Goal: Task Accomplishment & Management: Use online tool/utility

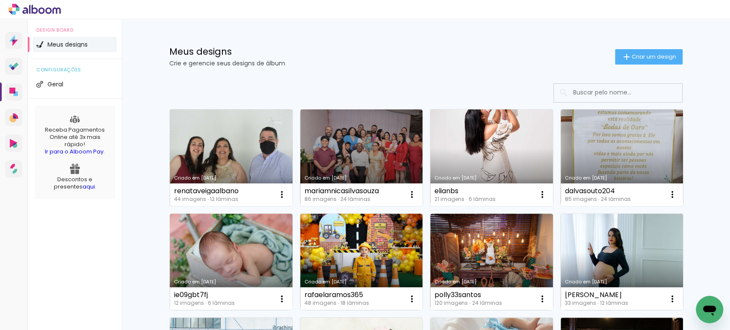
drag, startPoint x: 225, startPoint y: 139, endPoint x: 238, endPoint y: 130, distance: 16.6
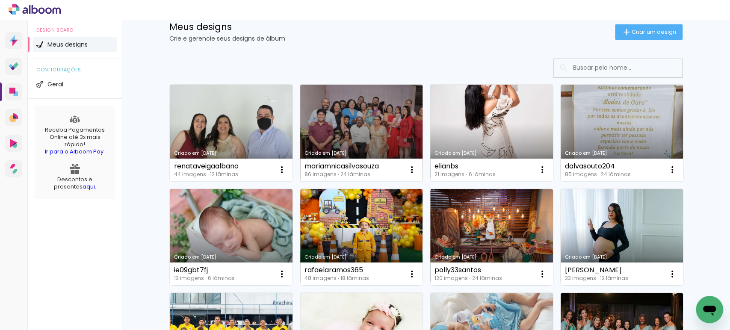
scroll to position [47, 0]
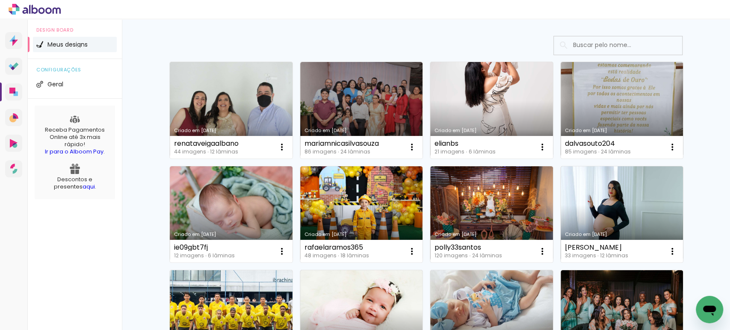
click at [58, 83] on span "Geral" at bounding box center [55, 84] width 16 height 6
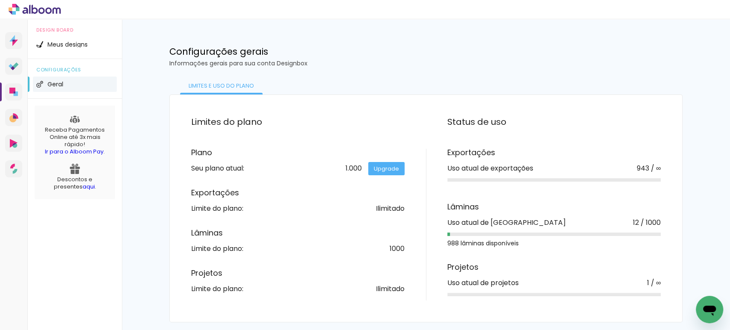
click at [78, 154] on link "Ir para o Alboom Pay" at bounding box center [74, 152] width 59 height 8
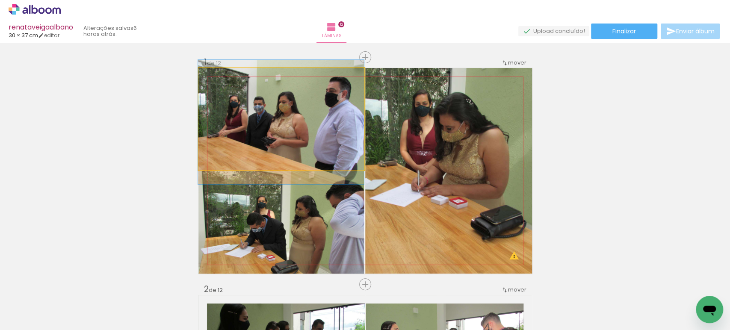
drag, startPoint x: 318, startPoint y: 119, endPoint x: 307, endPoint y: 122, distance: 11.9
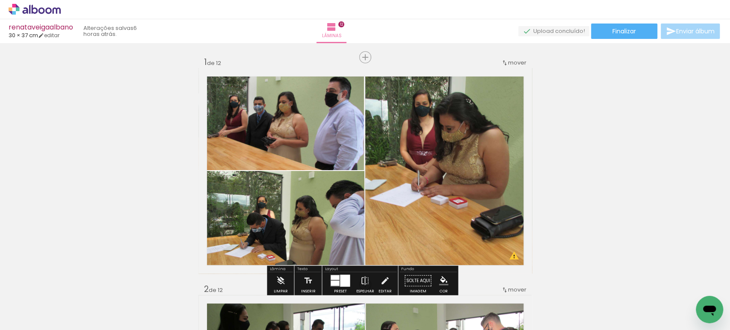
click at [307, 122] on quentale-photo at bounding box center [281, 119] width 166 height 102
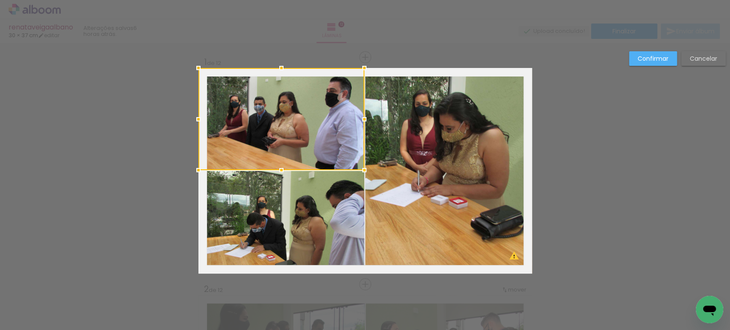
click at [307, 122] on div at bounding box center [281, 119] width 166 height 102
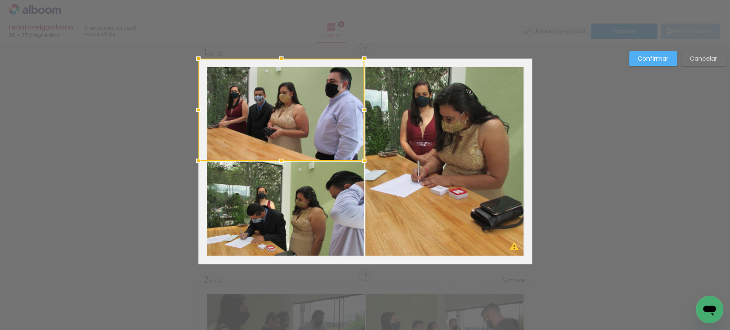
scroll to position [10, 0]
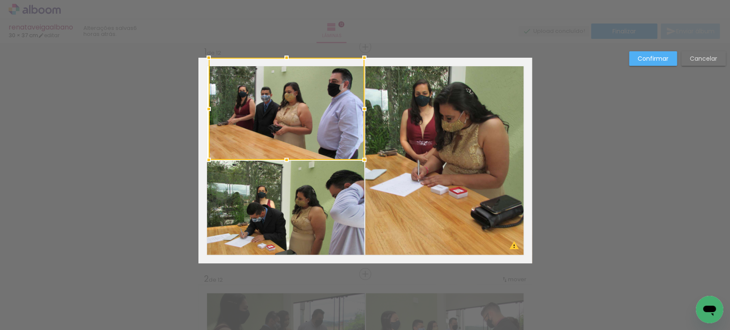
drag, startPoint x: 193, startPoint y: 106, endPoint x: 203, endPoint y: 109, distance: 10.6
click at [203, 109] on div at bounding box center [208, 108] width 17 height 17
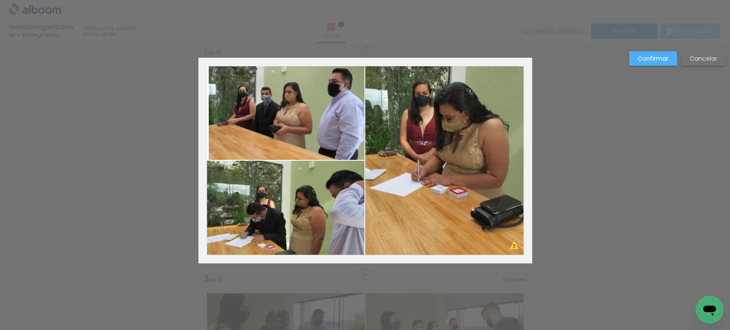
click at [0, 0] on slot "Confirmar" at bounding box center [0, 0] width 0 height 0
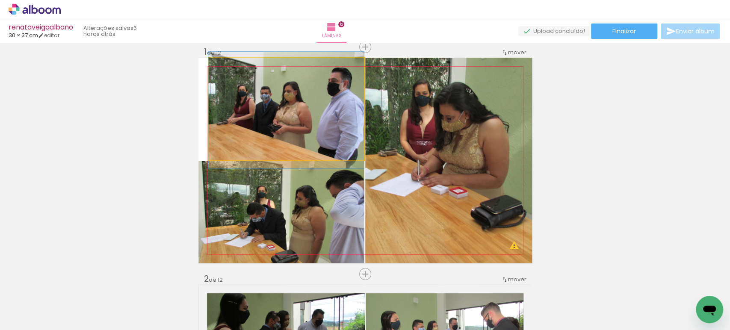
drag, startPoint x: 342, startPoint y: 119, endPoint x: 335, endPoint y: 118, distance: 6.4
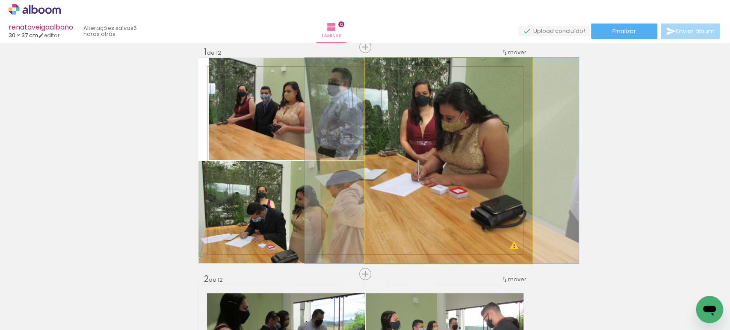
click at [420, 125] on quentale-photo at bounding box center [448, 161] width 167 height 206
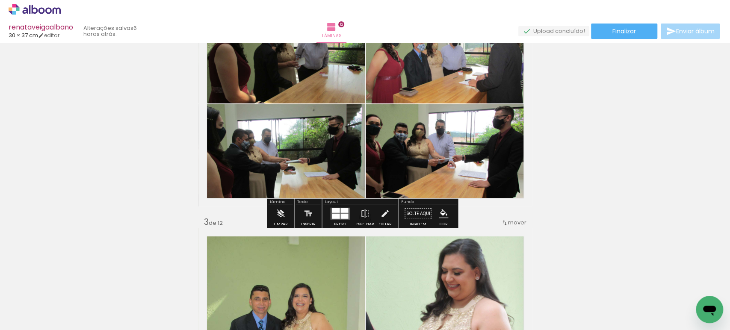
scroll to position [295, 0]
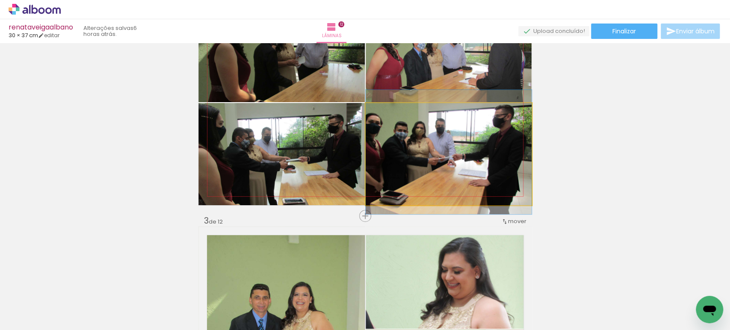
drag, startPoint x: 445, startPoint y: 153, endPoint x: 452, endPoint y: 153, distance: 6.4
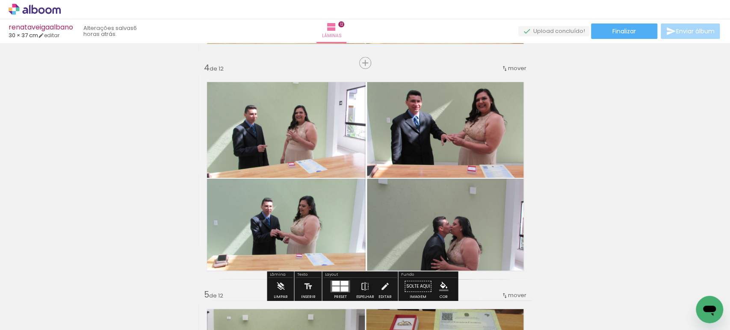
scroll to position [771, 0]
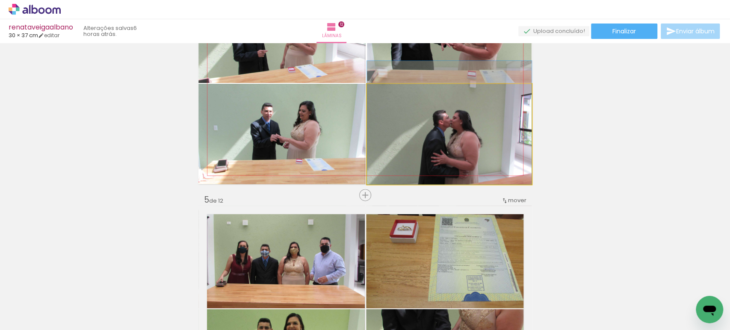
drag, startPoint x: 452, startPoint y: 153, endPoint x: 449, endPoint y: 130, distance: 22.3
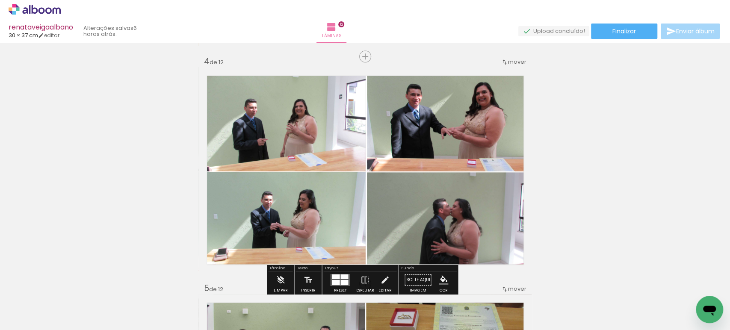
scroll to position [676, 0]
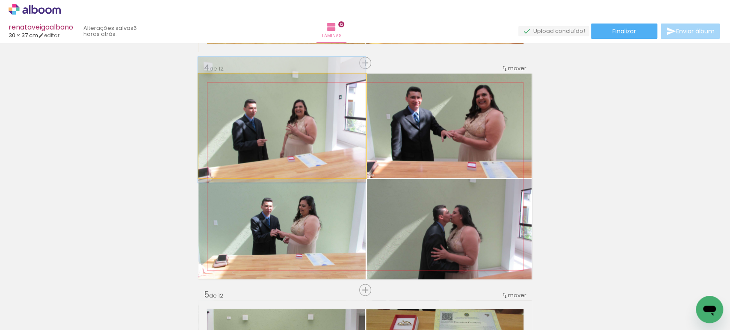
drag, startPoint x: 294, startPoint y: 148, endPoint x: 293, endPoint y: 142, distance: 6.0
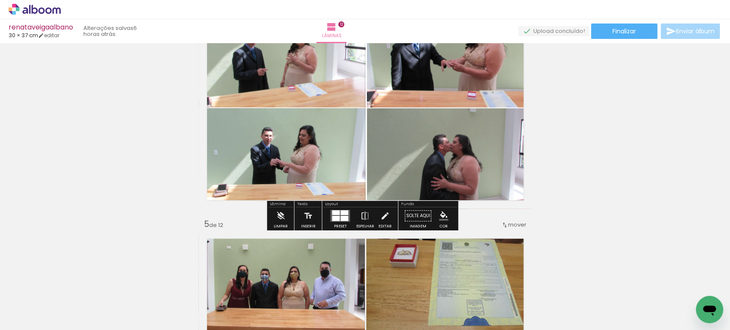
scroll to position [771, 0]
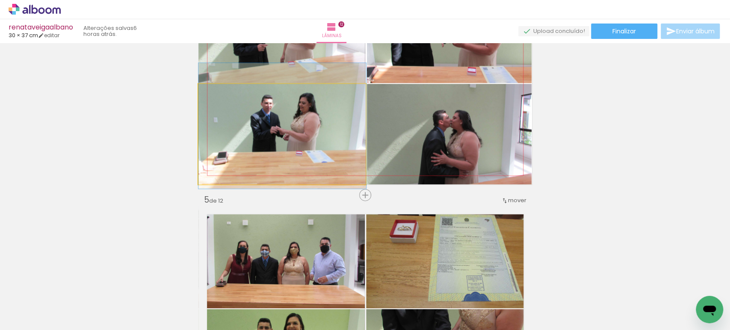
drag, startPoint x: 291, startPoint y: 149, endPoint x: 291, endPoint y: 140, distance: 9.0
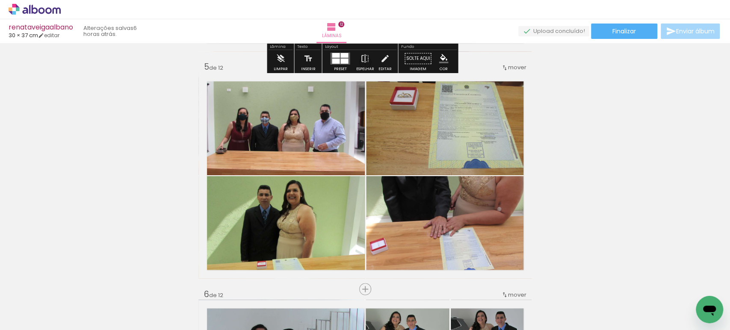
scroll to position [913, 0]
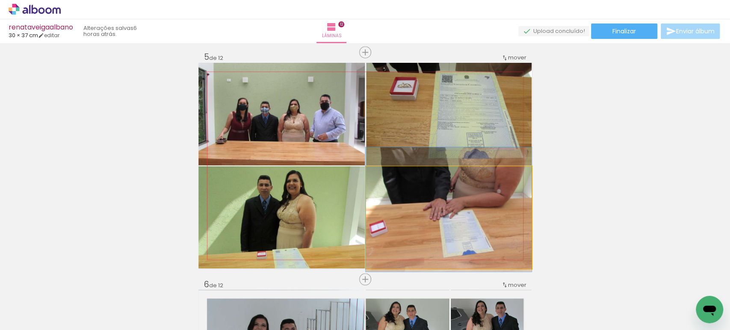
drag, startPoint x: 425, startPoint y: 224, endPoint x: 421, endPoint y: 216, distance: 8.4
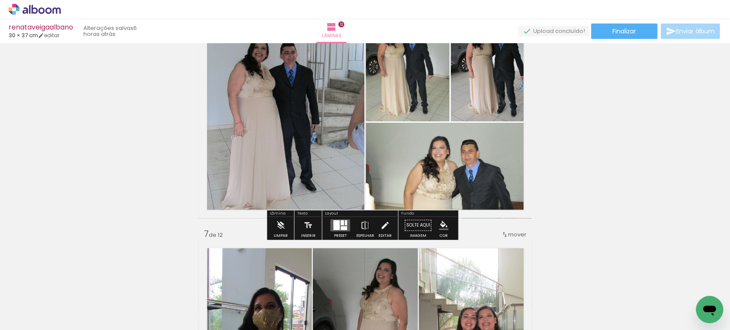
scroll to position [1198, 0]
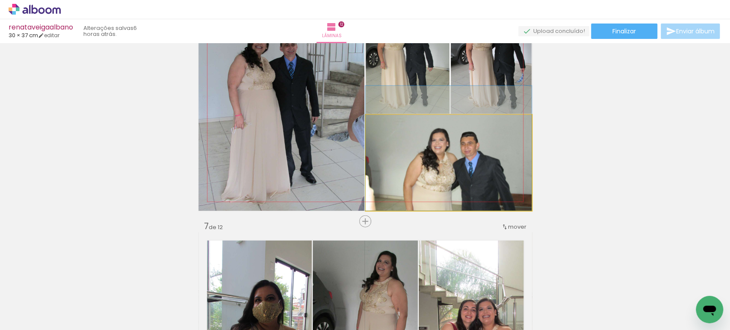
drag, startPoint x: 427, startPoint y: 191, endPoint x: 419, endPoint y: 171, distance: 20.9
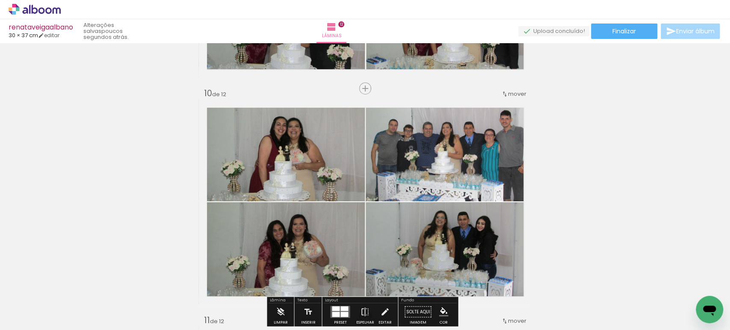
scroll to position [2006, 0]
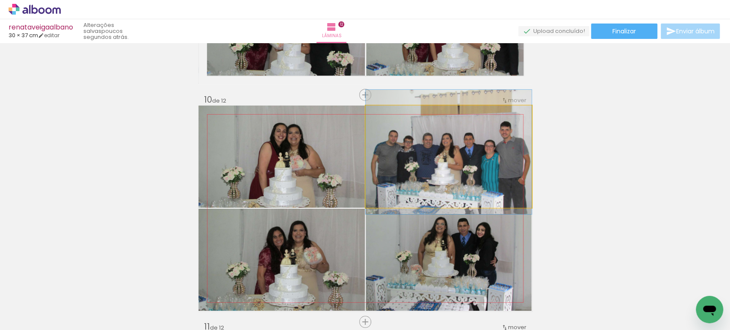
drag, startPoint x: 493, startPoint y: 181, endPoint x: 482, endPoint y: 186, distance: 12.1
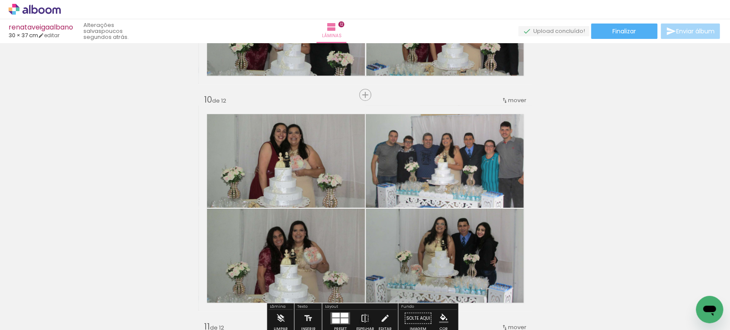
click at [482, 186] on quentale-photo at bounding box center [449, 157] width 166 height 102
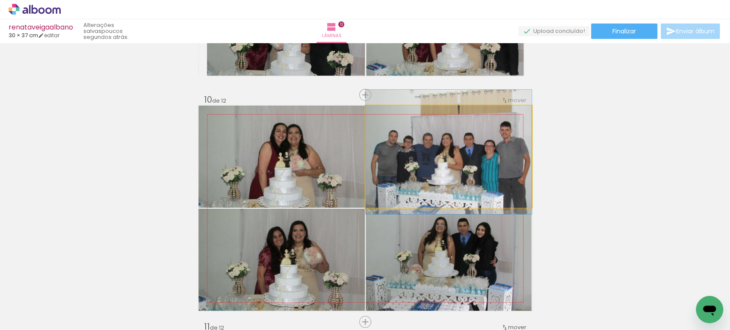
click at [482, 186] on quentale-photo at bounding box center [449, 157] width 166 height 102
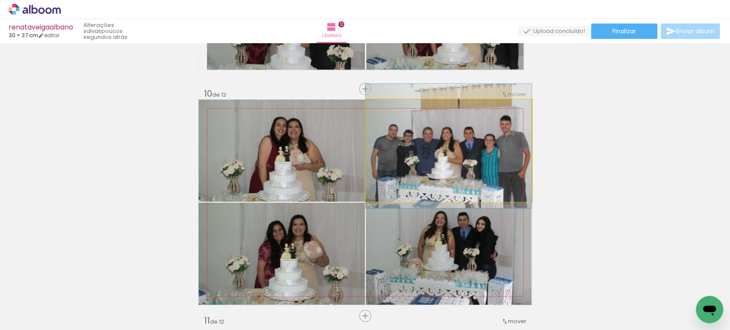
click at [0, 0] on div at bounding box center [0, 0] width 0 height 0
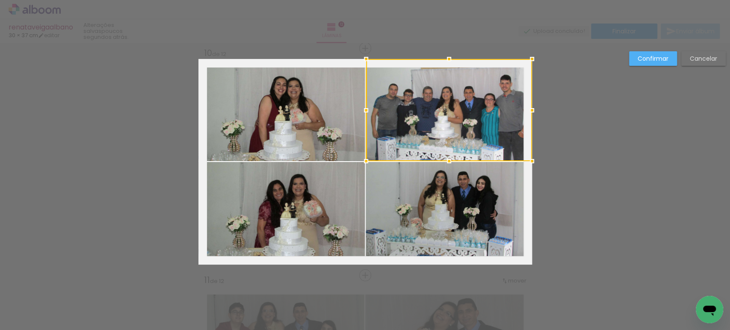
scroll to position [2054, 0]
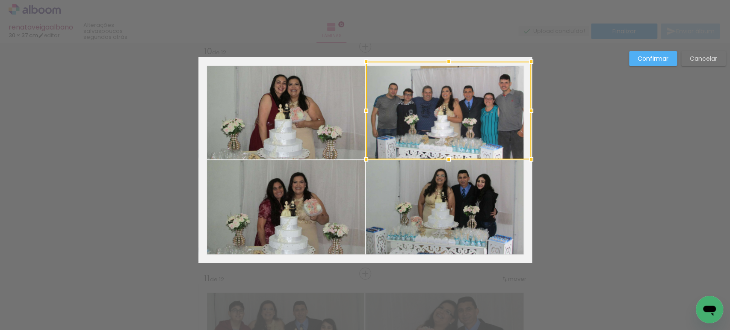
drag, startPoint x: 529, startPoint y: 56, endPoint x: 520, endPoint y: 61, distance: 9.9
click at [523, 61] on div at bounding box center [531, 61] width 17 height 17
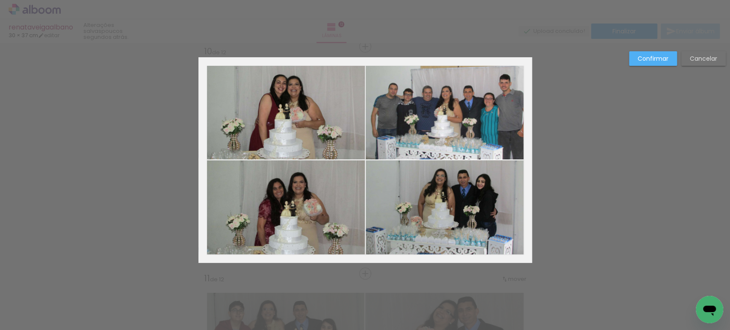
click at [463, 85] on quentale-photo at bounding box center [448, 111] width 165 height 98
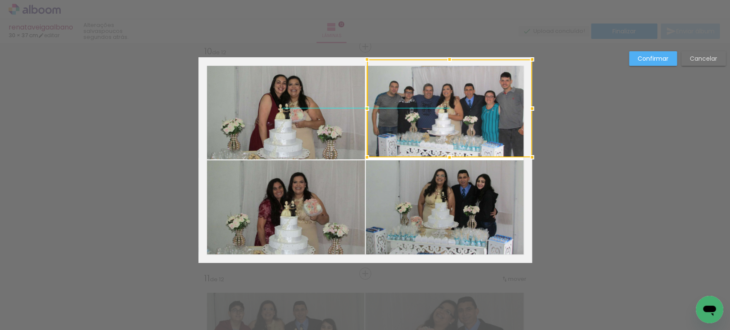
drag, startPoint x: 463, startPoint y: 85, endPoint x: 472, endPoint y: 82, distance: 9.1
click at [472, 82] on div at bounding box center [449, 108] width 165 height 98
click at [0, 0] on slot "Cancelar" at bounding box center [0, 0] width 0 height 0
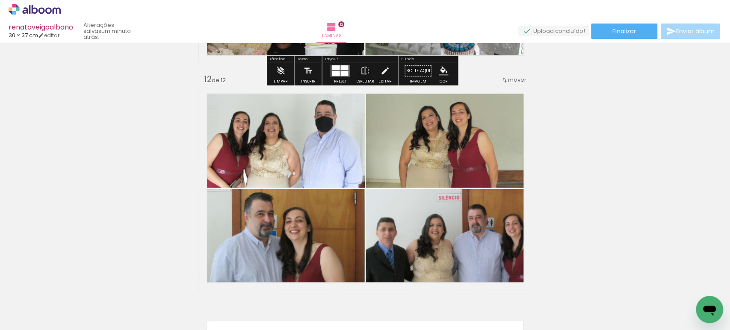
scroll to position [2482, 0]
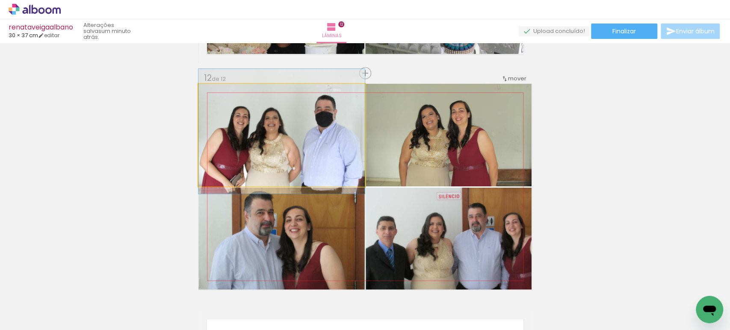
drag, startPoint x: 309, startPoint y: 146, endPoint x: 321, endPoint y: 142, distance: 12.6
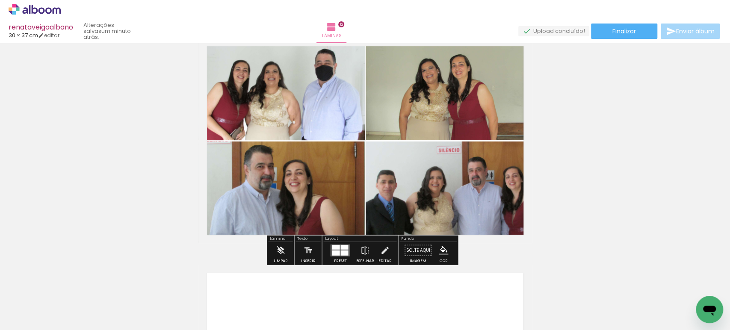
scroll to position [2529, 0]
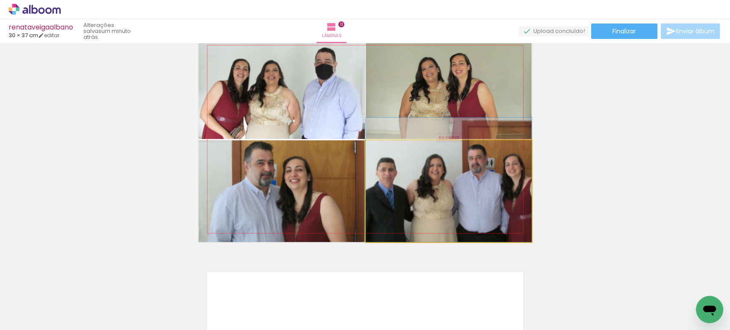
drag, startPoint x: 470, startPoint y: 180, endPoint x: 470, endPoint y: 163, distance: 17.1
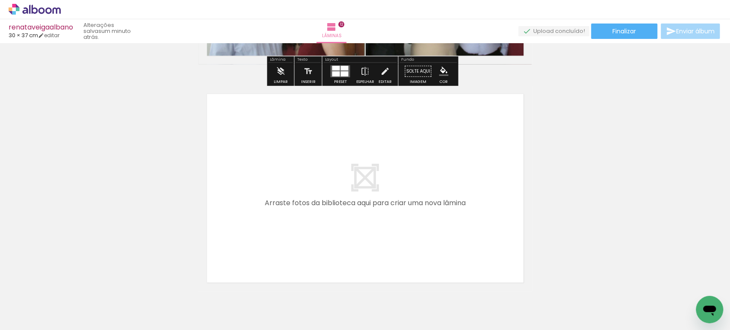
scroll to position [2720, 0]
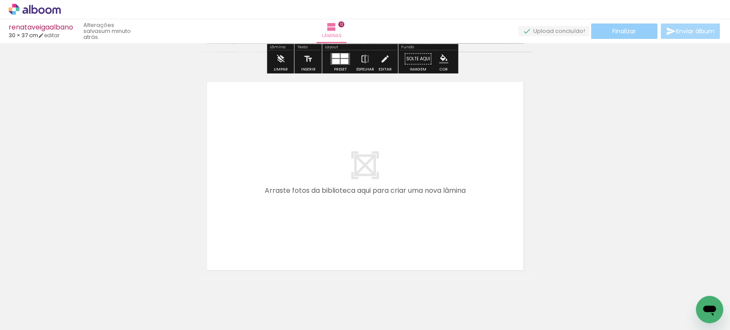
click at [627, 35] on paper-button "Finalizar" at bounding box center [624, 31] width 66 height 15
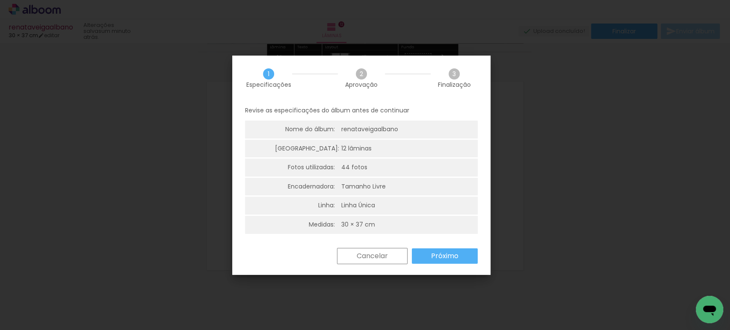
click at [428, 253] on paper-button "Próximo" at bounding box center [445, 255] width 66 height 15
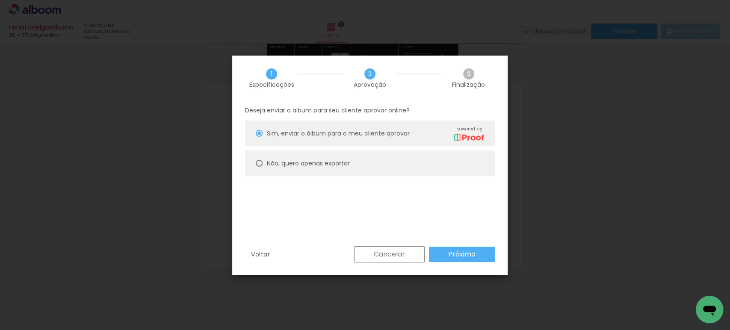
click at [313, 173] on paper-radio-button "Não, quero apenas exportar" at bounding box center [370, 164] width 250 height 26
type paper-radio-button "on"
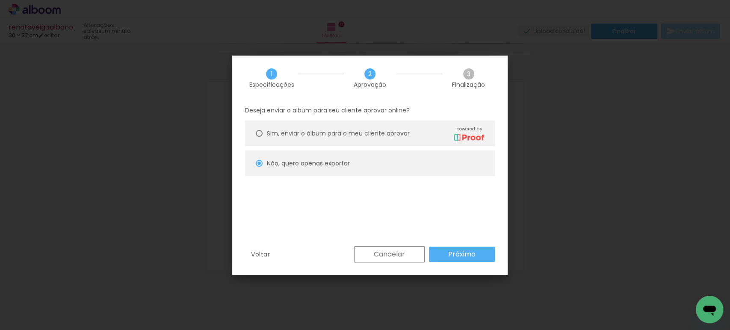
click at [0, 0] on slot "Próximo" at bounding box center [0, 0] width 0 height 0
type input "Alta, 300 DPI"
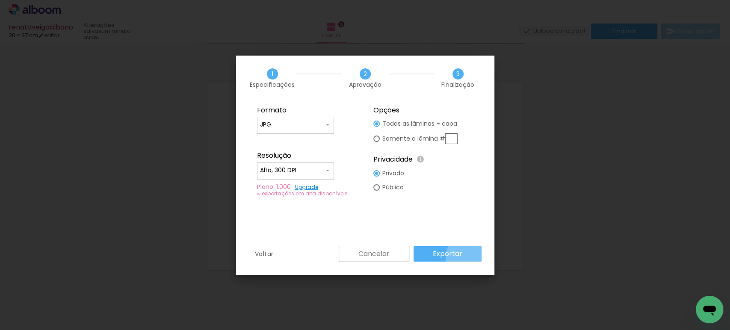
click at [470, 257] on paper-button "Exportar" at bounding box center [448, 253] width 68 height 15
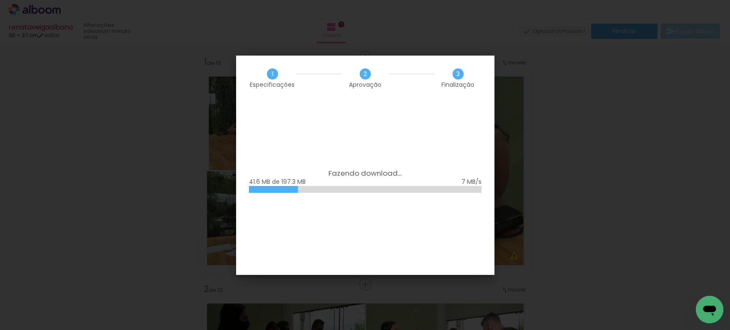
scroll to position [2720, 0]
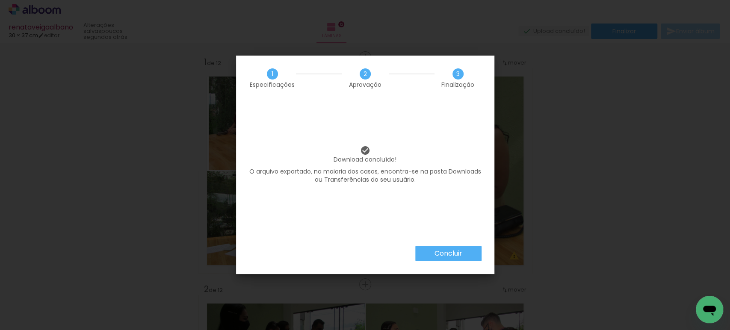
scroll to position [2720, 0]
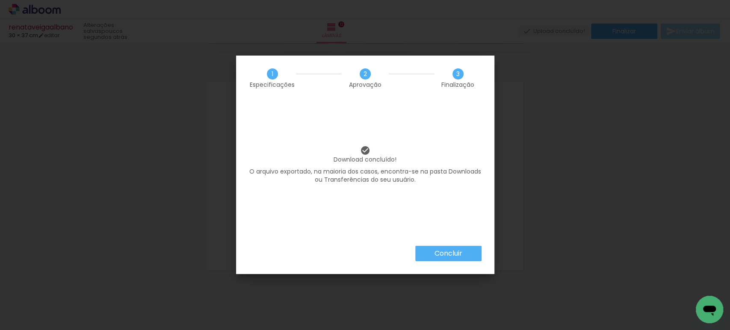
click at [0, 0] on slot "Concluir" at bounding box center [0, 0] width 0 height 0
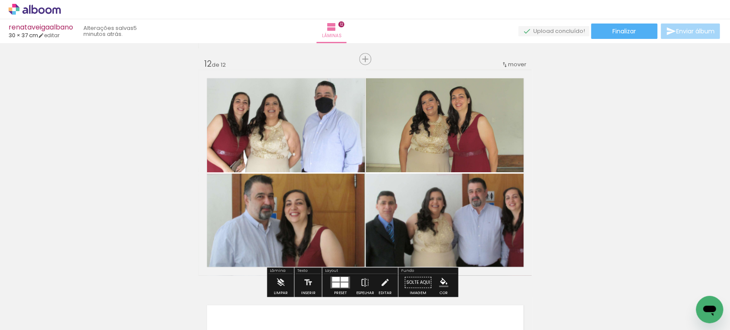
scroll to position [2482, 0]
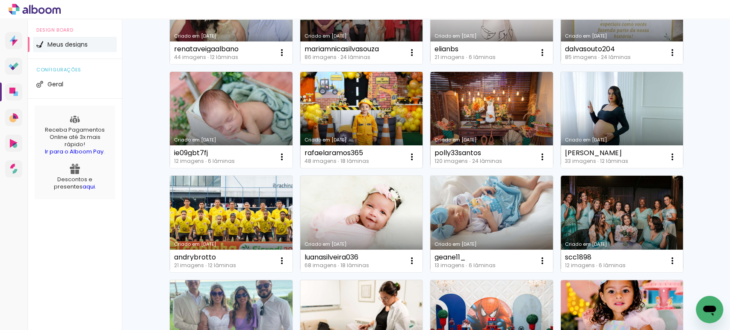
scroll to position [142, 0]
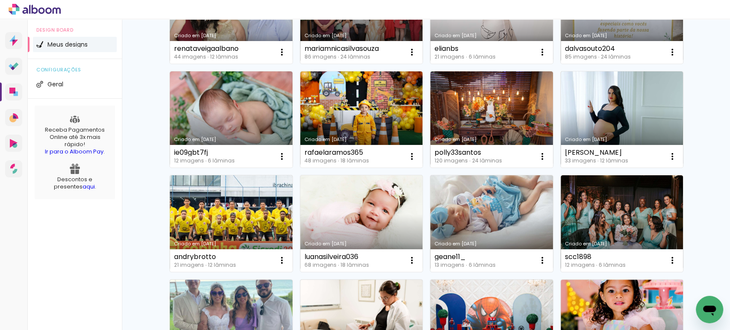
drag, startPoint x: 355, startPoint y: 201, endPoint x: 347, endPoint y: 195, distance: 10.4
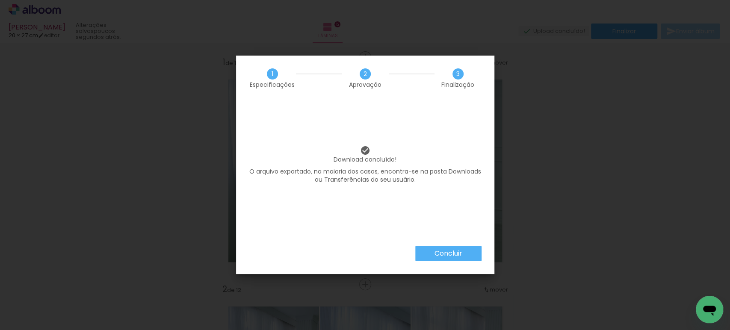
scroll to position [2751, 0]
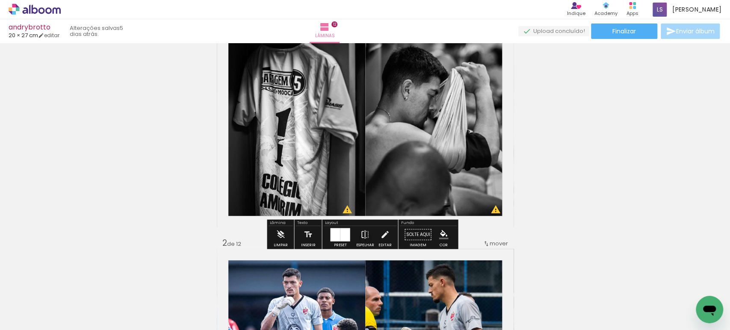
scroll to position [47, 0]
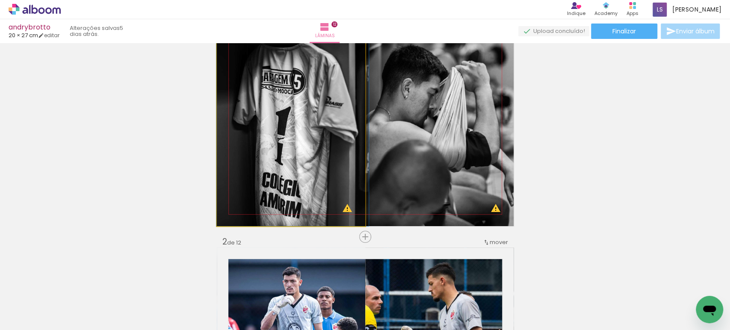
click at [240, 122] on quentale-photo at bounding box center [291, 124] width 148 height 206
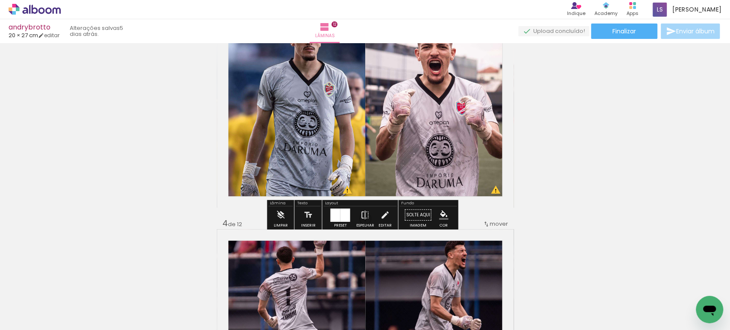
scroll to position [523, 0]
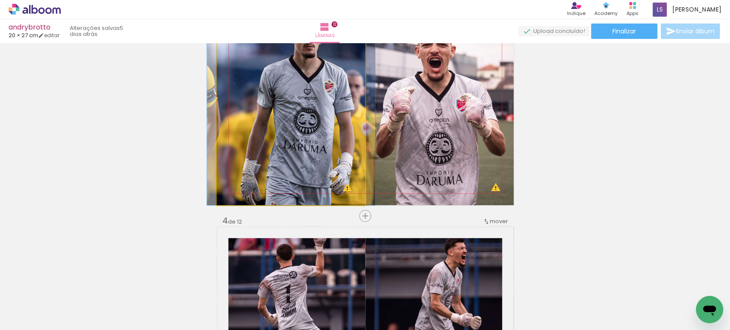
click at [317, 160] on quentale-photo at bounding box center [291, 103] width 148 height 206
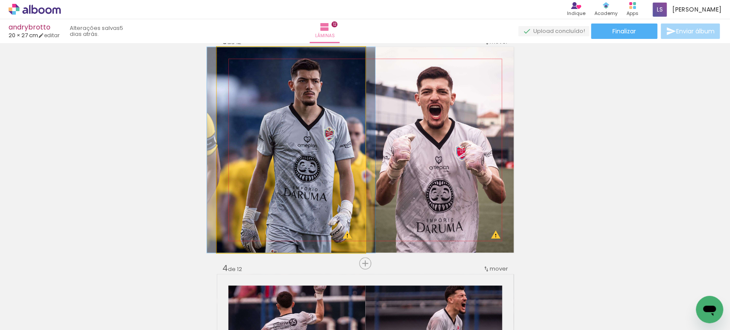
click at [301, 168] on quentale-photo at bounding box center [291, 150] width 148 height 206
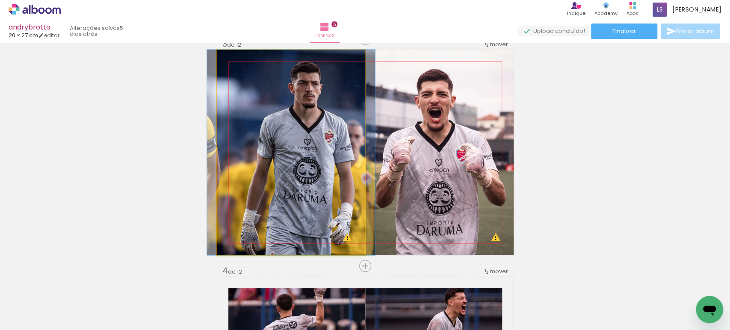
click at [0, 0] on div at bounding box center [0, 0] width 0 height 0
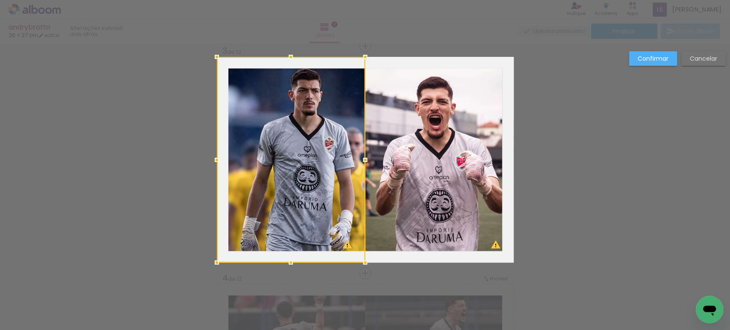
scroll to position [465, 0]
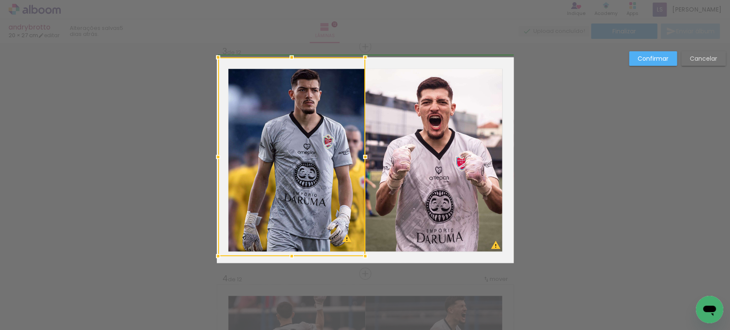
drag, startPoint x: 212, startPoint y: 267, endPoint x: 212, endPoint y: 260, distance: 6.8
click at [212, 260] on div at bounding box center [218, 256] width 17 height 17
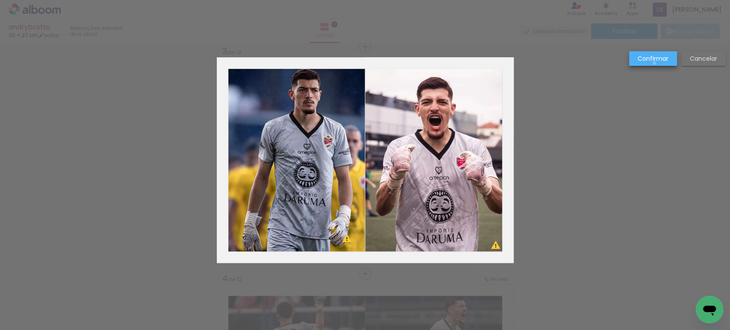
click at [654, 63] on paper-button "Confirmar" at bounding box center [653, 58] width 48 height 15
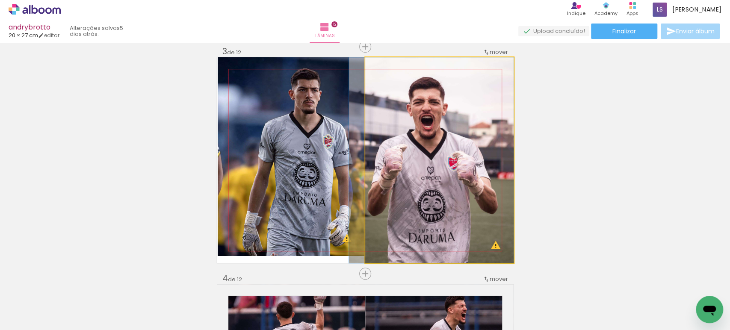
drag, startPoint x: 436, startPoint y: 161, endPoint x: 410, endPoint y: 152, distance: 27.6
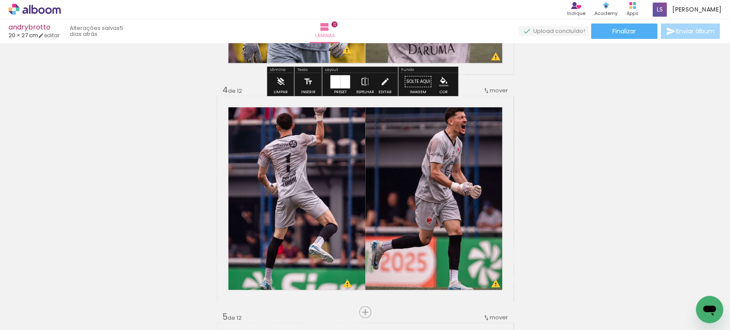
scroll to position [655, 0]
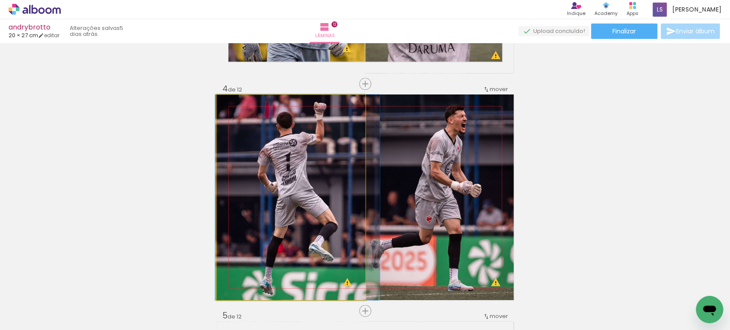
click at [307, 147] on quentale-photo at bounding box center [291, 198] width 148 height 206
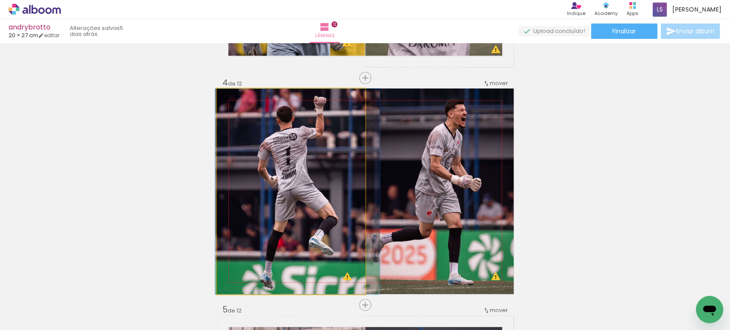
click at [0, 0] on div at bounding box center [0, 0] width 0 height 0
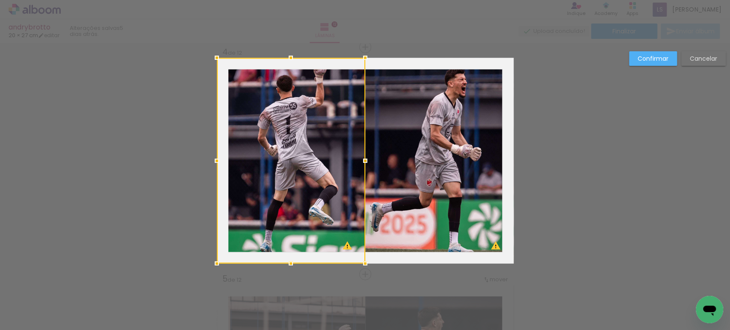
scroll to position [692, 0]
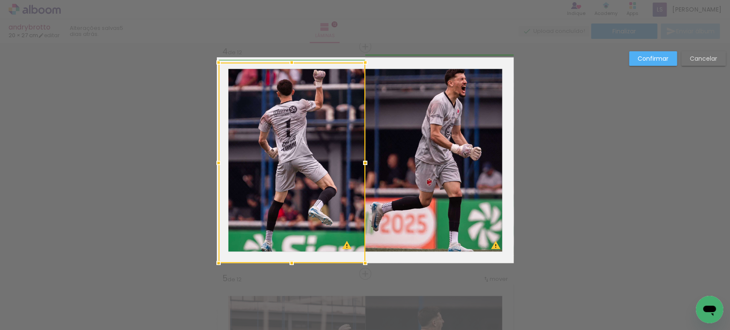
drag, startPoint x: 210, startPoint y: 52, endPoint x: 212, endPoint y: 56, distance: 5.4
click at [212, 56] on div at bounding box center [218, 62] width 17 height 17
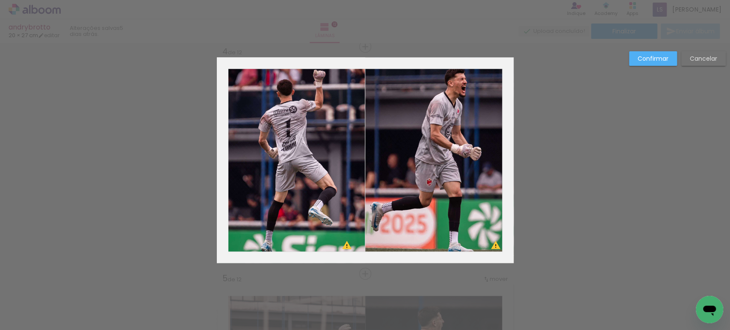
click at [251, 198] on quentale-photo at bounding box center [292, 162] width 147 height 201
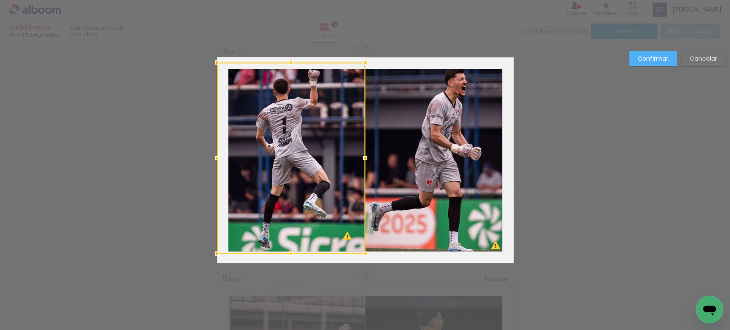
drag, startPoint x: 214, startPoint y: 265, endPoint x: 213, endPoint y: 256, distance: 9.0
click at [213, 256] on div at bounding box center [216, 253] width 17 height 17
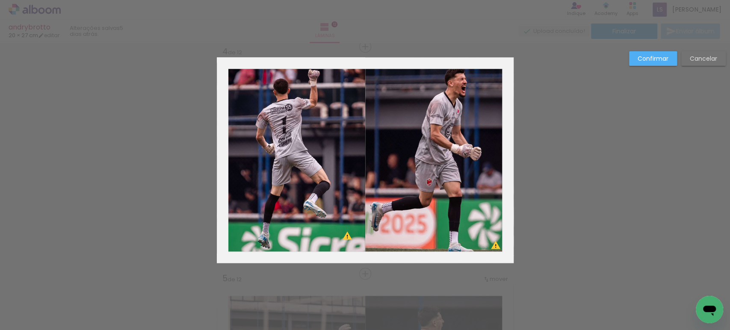
click at [660, 63] on paper-button "Confirmar" at bounding box center [653, 58] width 48 height 15
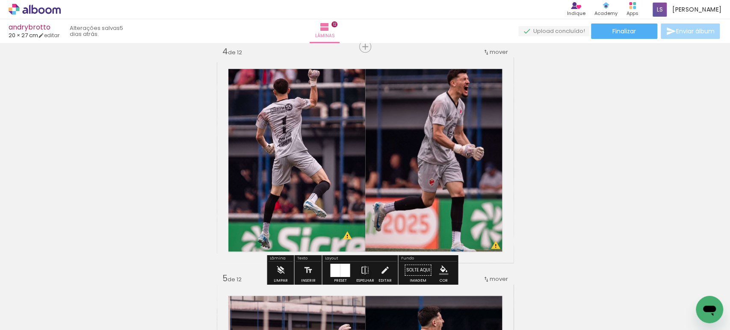
click at [442, 180] on quentale-photo at bounding box center [439, 160] width 148 height 206
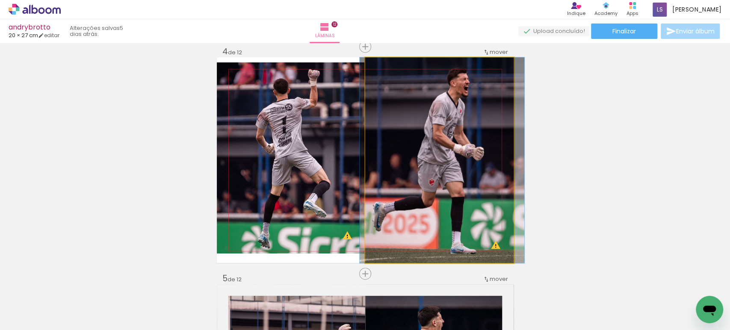
click at [442, 180] on quentale-photo at bounding box center [439, 160] width 148 height 206
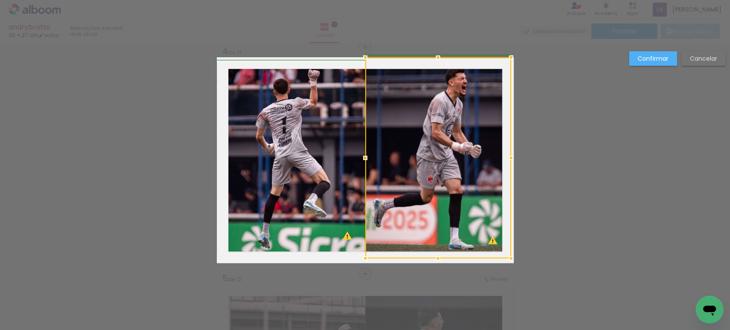
click at [511, 265] on div at bounding box center [510, 258] width 17 height 17
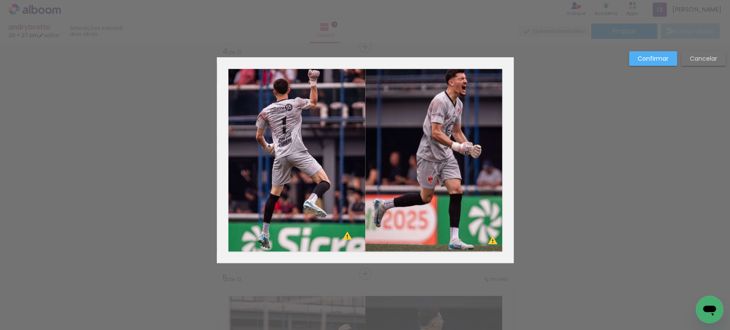
drag, startPoint x: 493, startPoint y: 103, endPoint x: 496, endPoint y: 98, distance: 5.2
click at [493, 103] on quentale-photo at bounding box center [438, 157] width 146 height 201
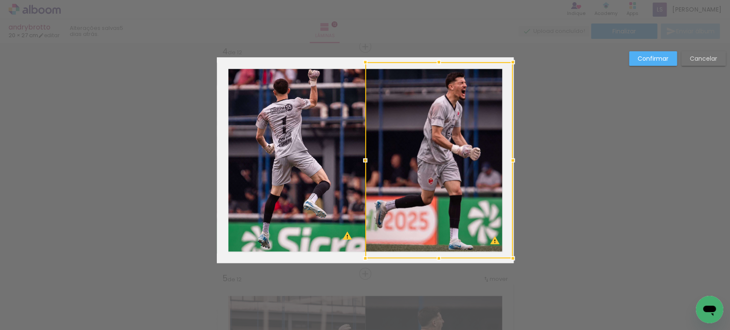
click at [509, 60] on div at bounding box center [512, 61] width 17 height 17
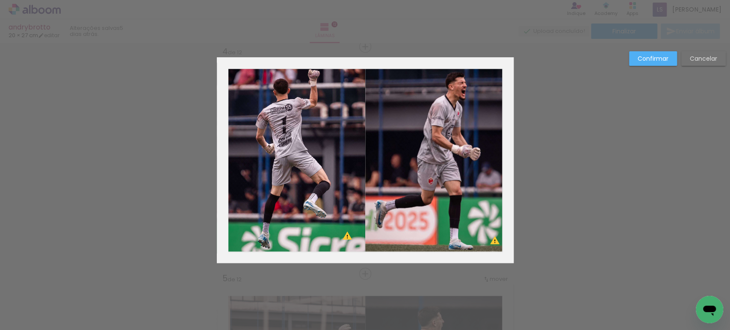
click at [0, 0] on slot "Confirmar" at bounding box center [0, 0] width 0 height 0
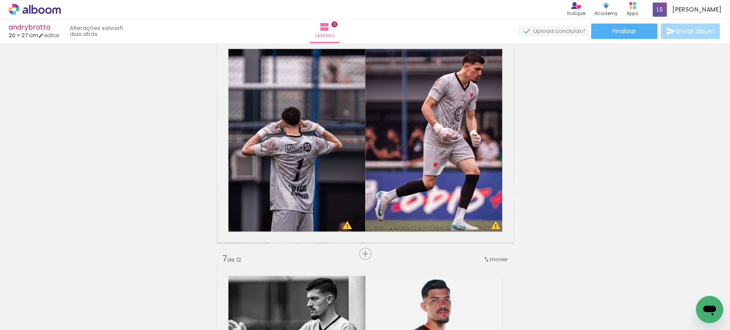
scroll to position [1167, 0]
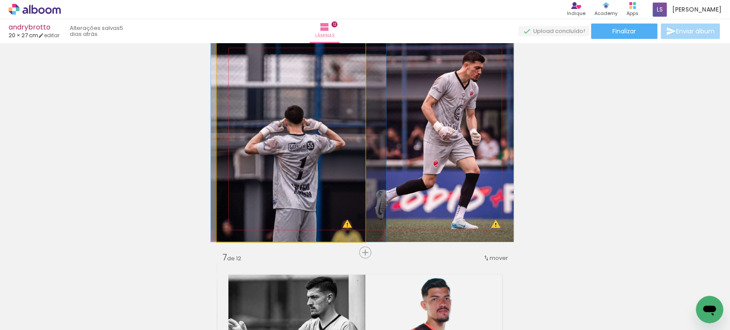
drag, startPoint x: 301, startPoint y: 184, endPoint x: 304, endPoint y: 171, distance: 13.6
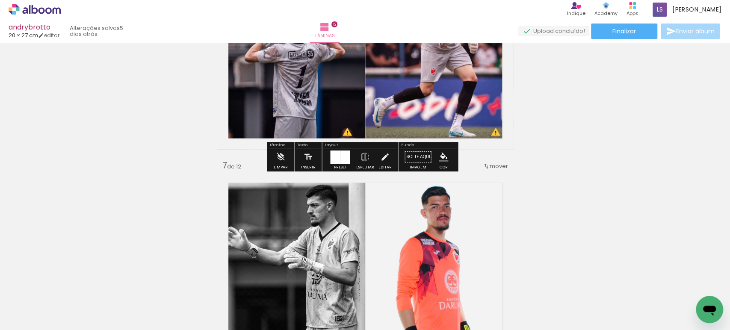
scroll to position [1357, 0]
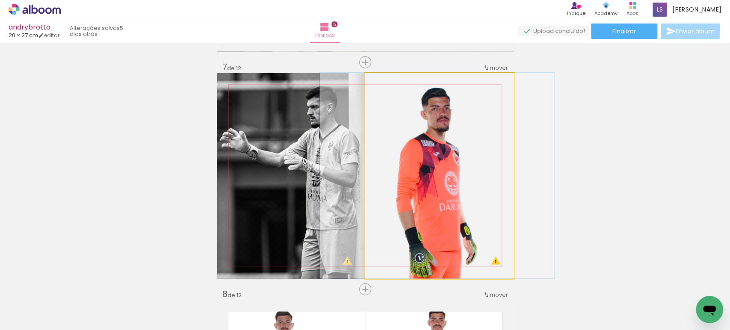
click at [472, 145] on quentale-photo at bounding box center [439, 176] width 148 height 206
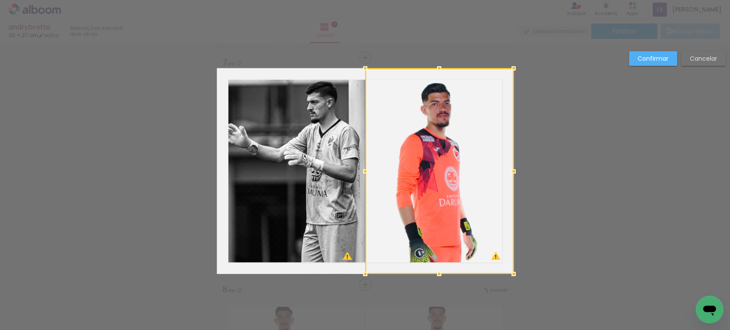
click at [472, 145] on div at bounding box center [439, 171] width 148 height 206
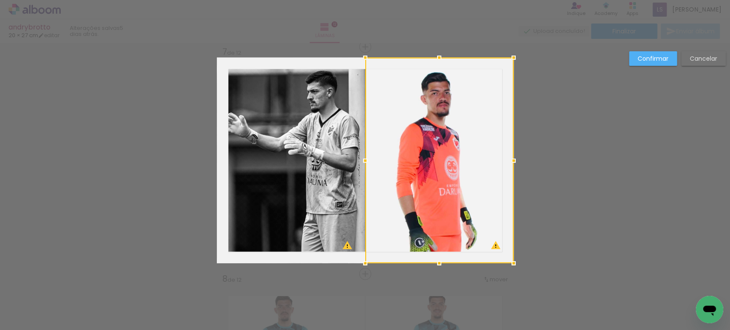
scroll to position [1373, 0]
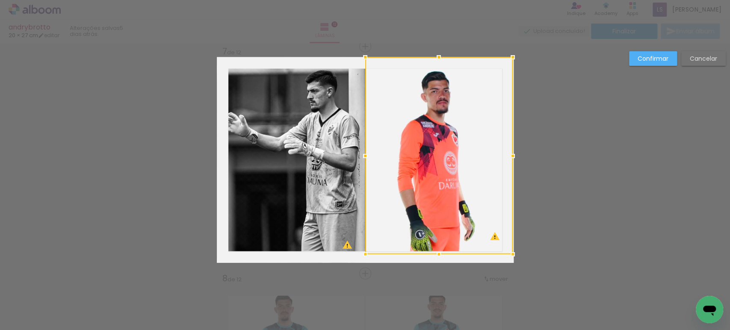
drag, startPoint x: 510, startPoint y: 267, endPoint x: 505, endPoint y: 259, distance: 9.6
click at [505, 259] on div at bounding box center [512, 254] width 17 height 17
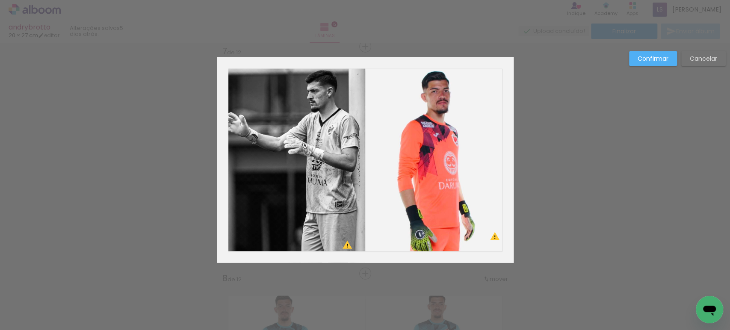
click at [0, 0] on slot "Confirmar" at bounding box center [0, 0] width 0 height 0
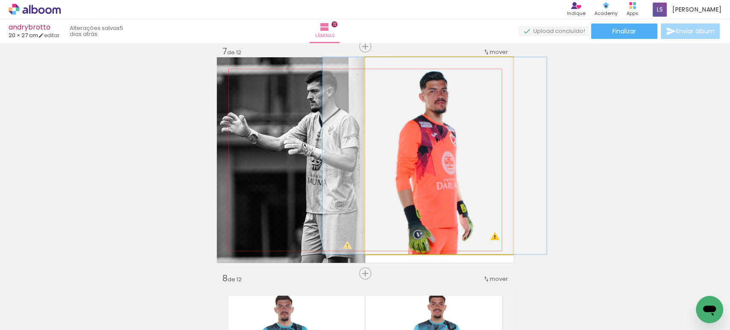
drag, startPoint x: 433, startPoint y: 143, endPoint x: 431, endPoint y: 135, distance: 8.0
click at [440, 136] on quentale-photo at bounding box center [439, 155] width 148 height 197
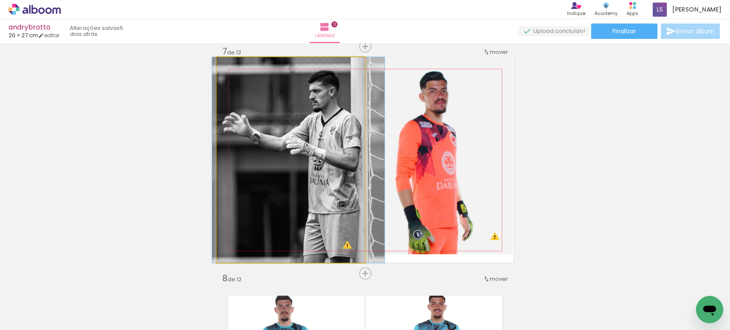
click at [281, 152] on quentale-photo at bounding box center [291, 160] width 148 height 206
click at [280, 151] on quentale-photo at bounding box center [291, 160] width 148 height 206
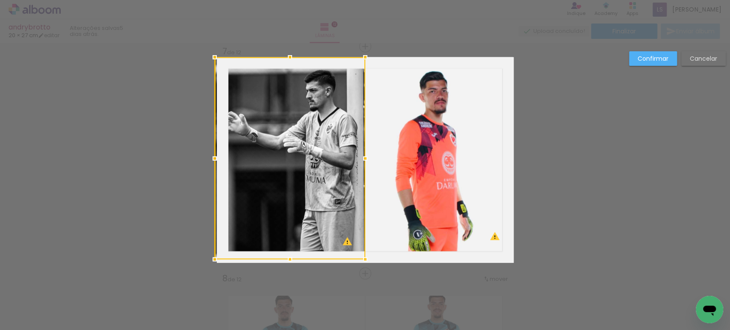
drag, startPoint x: 210, startPoint y: 266, endPoint x: 213, endPoint y: 272, distance: 6.5
click at [213, 272] on div "Inserir lâmina 1 de 12 Inserir lâmina 2 de 12 Inserir lâmina 3 de 12 Inserir lâ…" at bounding box center [365, 156] width 730 height 2972
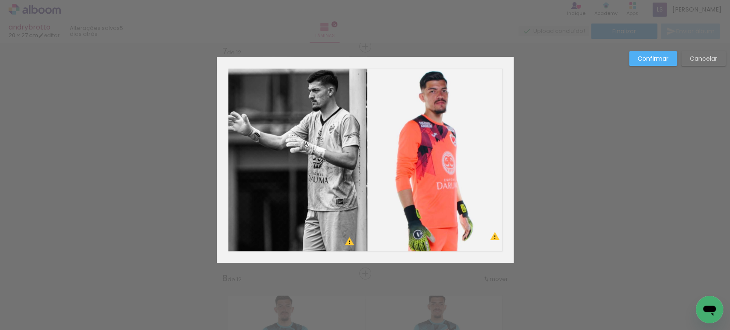
click at [0, 0] on slot "Cancelar" at bounding box center [0, 0] width 0 height 0
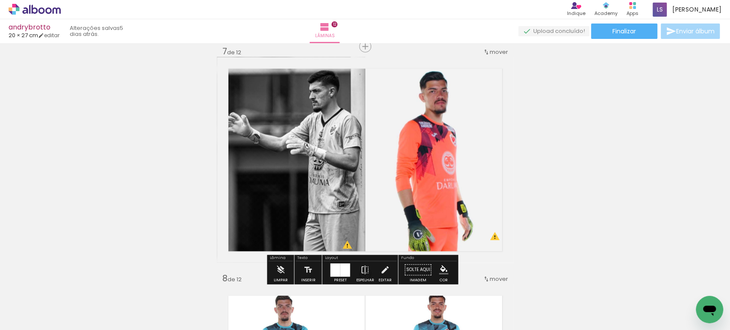
click at [268, 130] on quentale-photo at bounding box center [291, 160] width 148 height 206
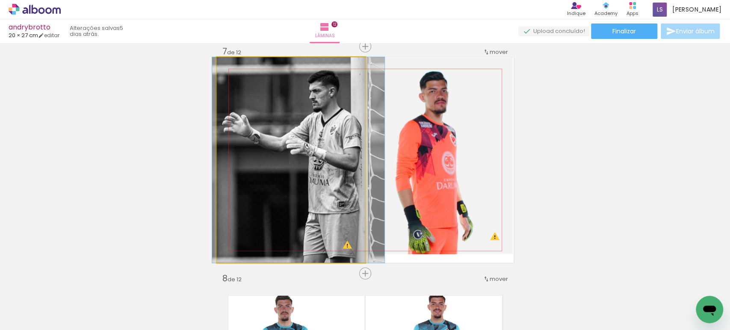
click at [267, 130] on quentale-photo at bounding box center [291, 160] width 148 height 206
drag, startPoint x: 267, startPoint y: 130, endPoint x: 263, endPoint y: 126, distance: 5.1
click at [0, 0] on div at bounding box center [0, 0] width 0 height 0
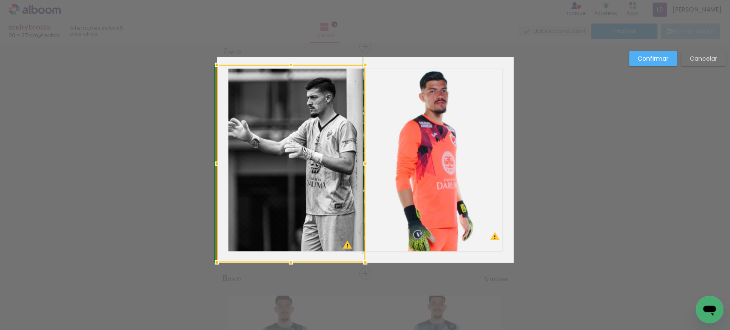
drag, startPoint x: 283, startPoint y: 59, endPoint x: 281, endPoint y: 69, distance: 10.4
click at [282, 69] on div at bounding box center [290, 64] width 17 height 17
click at [0, 0] on slot "Confirmar" at bounding box center [0, 0] width 0 height 0
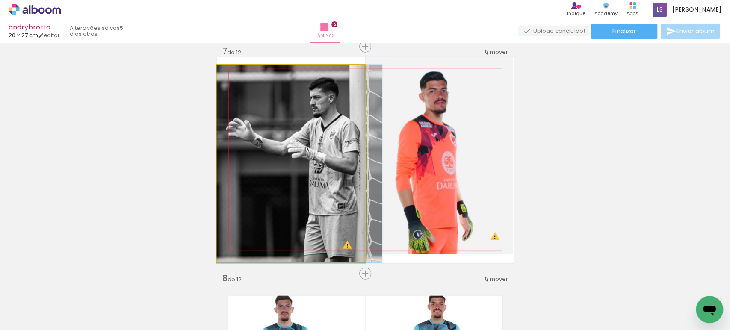
drag, startPoint x: 274, startPoint y: 133, endPoint x: 286, endPoint y: 136, distance: 12.8
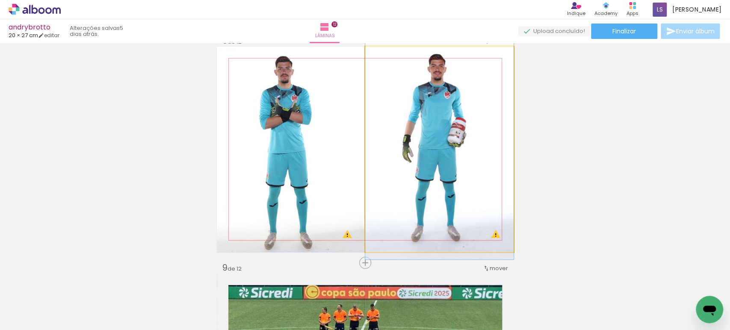
click at [469, 125] on quentale-photo at bounding box center [439, 150] width 148 height 206
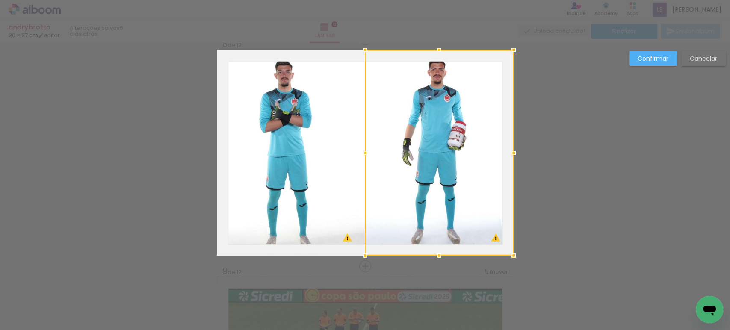
click at [469, 125] on div at bounding box center [439, 153] width 148 height 206
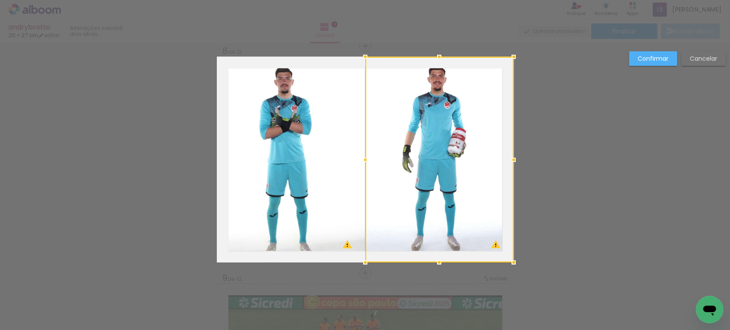
scroll to position [1600, 0]
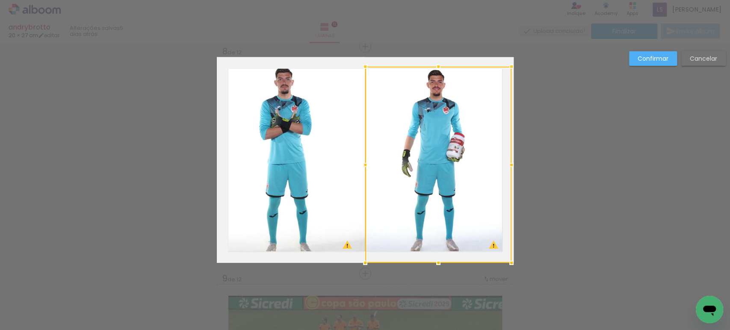
drag, startPoint x: 511, startPoint y: 53, endPoint x: 510, endPoint y: 59, distance: 6.1
click at [510, 59] on div at bounding box center [511, 66] width 17 height 17
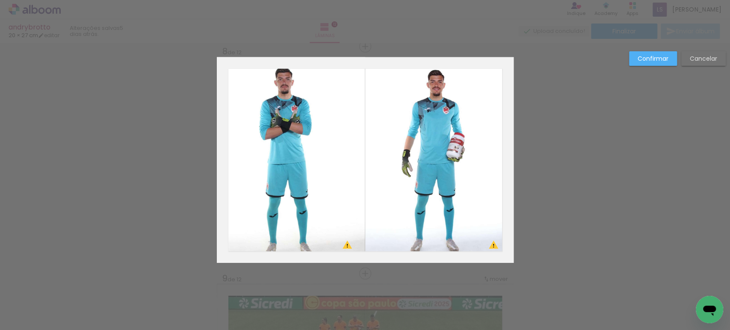
click at [479, 154] on quentale-photo at bounding box center [438, 165] width 146 height 196
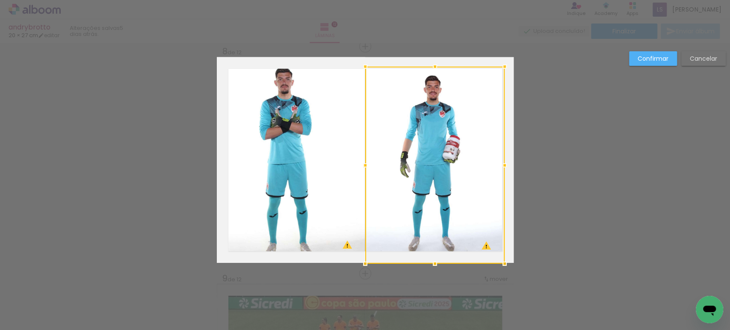
drag, startPoint x: 508, startPoint y: 261, endPoint x: 500, endPoint y: 254, distance: 10.9
click at [500, 254] on div at bounding box center [434, 165] width 139 height 197
click at [0, 0] on slot "Confirmar" at bounding box center [0, 0] width 0 height 0
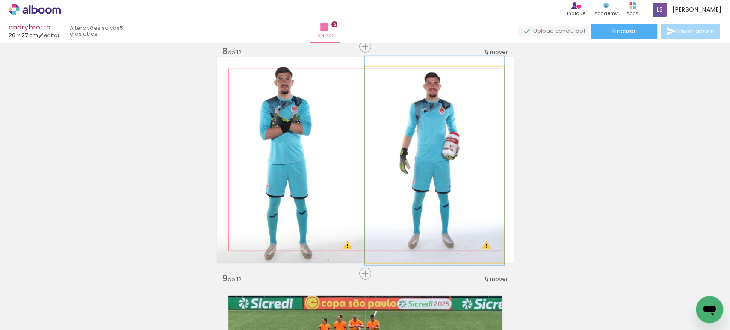
drag, startPoint x: 423, startPoint y: 192, endPoint x: 367, endPoint y: 203, distance: 57.5
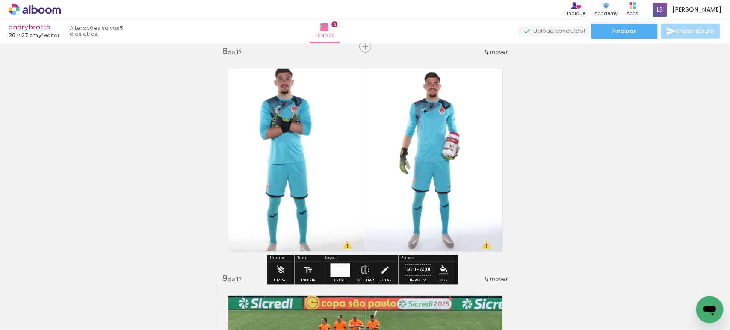
click at [287, 210] on quentale-photo at bounding box center [291, 160] width 148 height 206
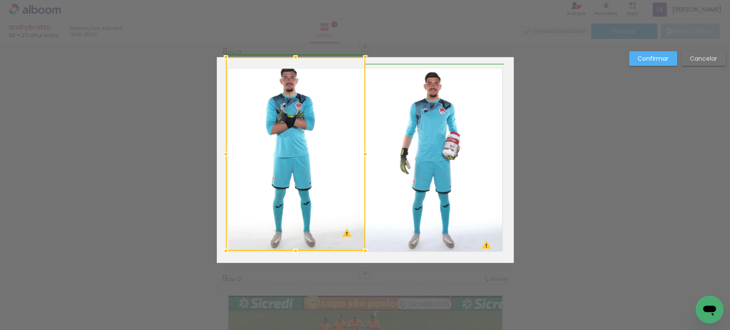
drag, startPoint x: 211, startPoint y: 266, endPoint x: 219, endPoint y: 269, distance: 8.7
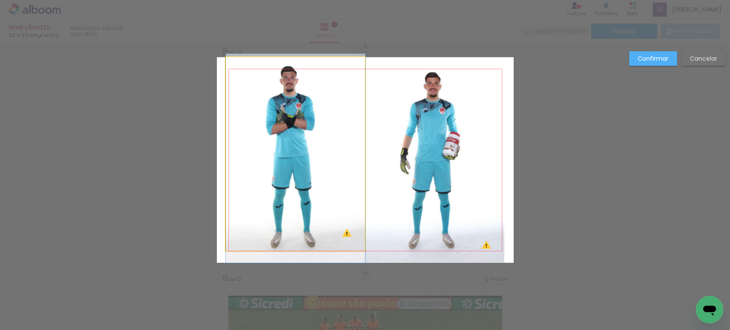
click at [270, 138] on quentale-photo at bounding box center [295, 154] width 139 height 194
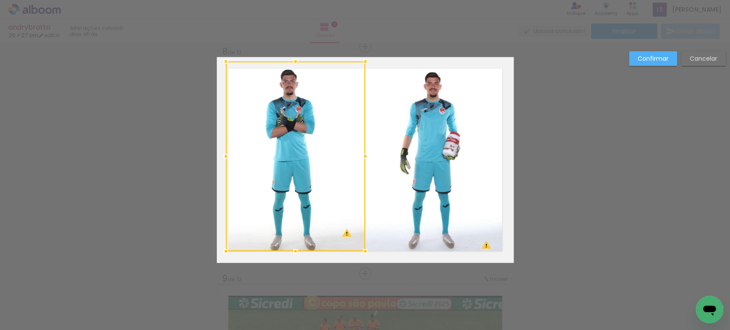
drag, startPoint x: 288, startPoint y: 59, endPoint x: 291, endPoint y: 65, distance: 6.7
click at [291, 65] on div at bounding box center [295, 61] width 17 height 17
click at [0, 0] on slot "Confirmar" at bounding box center [0, 0] width 0 height 0
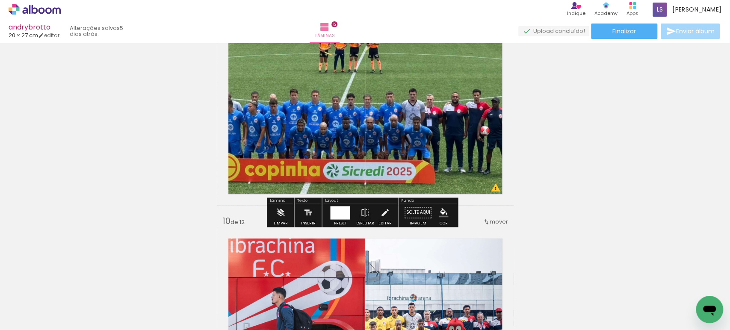
scroll to position [1885, 0]
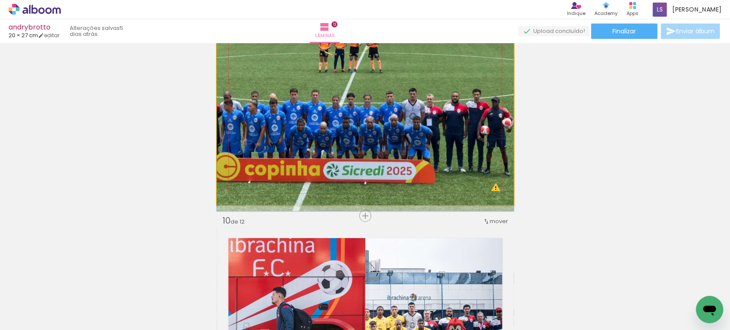
click at [410, 126] on quentale-photo at bounding box center [365, 103] width 297 height 206
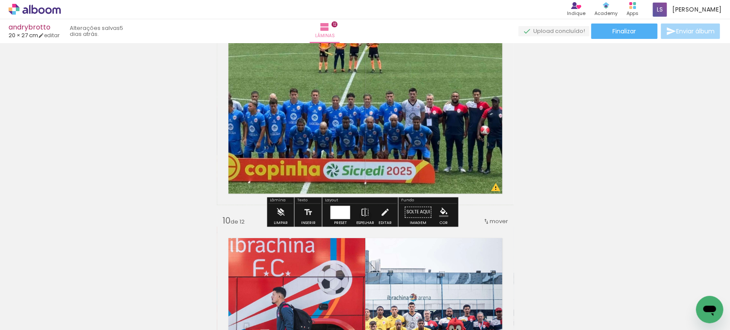
click at [410, 125] on quentale-photo at bounding box center [365, 103] width 297 height 206
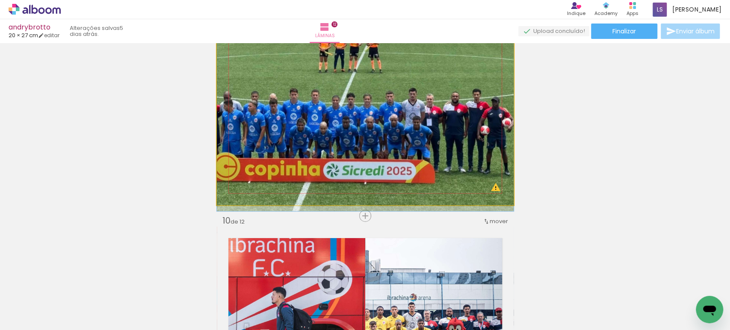
click at [410, 125] on quentale-photo at bounding box center [365, 103] width 297 height 206
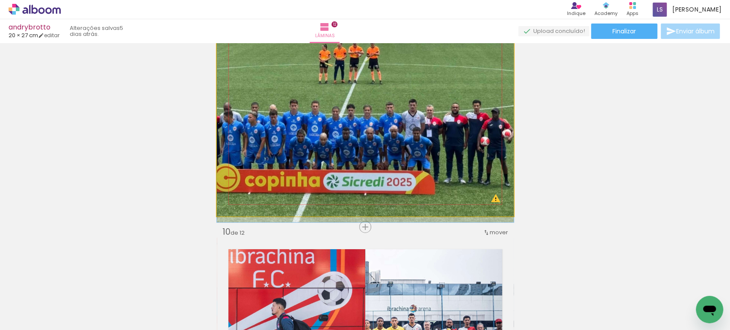
click at [0, 0] on div at bounding box center [0, 0] width 0 height 0
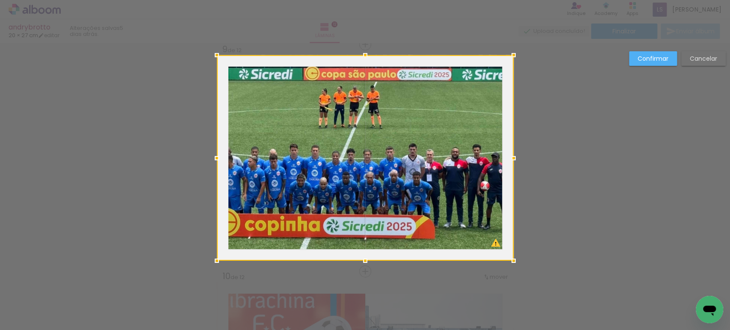
scroll to position [1827, 0]
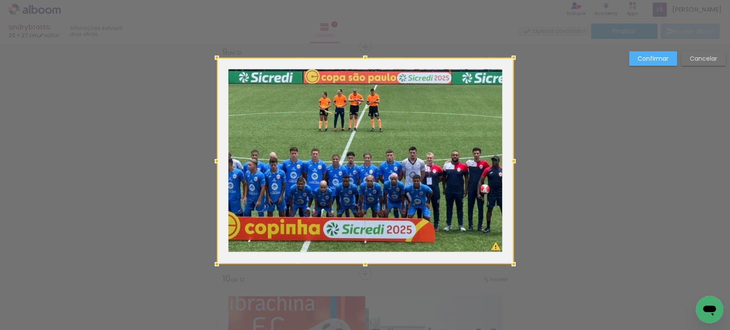
drag, startPoint x: 360, startPoint y: 269, endPoint x: 365, endPoint y: 262, distance: 8.6
click at [365, 262] on div at bounding box center [365, 264] width 17 height 17
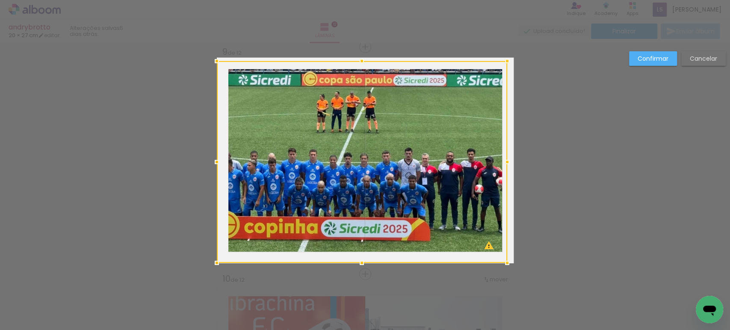
drag, startPoint x: 514, startPoint y: 54, endPoint x: 507, endPoint y: 58, distance: 7.7
click at [507, 58] on div at bounding box center [507, 61] width 17 height 17
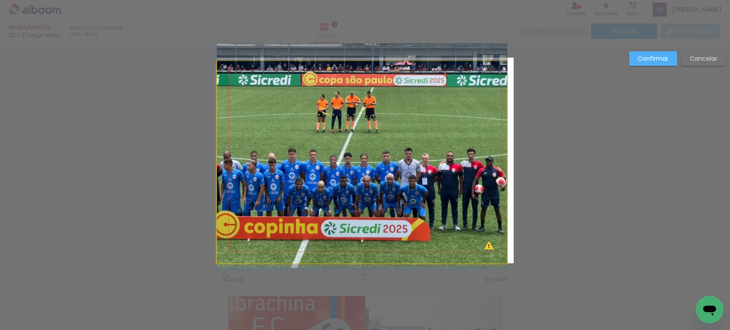
click at [274, 86] on quentale-photo at bounding box center [362, 162] width 290 height 202
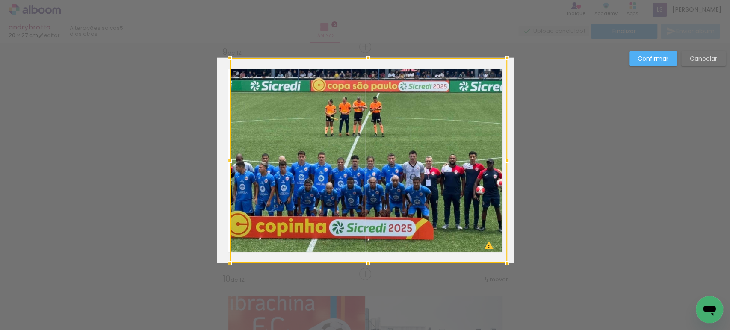
drag, startPoint x: 213, startPoint y: 62, endPoint x: 224, endPoint y: 63, distance: 11.2
click at [224, 63] on div at bounding box center [229, 58] width 17 height 17
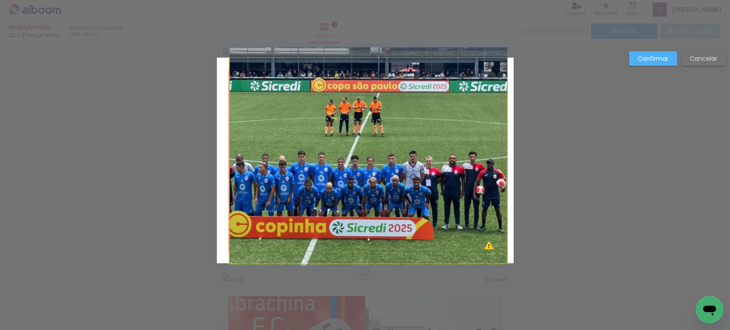
click at [230, 160] on quentale-photo at bounding box center [369, 160] width 278 height 205
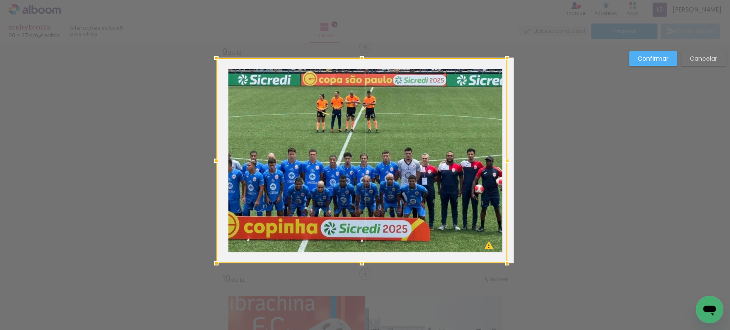
click at [224, 158] on div at bounding box center [361, 160] width 291 height 205
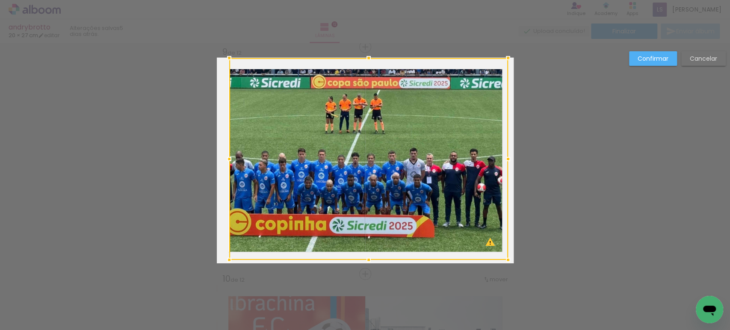
drag, startPoint x: 211, startPoint y: 266, endPoint x: 213, endPoint y: 250, distance: 15.9
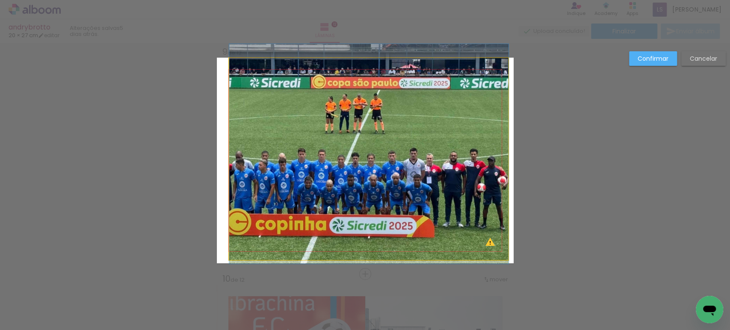
click at [236, 171] on quentale-photo at bounding box center [368, 159] width 279 height 202
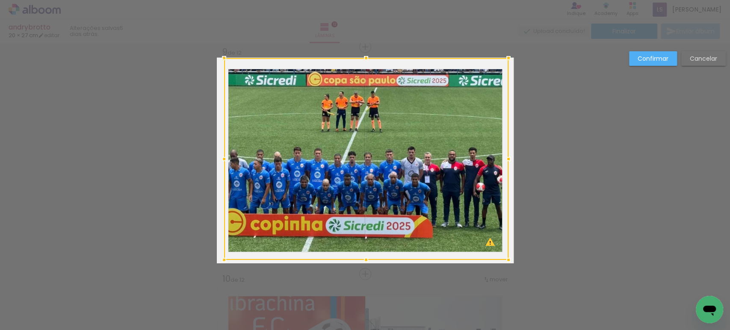
click at [226, 160] on div at bounding box center [224, 159] width 17 height 17
click at [0, 0] on slot "Confirmar" at bounding box center [0, 0] width 0 height 0
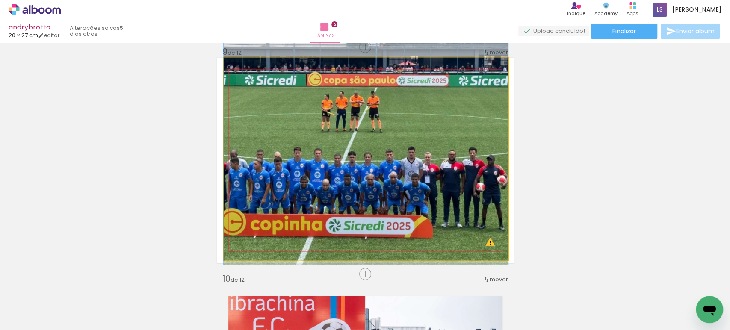
click at [405, 169] on quentale-photo at bounding box center [366, 159] width 284 height 202
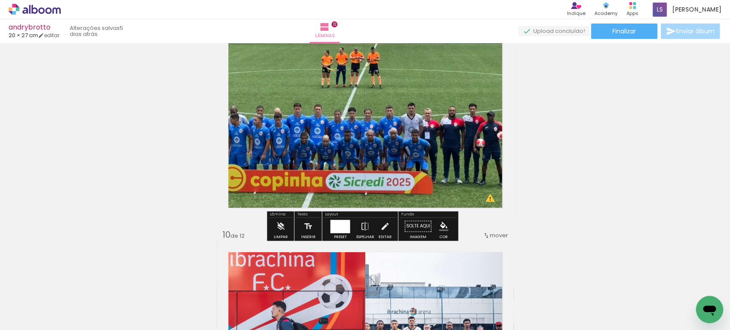
scroll to position [1875, 0]
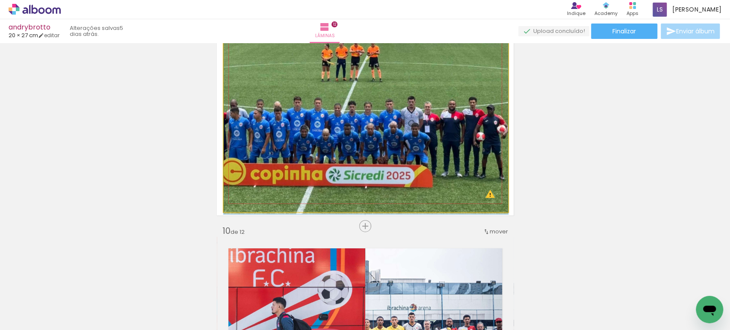
drag, startPoint x: 456, startPoint y: 148, endPoint x: 451, endPoint y: 146, distance: 5.7
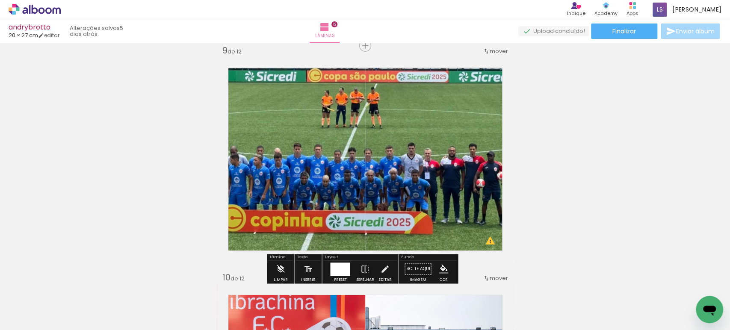
scroll to position [1827, 0]
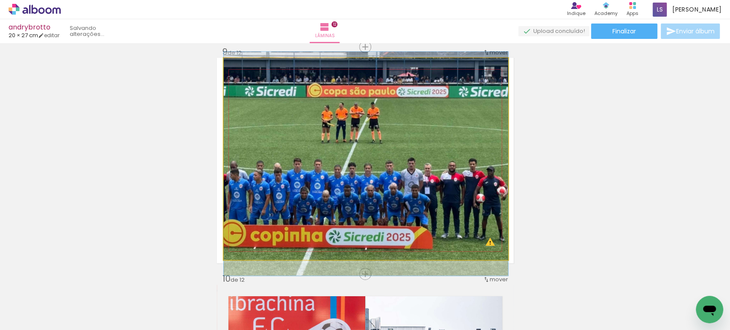
drag, startPoint x: 451, startPoint y: 149, endPoint x: 454, endPoint y: 160, distance: 11.8
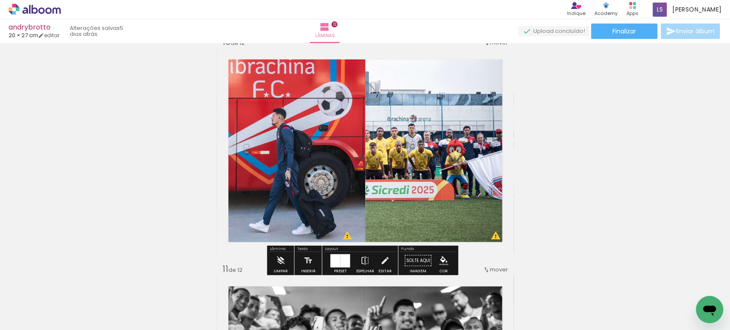
scroll to position [2065, 0]
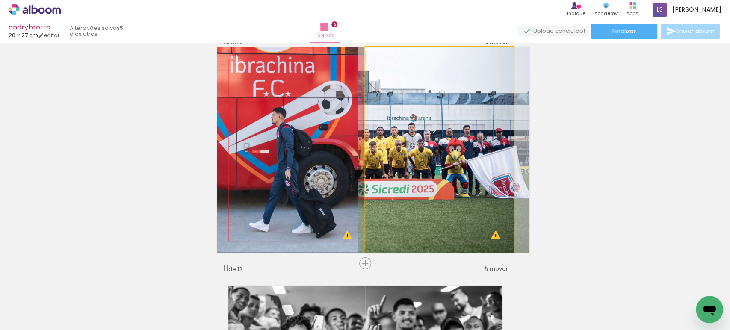
click at [453, 159] on quentale-photo at bounding box center [439, 150] width 148 height 206
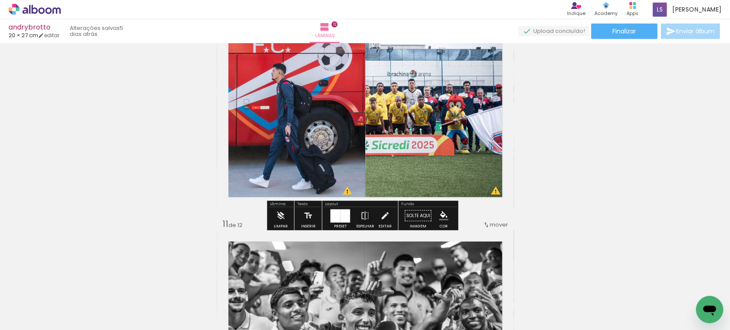
scroll to position [2112, 0]
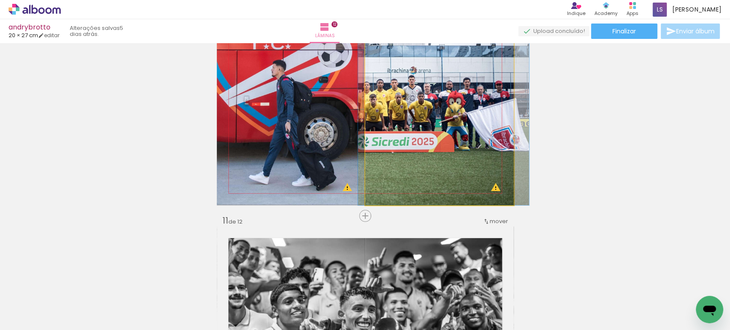
click at [452, 159] on quentale-photo at bounding box center [439, 103] width 148 height 206
click at [452, 158] on quentale-photo at bounding box center [439, 103] width 148 height 206
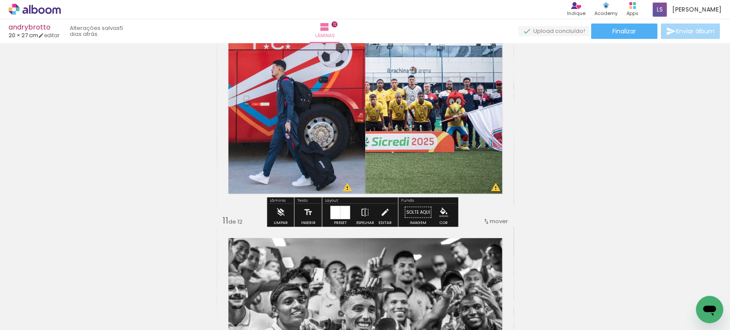
click at [452, 158] on quentale-photo at bounding box center [439, 103] width 148 height 206
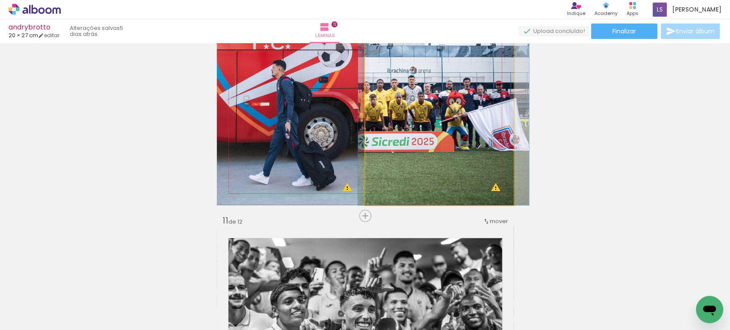
click at [452, 158] on quentale-photo at bounding box center [439, 103] width 148 height 206
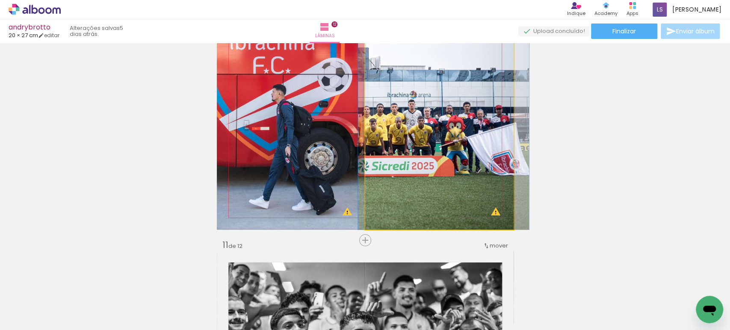
click at [0, 0] on div at bounding box center [0, 0] width 0 height 0
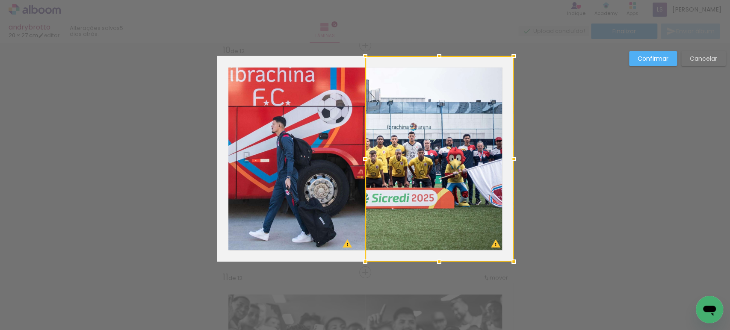
scroll to position [2054, 0]
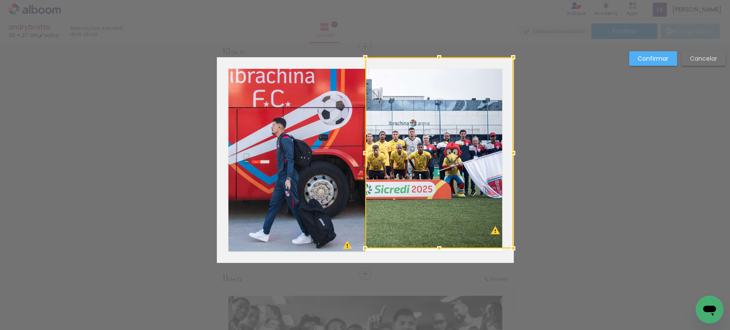
drag, startPoint x: 510, startPoint y: 264, endPoint x: 514, endPoint y: 250, distance: 15.2
click at [514, 250] on div at bounding box center [513, 248] width 17 height 17
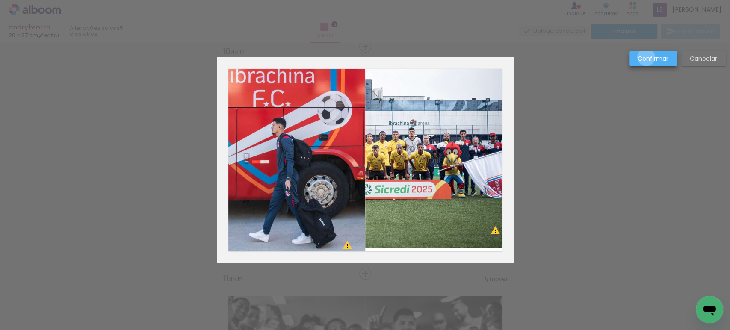
click at [0, 0] on slot "Confirmar" at bounding box center [0, 0] width 0 height 0
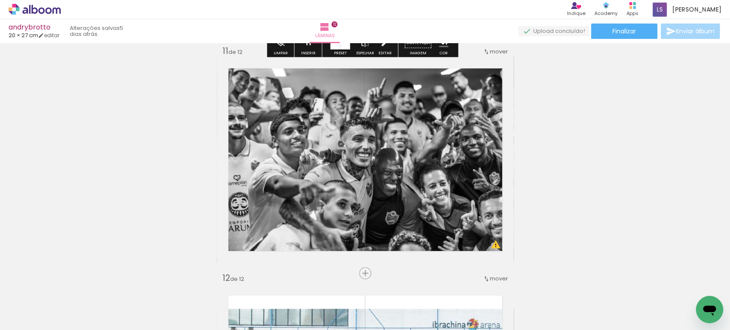
scroll to position [2292, 0]
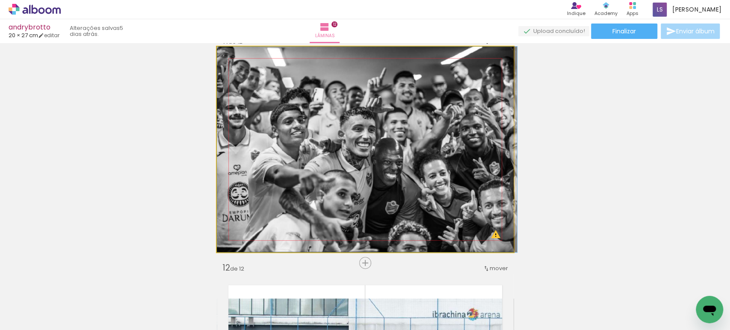
drag, startPoint x: 421, startPoint y: 131, endPoint x: 421, endPoint y: 123, distance: 8.1
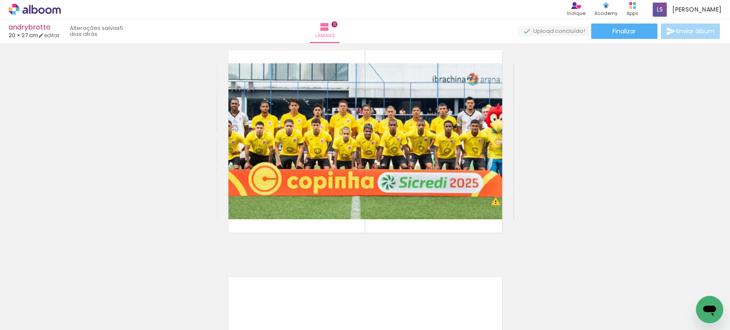
scroll to position [2529, 0]
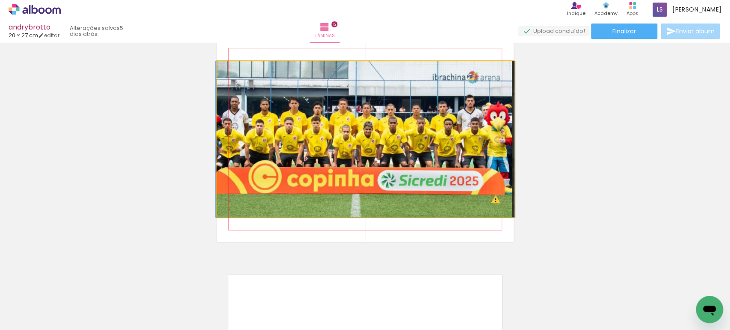
click at [421, 135] on quentale-photo at bounding box center [365, 139] width 297 height 156
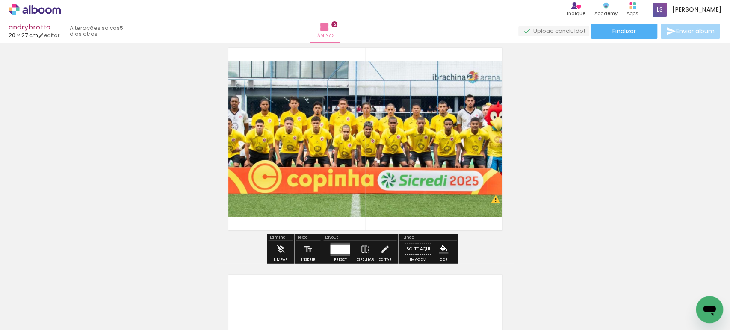
click at [441, 185] on quentale-photo at bounding box center [365, 139] width 297 height 156
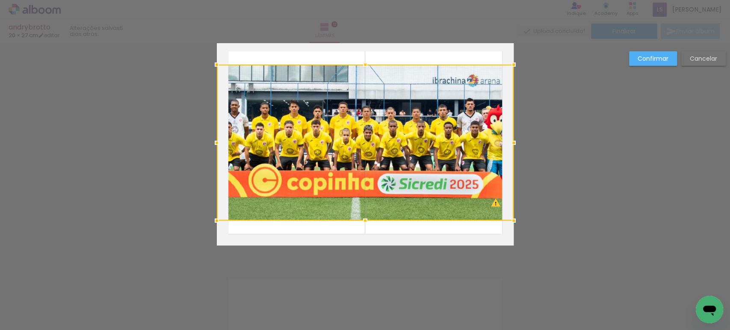
click at [441, 185] on div at bounding box center [365, 143] width 297 height 156
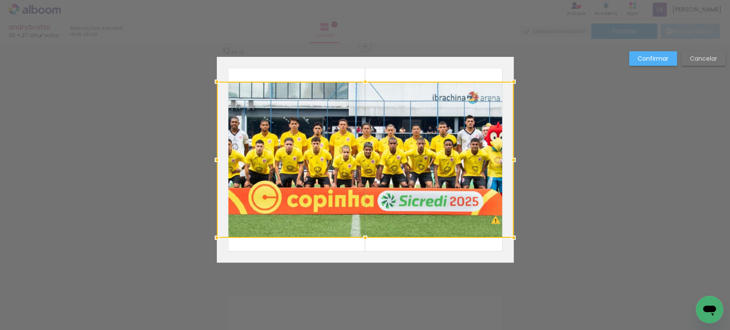
scroll to position [2508, 0]
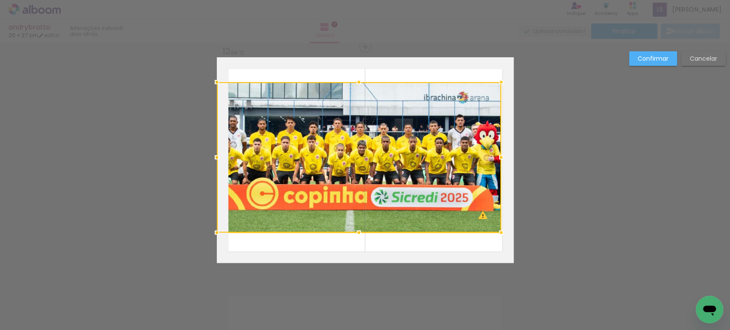
drag, startPoint x: 513, startPoint y: 239, endPoint x: 496, endPoint y: 234, distance: 17.3
click at [496, 234] on div at bounding box center [501, 232] width 17 height 17
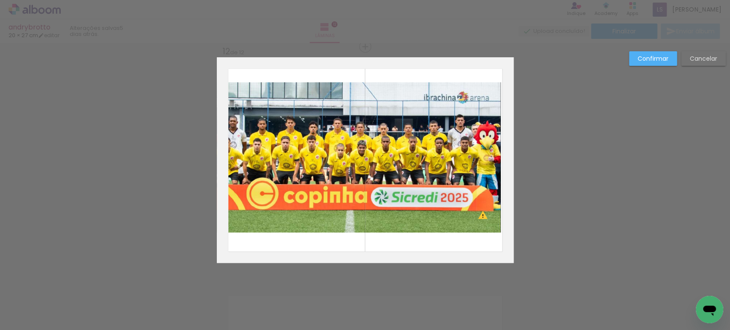
click at [495, 148] on quentale-photo at bounding box center [359, 157] width 284 height 151
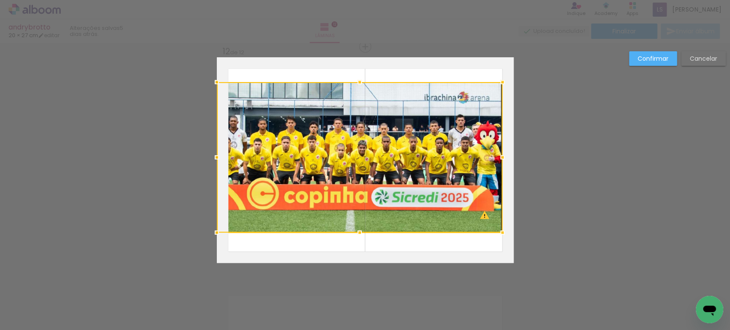
click at [496, 158] on div at bounding box center [502, 157] width 17 height 17
click at [275, 163] on div at bounding box center [360, 157] width 286 height 151
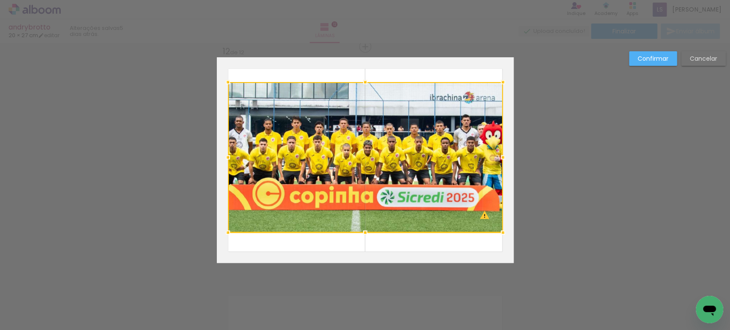
drag, startPoint x: 215, startPoint y: 158, endPoint x: 226, endPoint y: 162, distance: 11.8
click at [226, 162] on div at bounding box center [227, 157] width 17 height 17
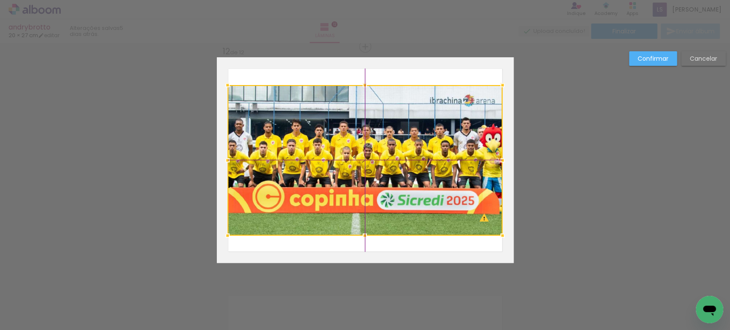
click at [260, 152] on div at bounding box center [365, 160] width 275 height 151
click at [0, 0] on slot "Confirmar" at bounding box center [0, 0] width 0 height 0
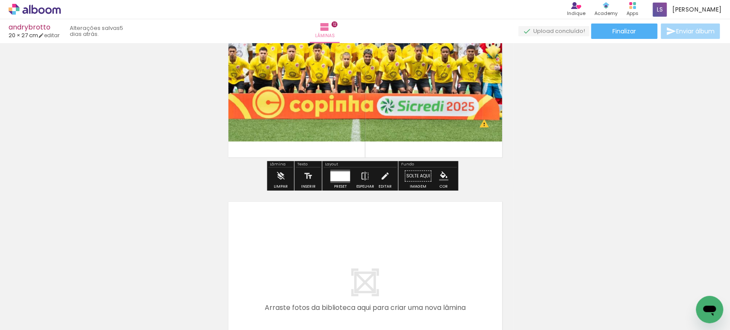
scroll to position [2651, 0]
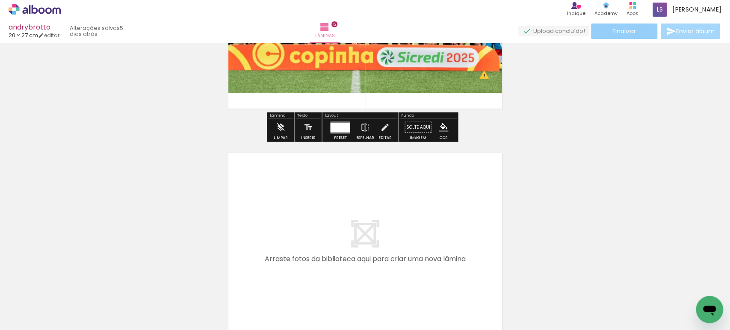
click at [614, 37] on paper-button "Finalizar" at bounding box center [624, 31] width 66 height 15
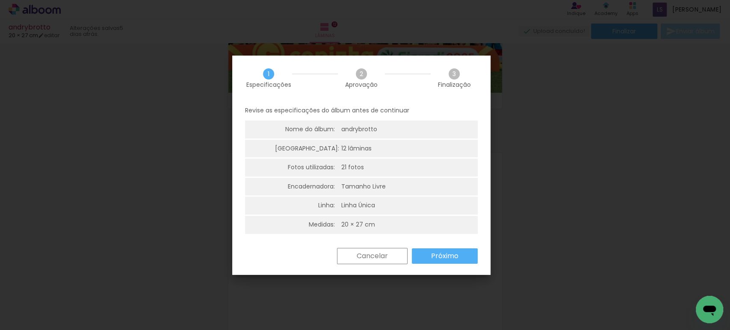
click at [0, 0] on slot "Próximo" at bounding box center [0, 0] width 0 height 0
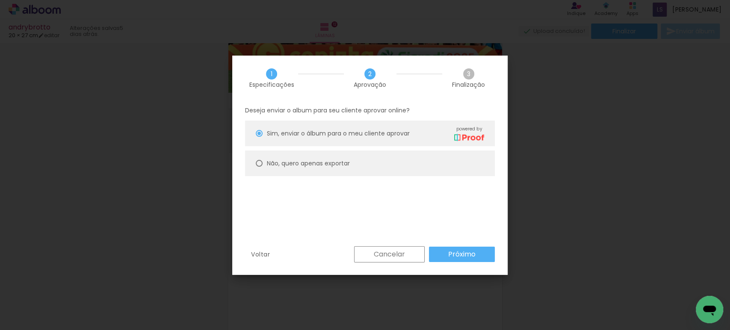
click at [304, 149] on paper-radio-group "Sim, enviar o álbum para o meu cliente aprovar powered by Não, quero apenas exp…" at bounding box center [370, 151] width 250 height 60
click at [0, 0] on slot "Não, quero apenas exportar" at bounding box center [0, 0] width 0 height 0
type paper-radio-button "on"
click at [440, 252] on paper-button "Próximo" at bounding box center [462, 254] width 66 height 15
type input "Alta, 300 DPI"
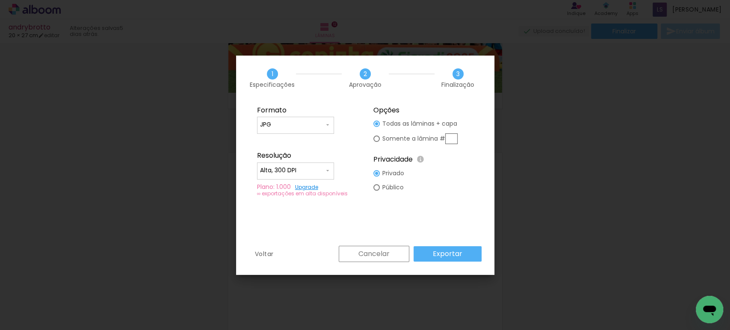
click at [0, 0] on slot "Exportar" at bounding box center [0, 0] width 0 height 0
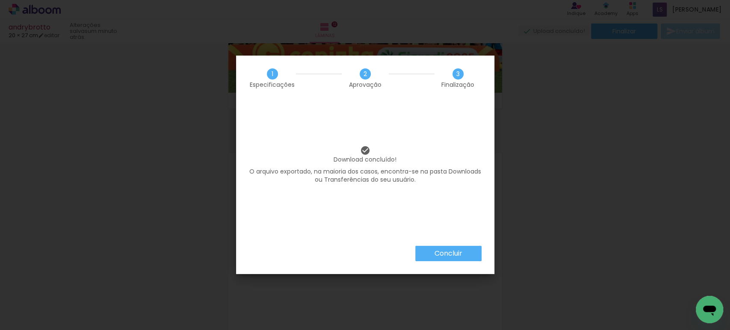
click at [0, 0] on slot "Concluir" at bounding box center [0, 0] width 0 height 0
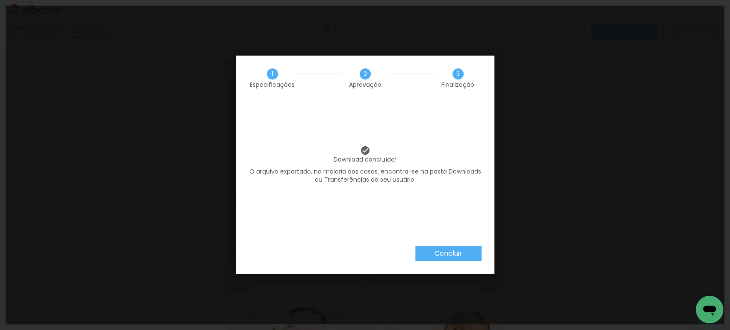
scroll to position [4061, 0]
click at [0, 0] on slot "Concluir" at bounding box center [0, 0] width 0 height 0
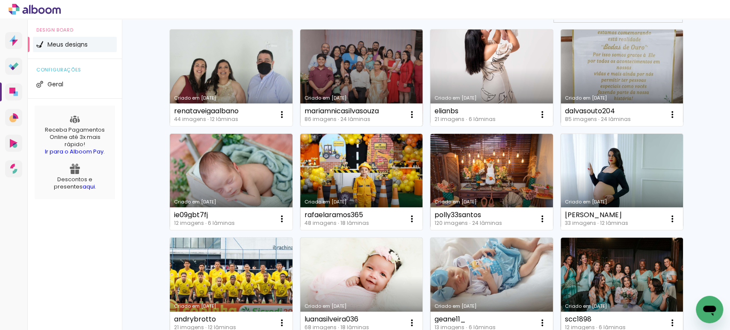
scroll to position [95, 0]
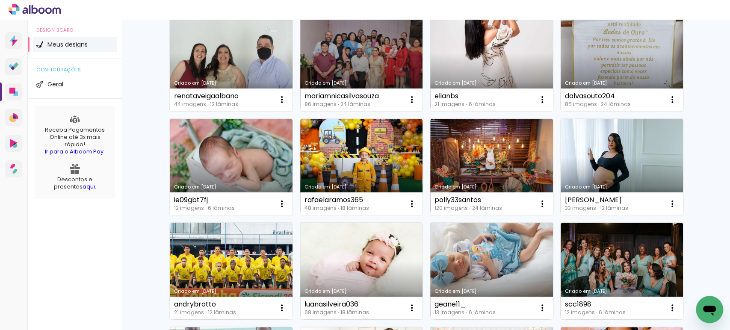
click at [484, 50] on link "Criado em [DATE]" at bounding box center [491, 63] width 123 height 97
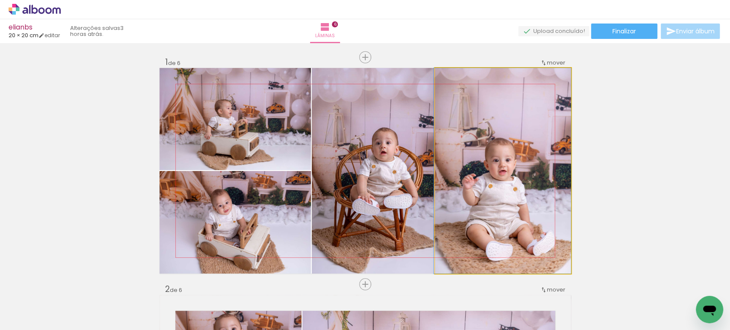
drag, startPoint x: 515, startPoint y: 183, endPoint x: 510, endPoint y: 173, distance: 10.9
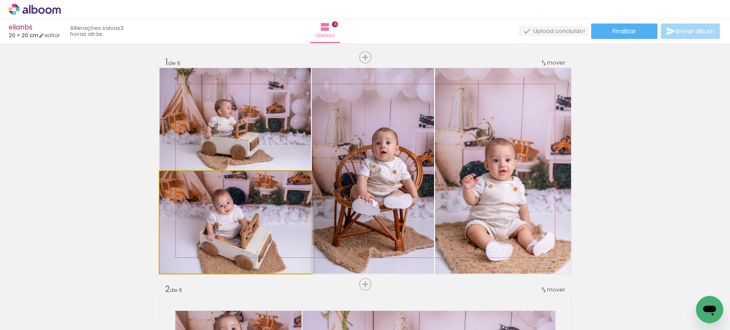
drag, startPoint x: 249, startPoint y: 232, endPoint x: 253, endPoint y: 226, distance: 7.1
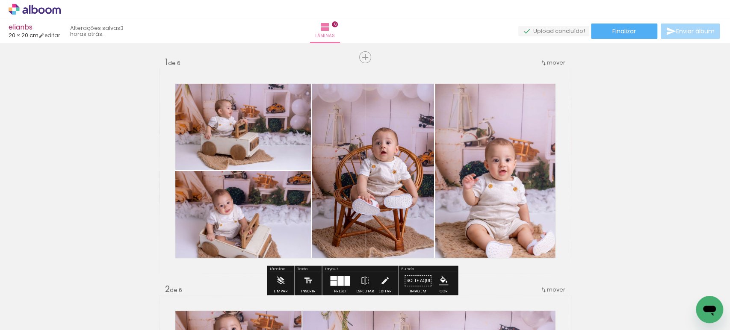
click at [259, 227] on quentale-photo at bounding box center [235, 222] width 151 height 103
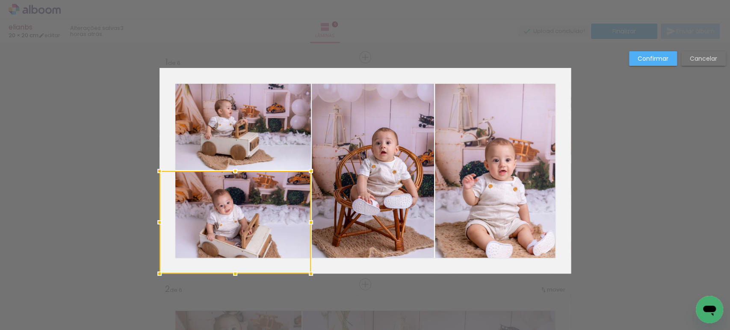
click at [259, 226] on div at bounding box center [235, 222] width 151 height 103
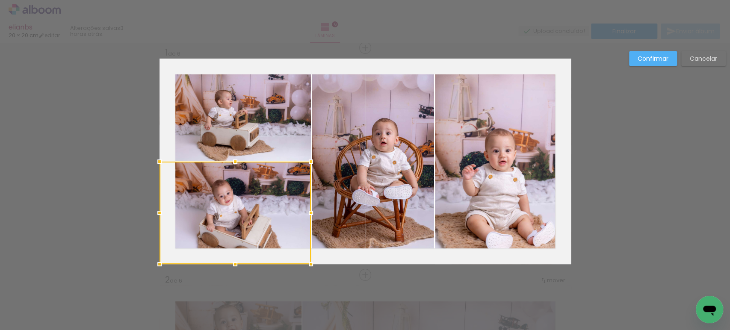
scroll to position [10, 0]
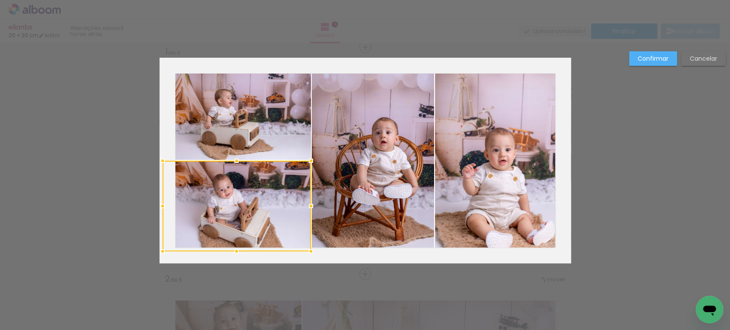
drag, startPoint x: 153, startPoint y: 264, endPoint x: 159, endPoint y: 252, distance: 13.2
click at [159, 252] on div at bounding box center [162, 251] width 17 height 17
click at [0, 0] on slot "Confirmar" at bounding box center [0, 0] width 0 height 0
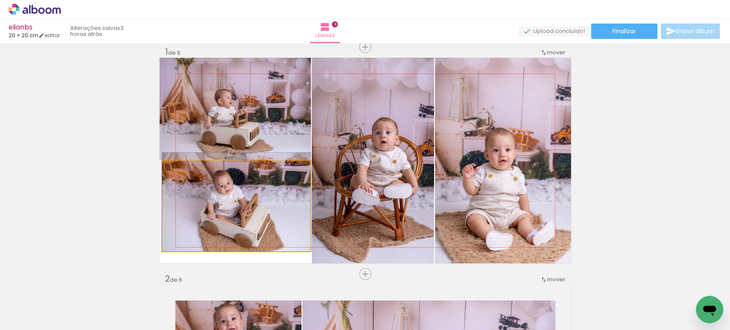
drag, startPoint x: 267, startPoint y: 196, endPoint x: 267, endPoint y: 189, distance: 7.3
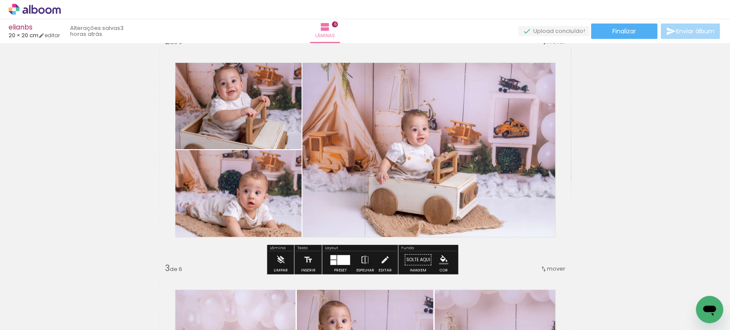
click at [446, 129] on quentale-photo at bounding box center [436, 150] width 269 height 206
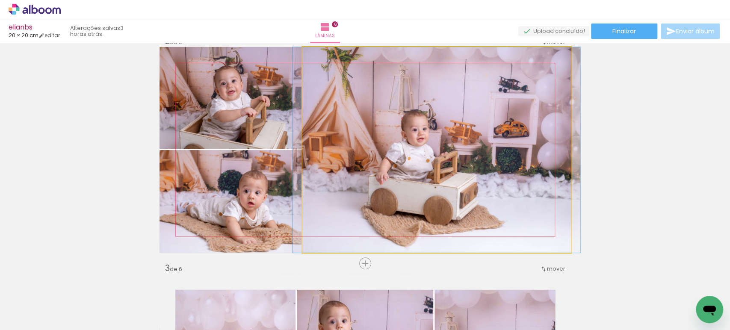
click at [446, 129] on quentale-photo at bounding box center [436, 150] width 269 height 206
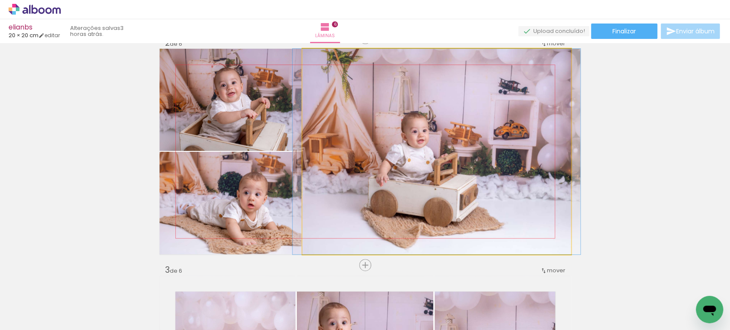
click at [0, 0] on div at bounding box center [0, 0] width 0 height 0
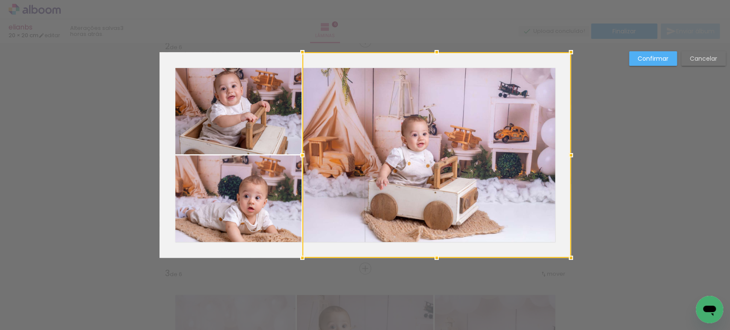
scroll to position [238, 0]
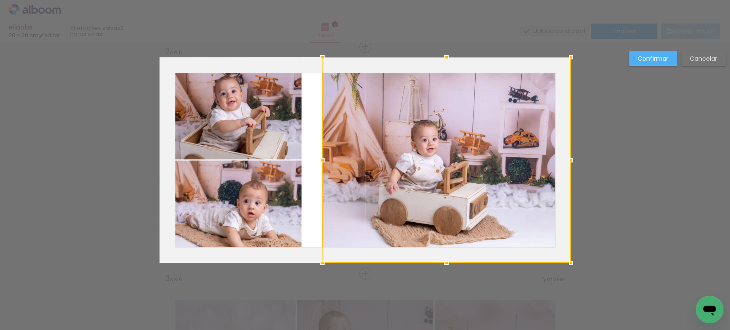
drag, startPoint x: 299, startPoint y: 162, endPoint x: 316, endPoint y: 165, distance: 16.9
click at [316, 165] on div at bounding box center [322, 160] width 17 height 17
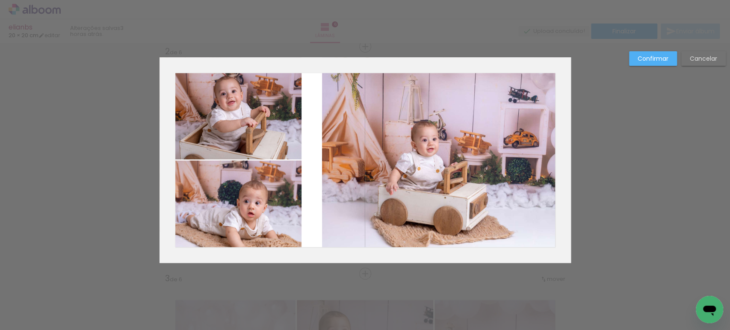
click at [281, 146] on quentale-photo at bounding box center [231, 108] width 142 height 102
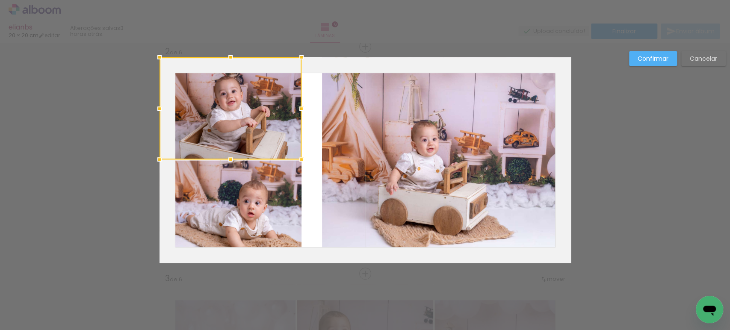
click at [284, 176] on quentale-photo at bounding box center [231, 211] width 142 height 103
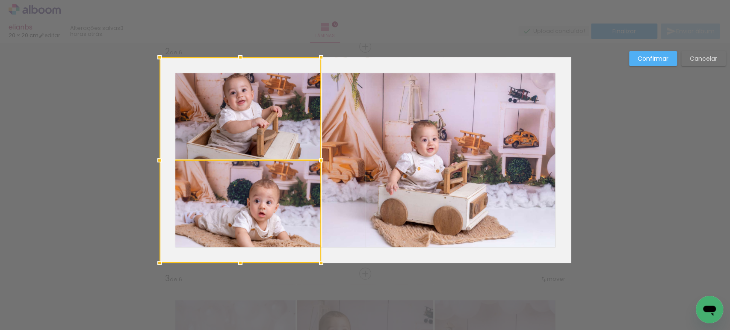
drag, startPoint x: 295, startPoint y: 160, endPoint x: 315, endPoint y: 162, distance: 20.2
click at [315, 162] on div at bounding box center [321, 160] width 17 height 17
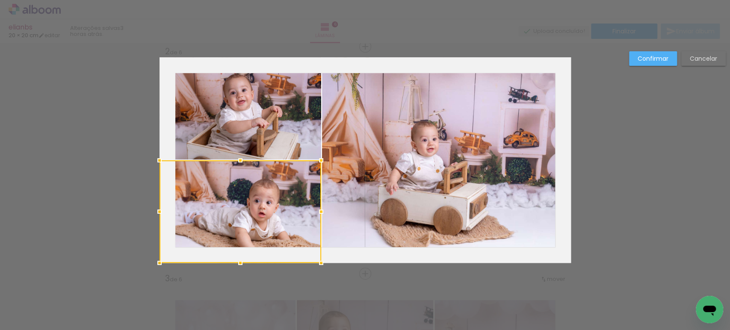
click at [0, 0] on slot "Confirmar" at bounding box center [0, 0] width 0 height 0
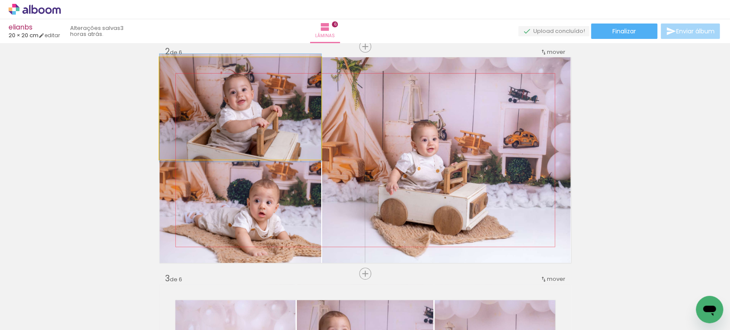
drag, startPoint x: 252, startPoint y: 132, endPoint x: 257, endPoint y: 133, distance: 4.7
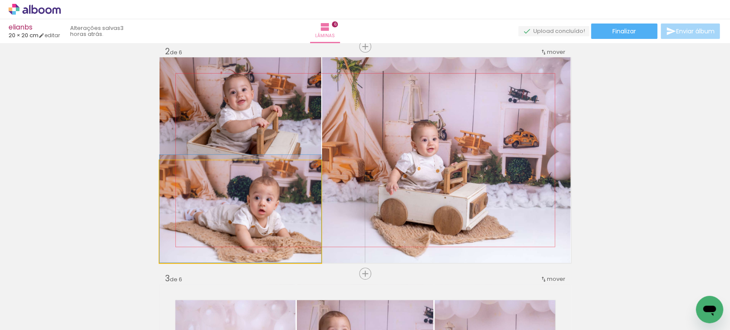
drag, startPoint x: 264, startPoint y: 212, endPoint x: 264, endPoint y: 205, distance: 6.4
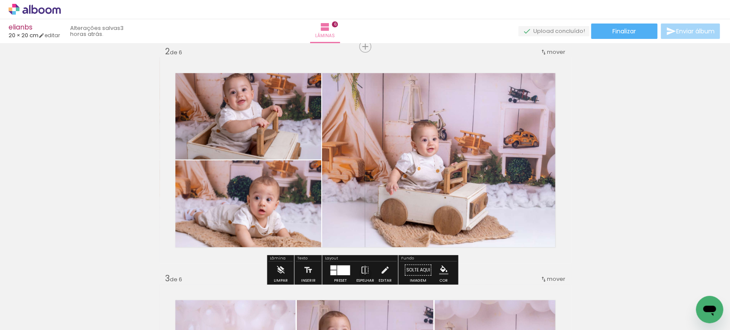
click at [259, 216] on quentale-photo at bounding box center [241, 211] width 162 height 103
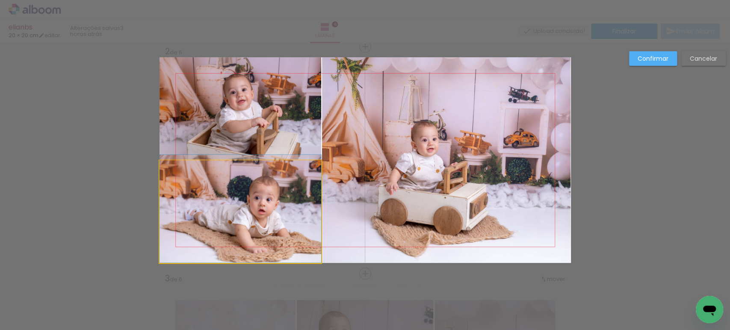
click at [259, 216] on quentale-photo at bounding box center [241, 211] width 162 height 103
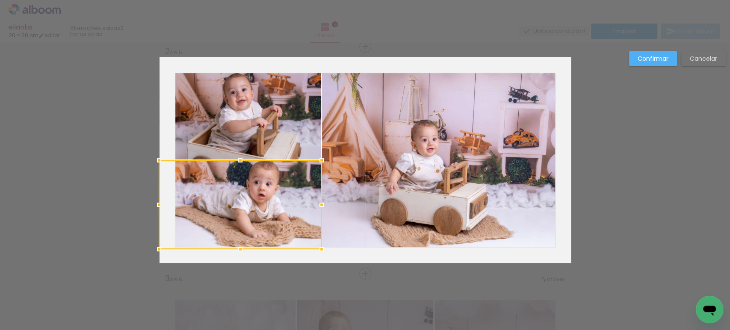
drag, startPoint x: 156, startPoint y: 261, endPoint x: 169, endPoint y: 248, distance: 18.8
click at [169, 248] on div at bounding box center [240, 204] width 163 height 89
click at [652, 64] on paper-button "Confirmar" at bounding box center [653, 58] width 48 height 15
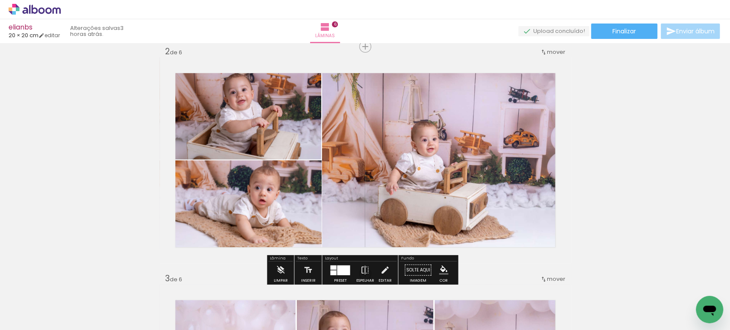
click at [322, 153] on quentale-photo at bounding box center [446, 160] width 248 height 206
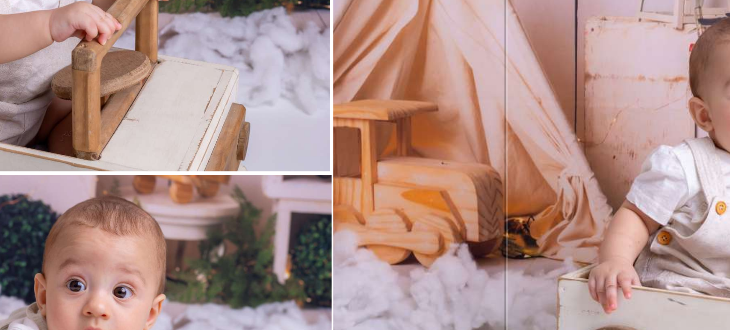
click at [313, 163] on quentale-photo at bounding box center [241, 204] width 163 height 89
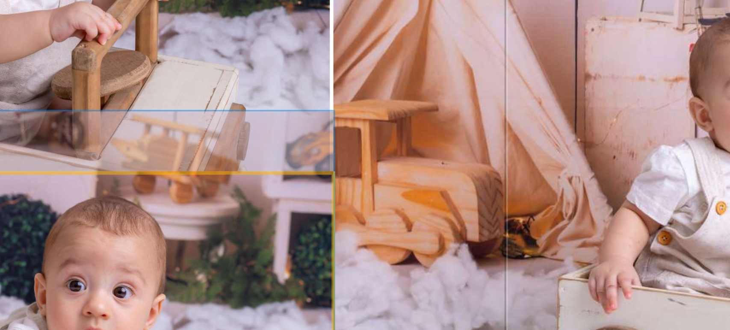
click at [316, 163] on quentale-photo at bounding box center [241, 204] width 163 height 89
click at [316, 160] on div at bounding box center [241, 160] width 162 height 0
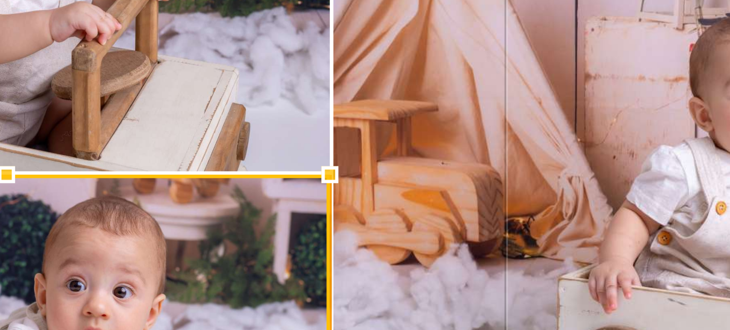
click at [316, 163] on div at bounding box center [321, 160] width 17 height 17
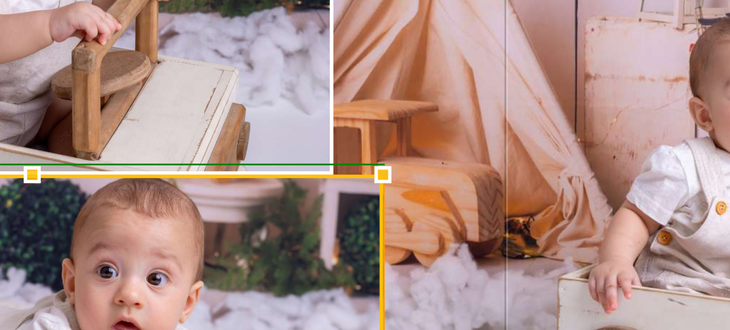
click at [317, 160] on album-spread "2 de 6" at bounding box center [365, 160] width 411 height 206
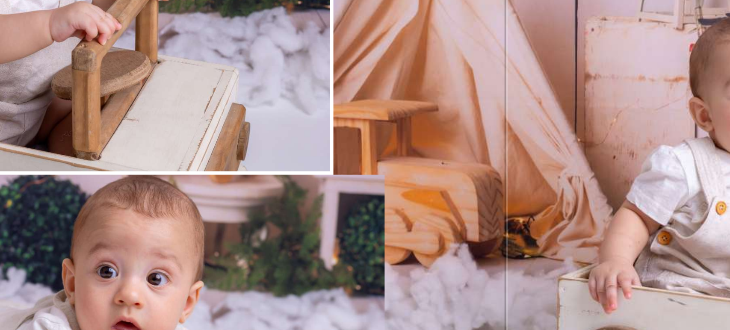
click at [326, 163] on quentale-photo at bounding box center [247, 204] width 175 height 89
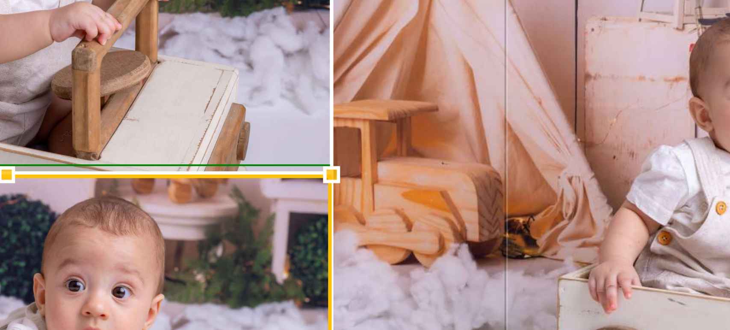
drag, startPoint x: 331, startPoint y: 160, endPoint x: 319, endPoint y: 160, distance: 12.8
click at [319, 160] on div at bounding box center [321, 160] width 17 height 17
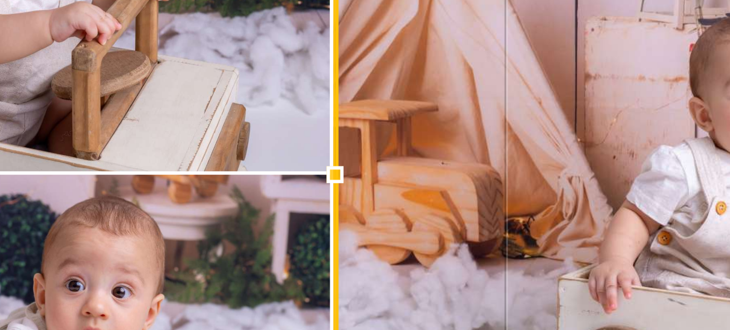
click at [335, 157] on div at bounding box center [446, 160] width 248 height 206
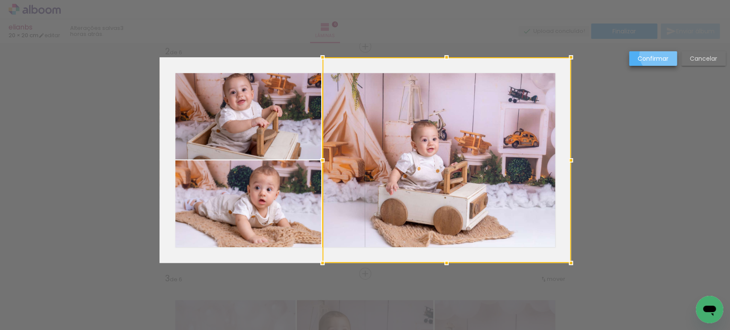
click at [0, 0] on slot "Confirmar" at bounding box center [0, 0] width 0 height 0
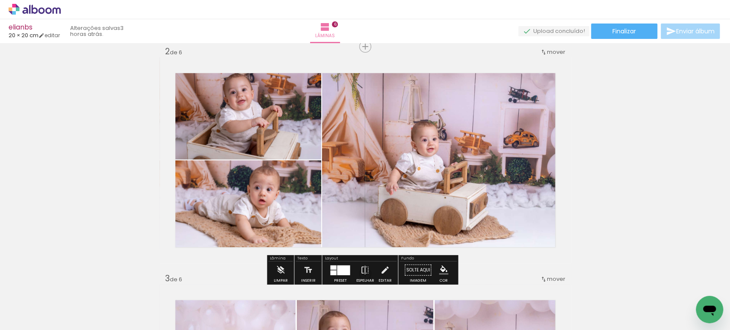
click at [287, 208] on quentale-photo at bounding box center [241, 204] width 162 height 89
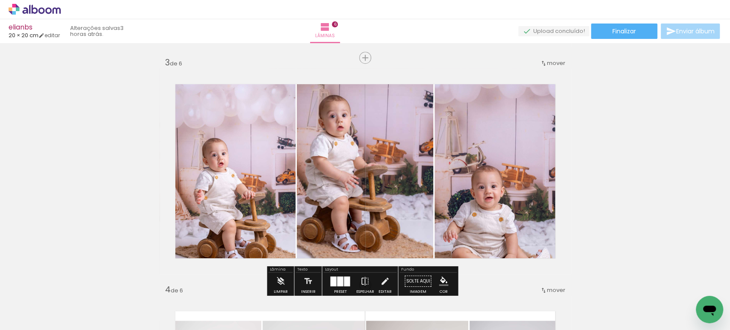
scroll to position [476, 0]
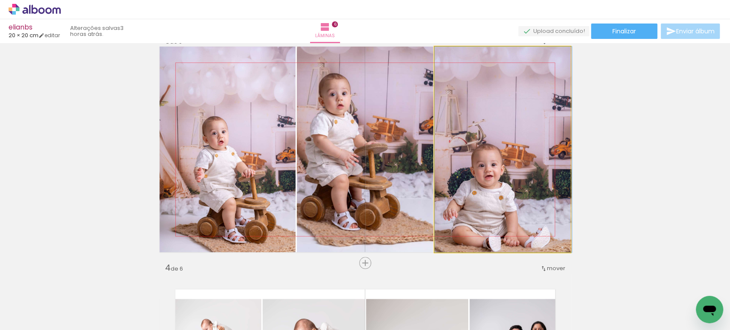
click at [493, 171] on quentale-photo at bounding box center [502, 150] width 136 height 206
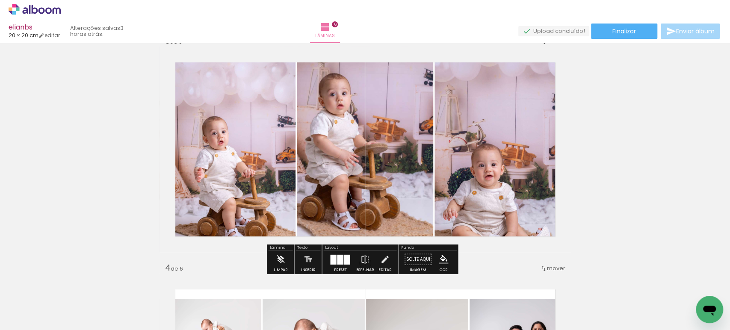
click at [493, 171] on quentale-photo at bounding box center [502, 150] width 136 height 206
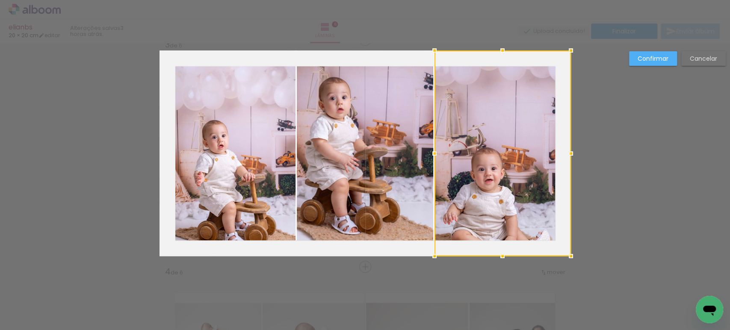
click at [493, 171] on div at bounding box center [502, 153] width 136 height 206
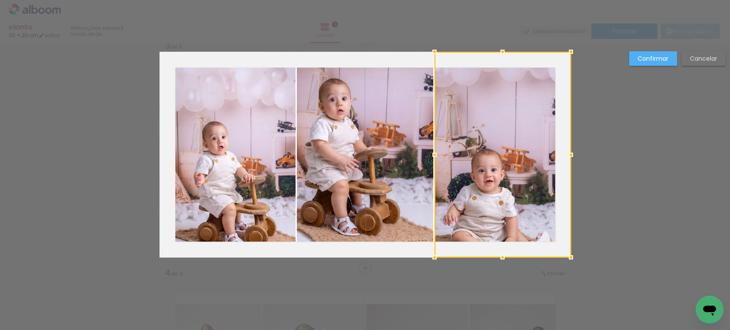
click at [493, 171] on div at bounding box center [502, 155] width 136 height 206
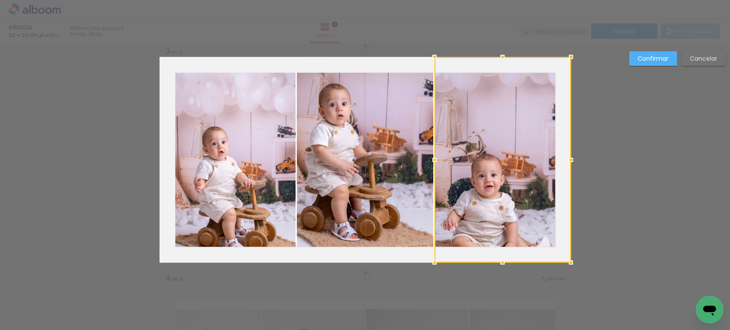
scroll to position [465, 0]
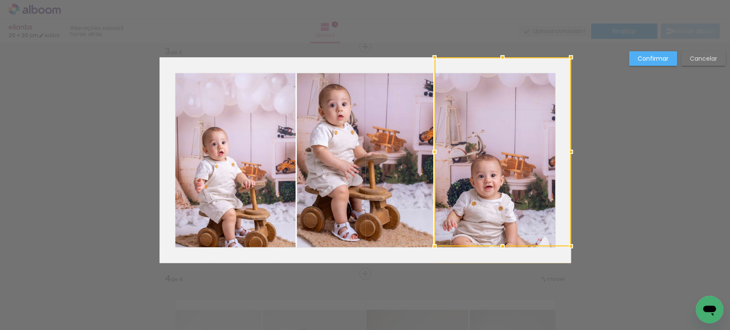
drag, startPoint x: 499, startPoint y: 264, endPoint x: 499, endPoint y: 244, distance: 19.7
click at [499, 244] on div at bounding box center [502, 246] width 17 height 17
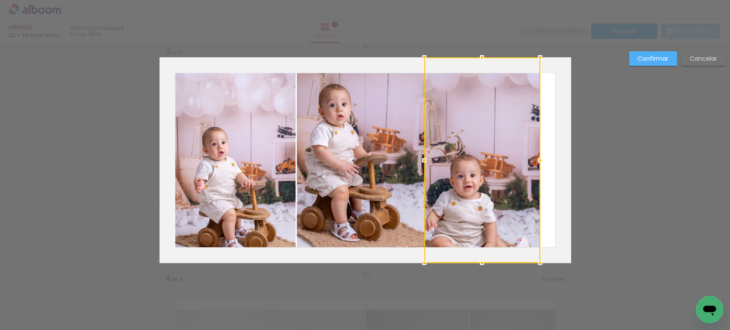
click at [0, 0] on slot "Cancelar" at bounding box center [0, 0] width 0 height 0
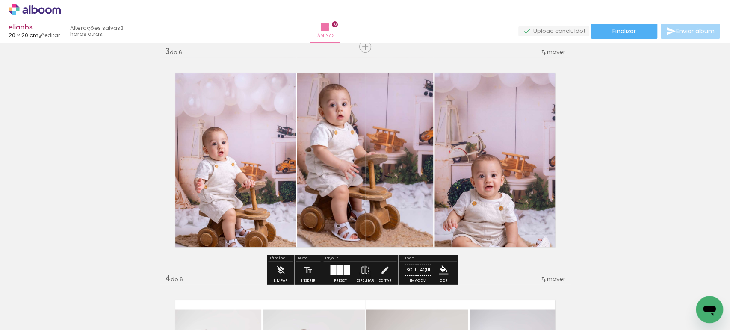
click at [512, 189] on quentale-photo at bounding box center [502, 160] width 136 height 206
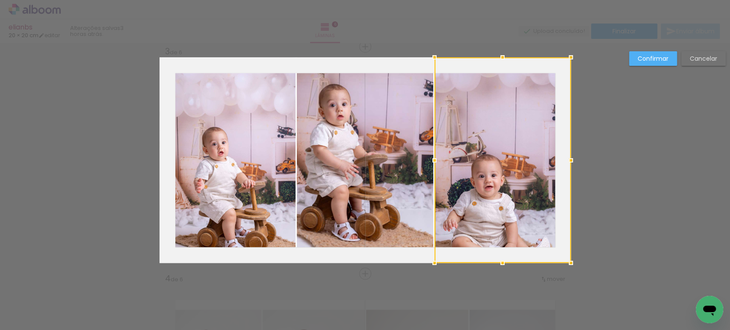
click at [512, 189] on div at bounding box center [502, 160] width 136 height 206
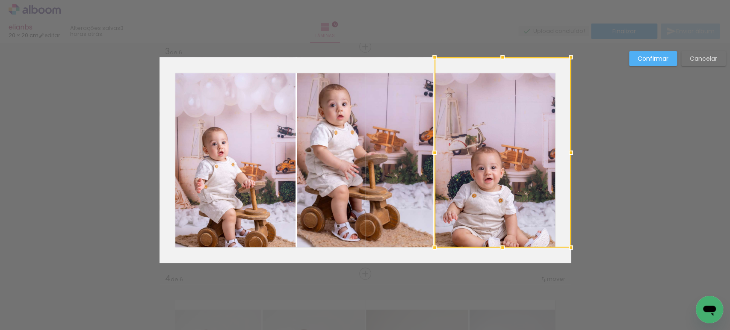
drag, startPoint x: 496, startPoint y: 261, endPoint x: 503, endPoint y: 245, distance: 17.4
click at [503, 245] on div at bounding box center [502, 247] width 17 height 17
click at [643, 63] on paper-button "Confirmar" at bounding box center [653, 58] width 48 height 15
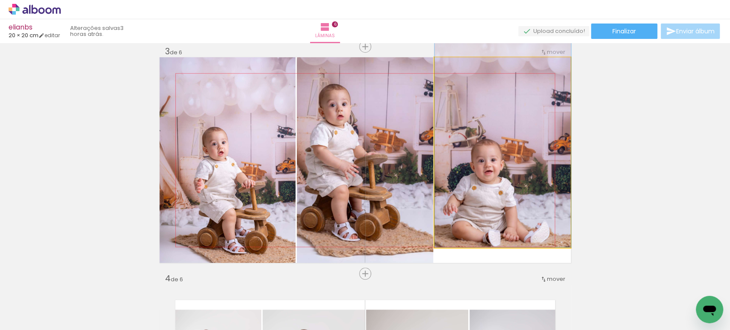
drag, startPoint x: 482, startPoint y: 170, endPoint x: 487, endPoint y: 144, distance: 26.1
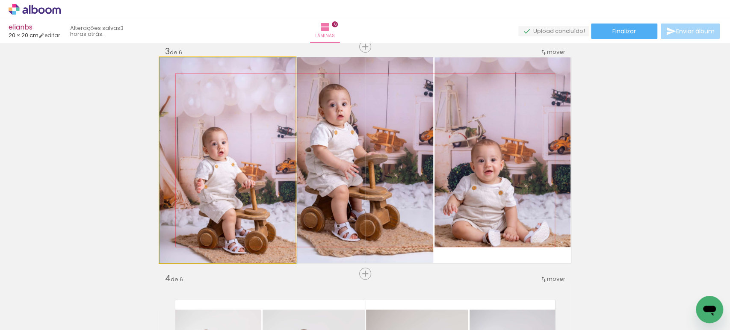
drag, startPoint x: 236, startPoint y: 192, endPoint x: 241, endPoint y: 177, distance: 15.6
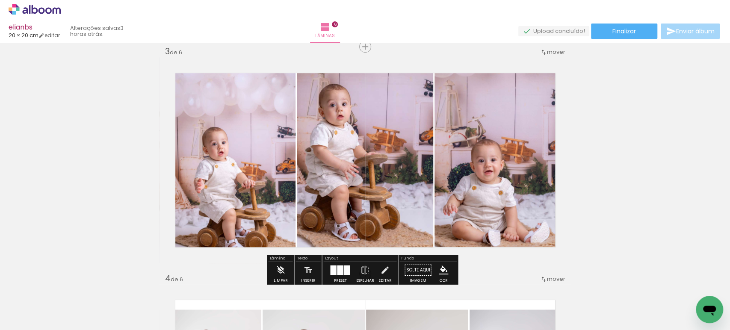
click at [219, 243] on quentale-photo at bounding box center [228, 160] width 136 height 206
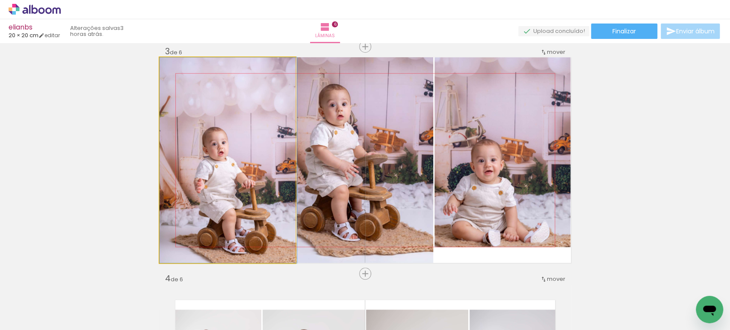
click at [219, 243] on quentale-photo at bounding box center [228, 160] width 136 height 206
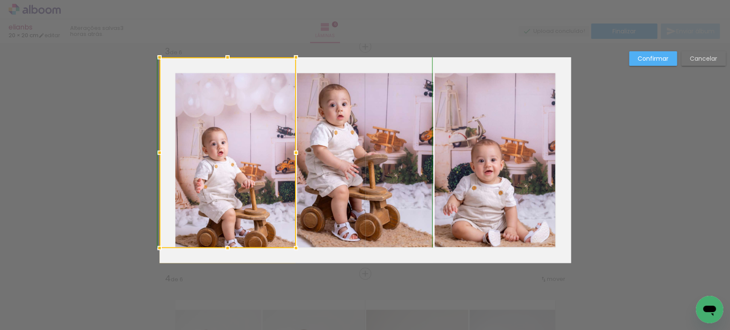
drag, startPoint x: 222, startPoint y: 263, endPoint x: 224, endPoint y: 249, distance: 14.3
click at [224, 249] on div at bounding box center [227, 247] width 17 height 17
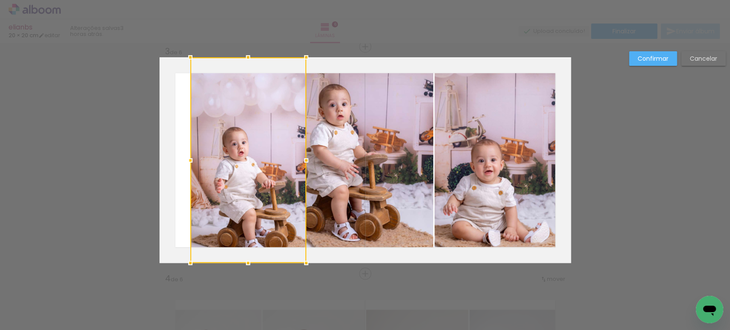
click at [716, 53] on paper-button "Cancelar" at bounding box center [703, 58] width 44 height 15
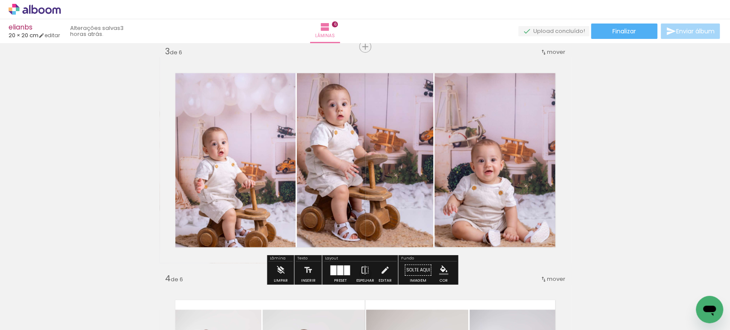
click at [257, 198] on quentale-photo at bounding box center [228, 160] width 136 height 206
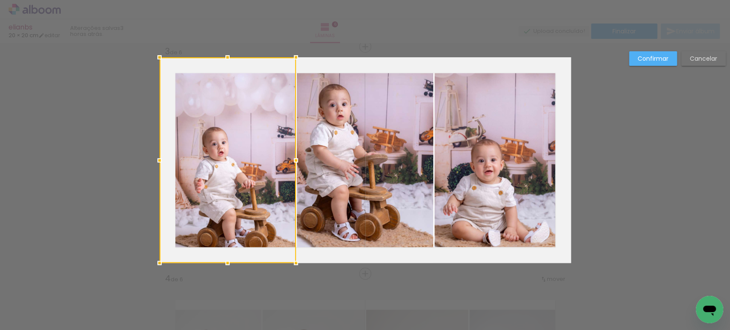
click at [257, 198] on div at bounding box center [228, 160] width 136 height 206
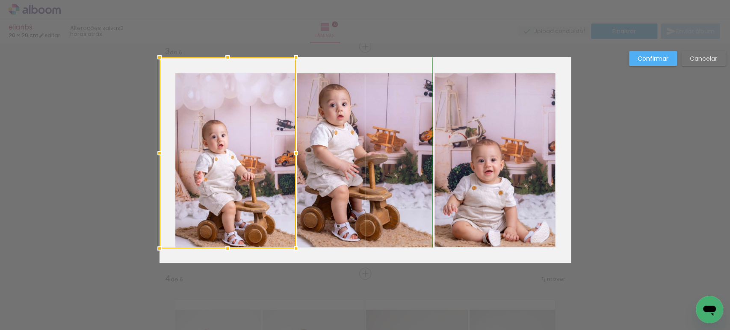
drag, startPoint x: 224, startPoint y: 266, endPoint x: 225, endPoint y: 251, distance: 15.5
click at [225, 251] on div at bounding box center [227, 248] width 17 height 17
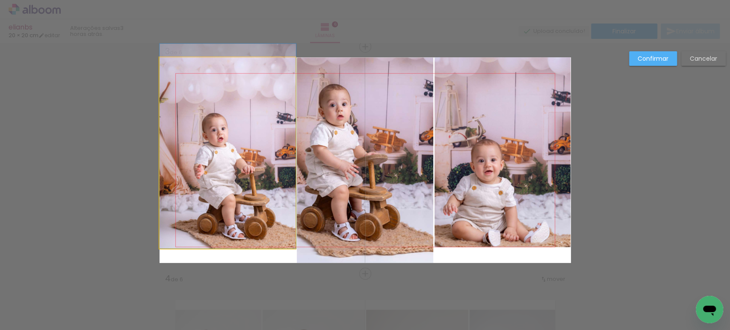
drag, startPoint x: 232, startPoint y: 182, endPoint x: 235, endPoint y: 161, distance: 21.7
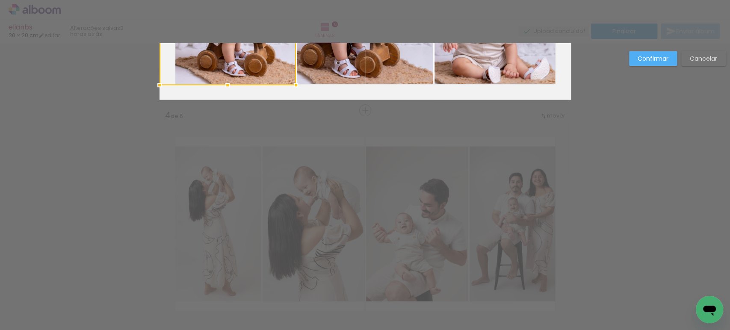
scroll to position [655, 0]
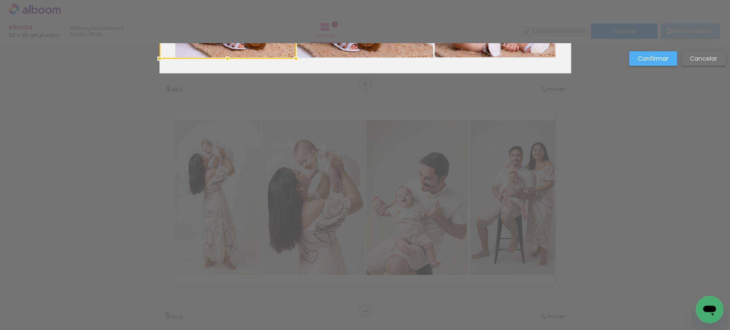
click at [0, 0] on slot "Confirmar" at bounding box center [0, 0] width 0 height 0
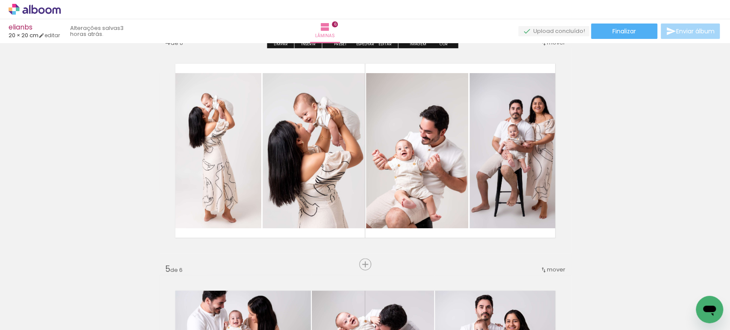
scroll to position [702, 0]
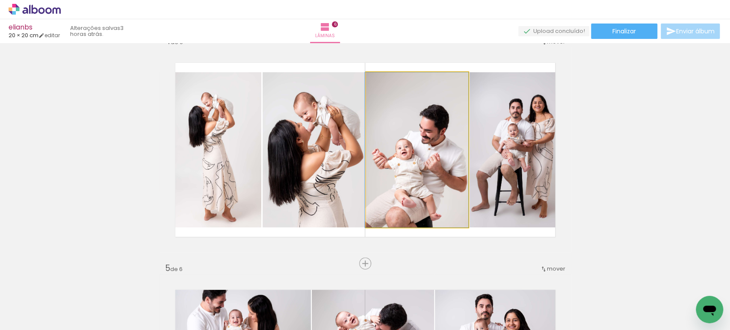
click at [432, 180] on quentale-photo at bounding box center [417, 149] width 103 height 155
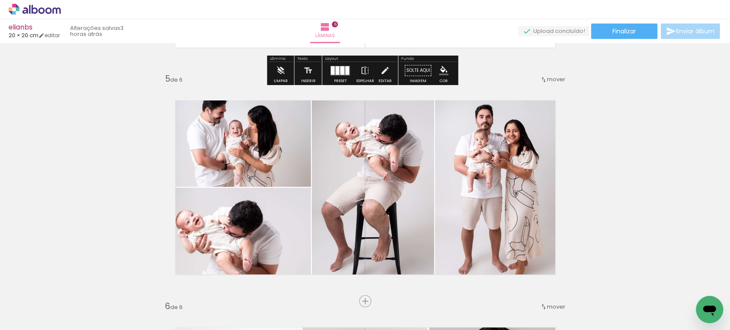
scroll to position [892, 0]
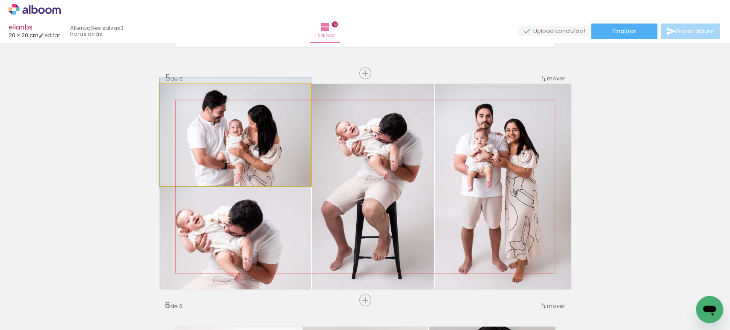
click at [263, 130] on quentale-photo at bounding box center [235, 135] width 151 height 102
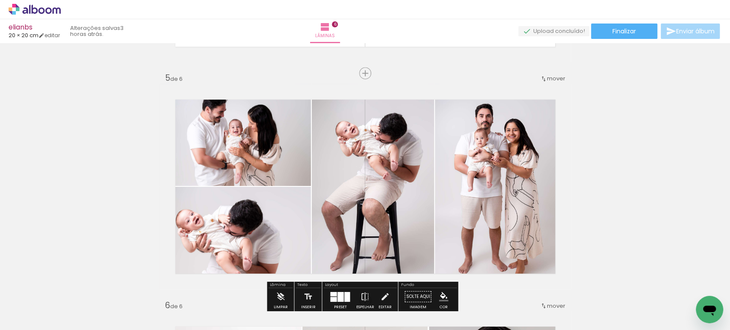
click at [206, 118] on quentale-photo at bounding box center [235, 135] width 151 height 102
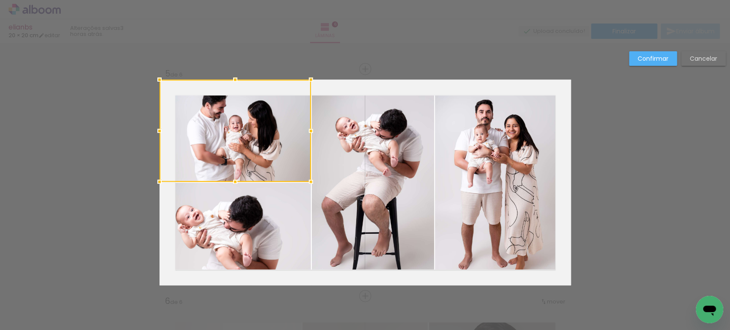
click at [206, 118] on div at bounding box center [235, 131] width 151 height 102
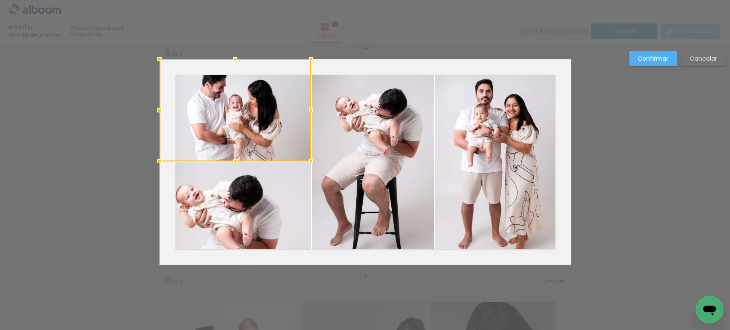
scroll to position [919, 0]
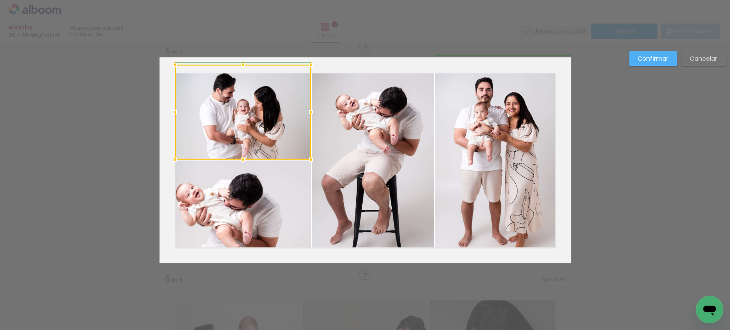
drag, startPoint x: 159, startPoint y: 59, endPoint x: 172, endPoint y: 64, distance: 14.4
click at [172, 64] on div at bounding box center [174, 64] width 17 height 17
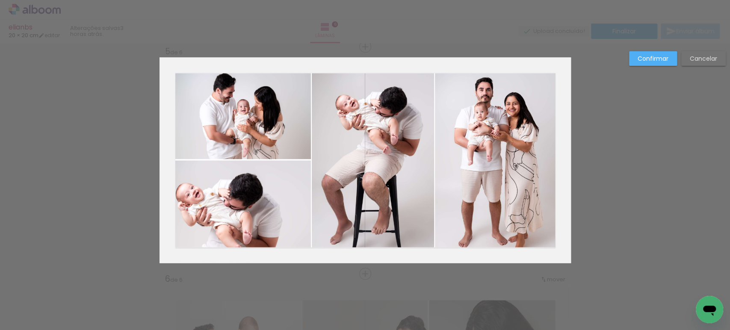
click at [0, 0] on slot "Confirmar" at bounding box center [0, 0] width 0 height 0
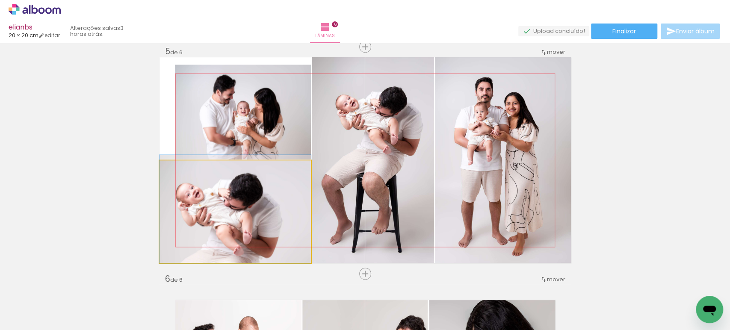
drag, startPoint x: 217, startPoint y: 213, endPoint x: 226, endPoint y: 211, distance: 9.5
click at [244, 210] on quentale-photo at bounding box center [235, 211] width 151 height 103
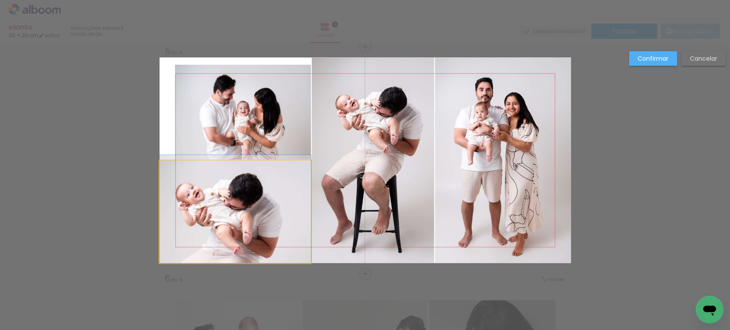
click at [244, 210] on quentale-photo at bounding box center [235, 211] width 151 height 103
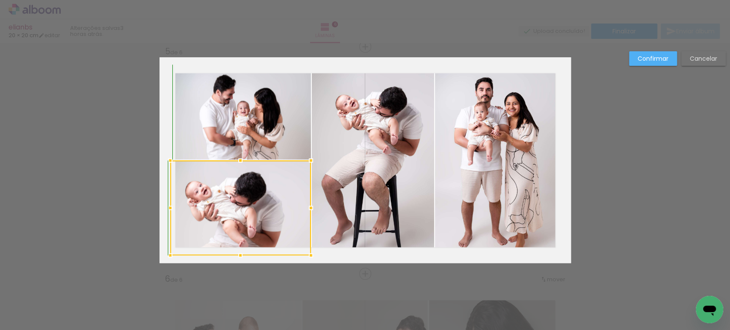
drag, startPoint x: 157, startPoint y: 263, endPoint x: 166, endPoint y: 255, distance: 11.8
click at [166, 255] on div at bounding box center [170, 255] width 17 height 17
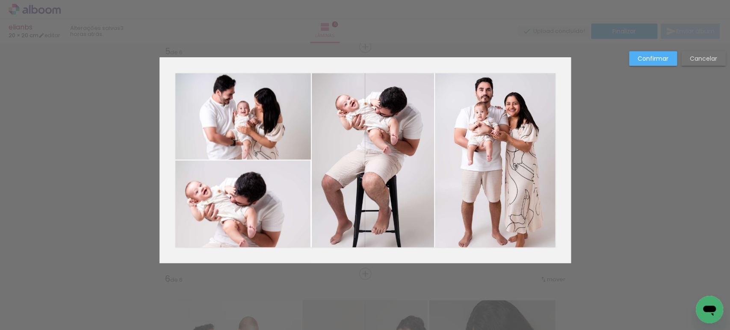
click at [0, 0] on slot "Confirmar" at bounding box center [0, 0] width 0 height 0
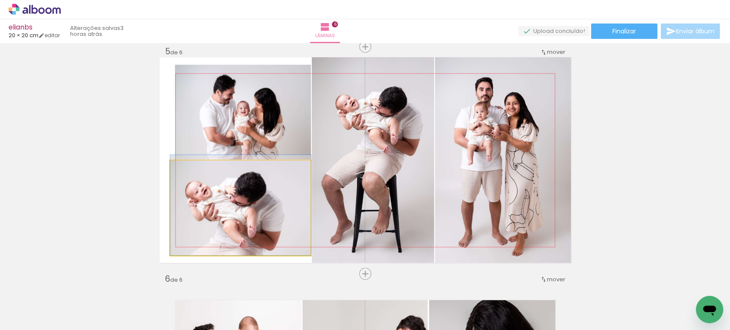
drag, startPoint x: 215, startPoint y: 216, endPoint x: 219, endPoint y: 199, distance: 17.4
click at [212, 206] on quentale-photo at bounding box center [240, 207] width 141 height 95
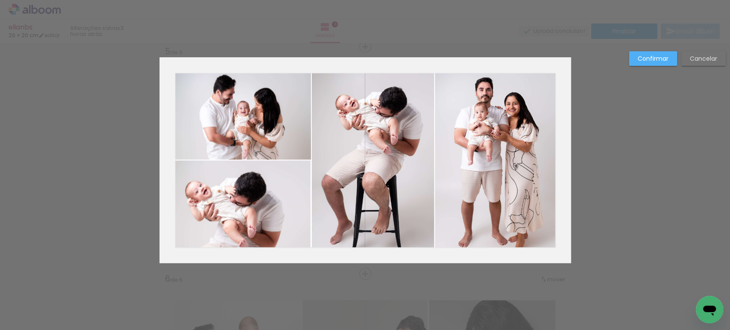
click at [212, 206] on quentale-photo at bounding box center [240, 207] width 141 height 95
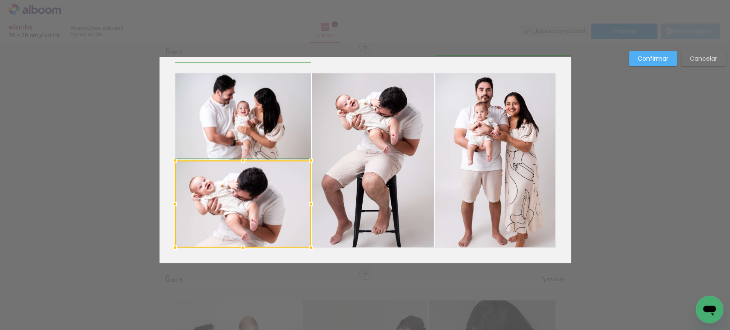
drag, startPoint x: 161, startPoint y: 260, endPoint x: 164, endPoint y: 252, distance: 8.3
click at [166, 252] on div at bounding box center [174, 247] width 17 height 17
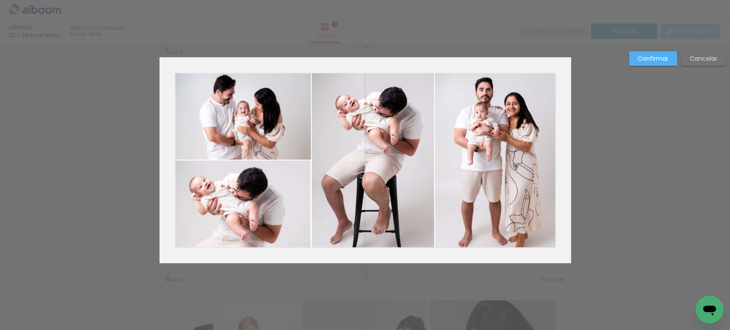
click at [0, 0] on slot "Confirmar" at bounding box center [0, 0] width 0 height 0
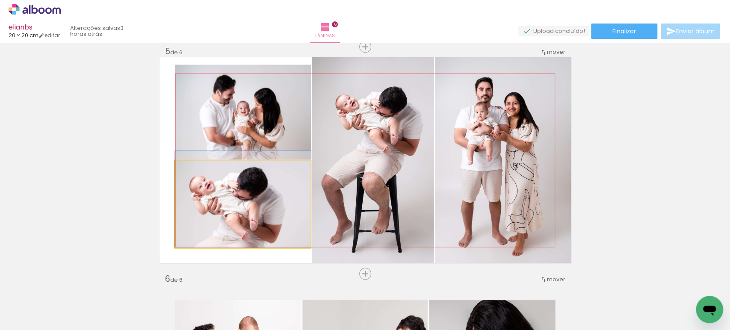
drag, startPoint x: 265, startPoint y: 196, endPoint x: 267, endPoint y: 189, distance: 7.9
click at [197, 203] on quentale-photo at bounding box center [243, 203] width 136 height 87
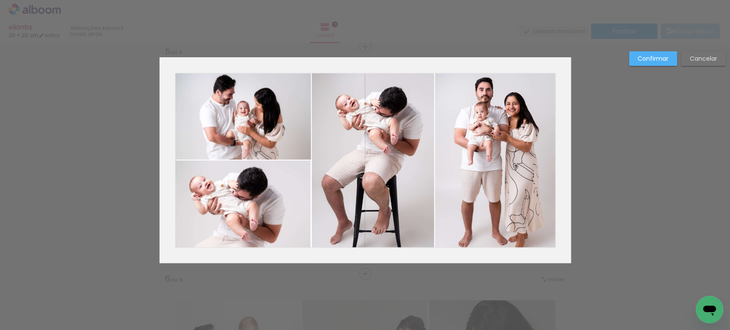
click at [197, 203] on quentale-photo at bounding box center [243, 203] width 136 height 87
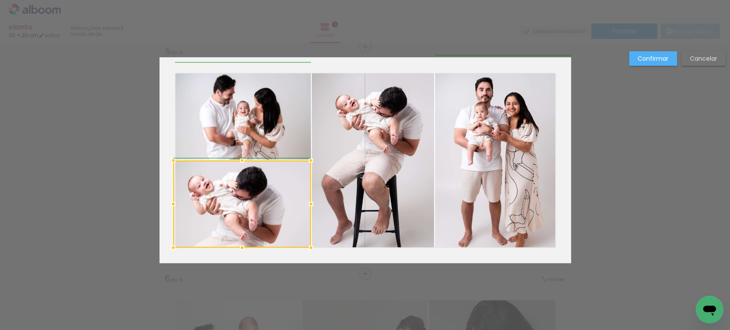
click at [171, 205] on div at bounding box center [173, 203] width 17 height 17
click at [0, 0] on slot "Confirmar" at bounding box center [0, 0] width 0 height 0
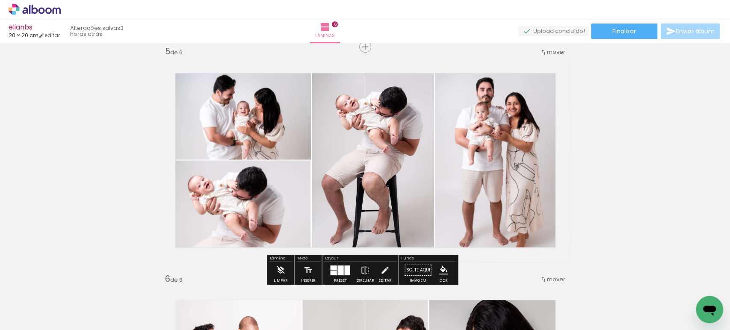
click at [511, 154] on quentale-photo at bounding box center [503, 160] width 136 height 206
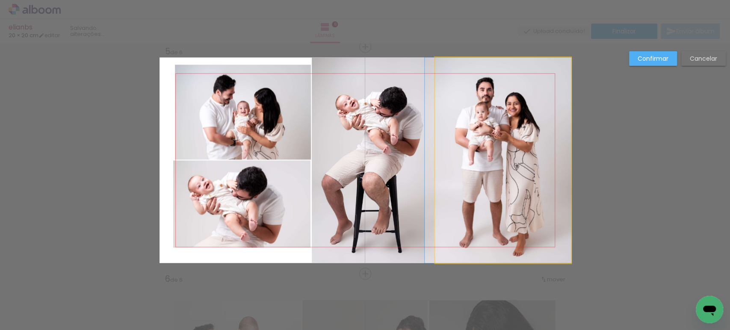
click at [511, 154] on quentale-photo at bounding box center [503, 160] width 136 height 206
click at [311, 160] on div at bounding box center [242, 203] width 138 height 87
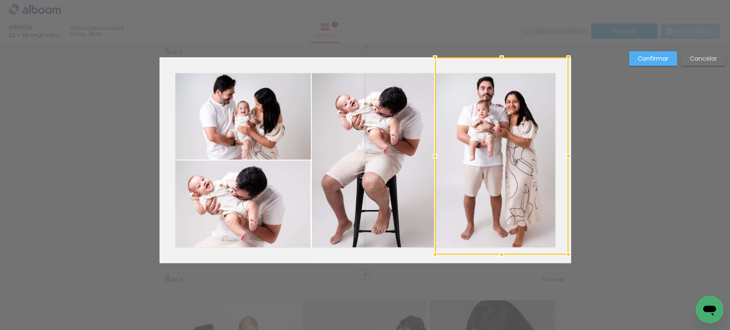
drag, startPoint x: 567, startPoint y: 267, endPoint x: 565, endPoint y: 259, distance: 8.7
click at [565, 259] on div at bounding box center [568, 254] width 17 height 17
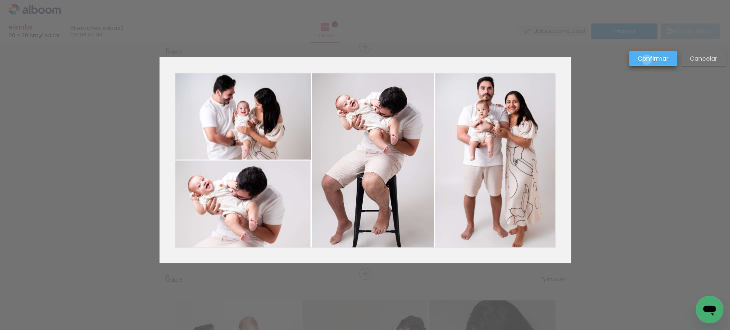
click at [0, 0] on slot "Confirmar" at bounding box center [0, 0] width 0 height 0
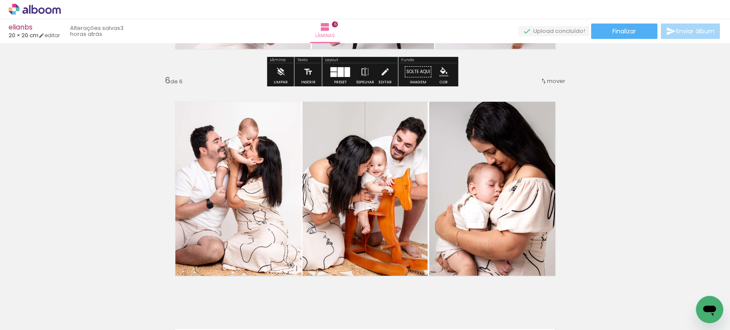
scroll to position [1156, 0]
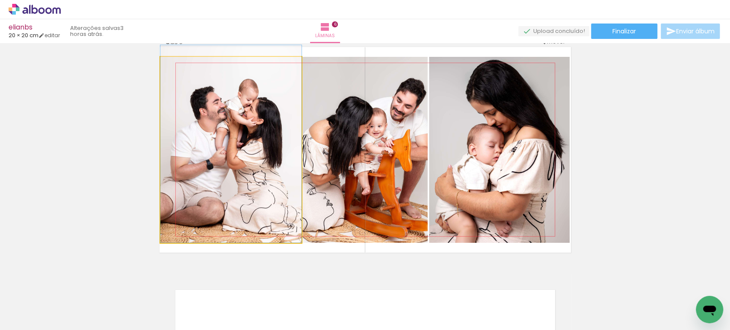
click at [217, 145] on quentale-photo at bounding box center [230, 150] width 141 height 186
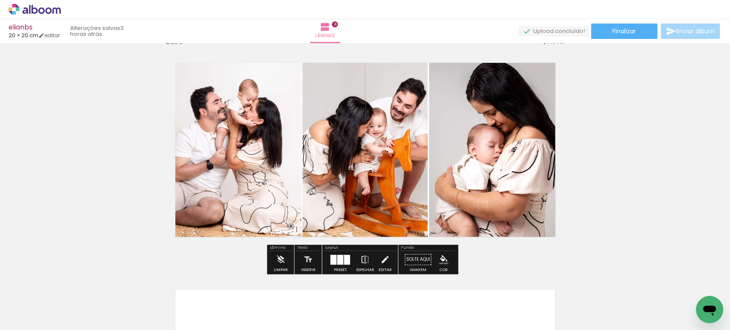
click at [217, 145] on quentale-photo at bounding box center [230, 150] width 141 height 186
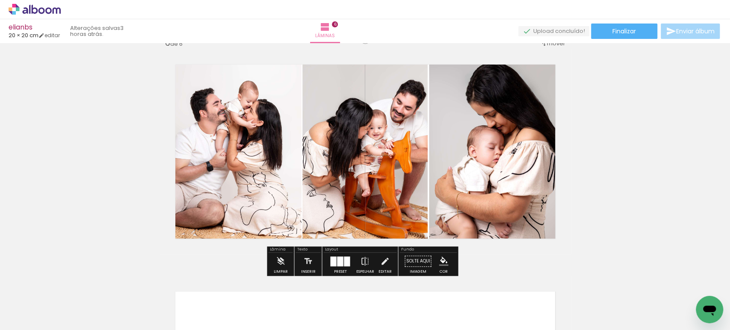
click at [0, 0] on div at bounding box center [0, 0] width 0 height 0
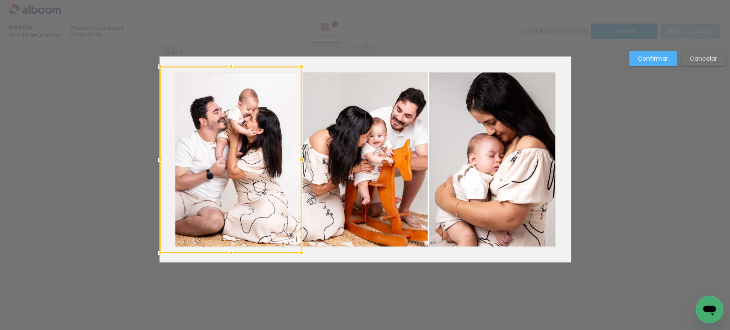
click at [217, 145] on div at bounding box center [230, 160] width 141 height 186
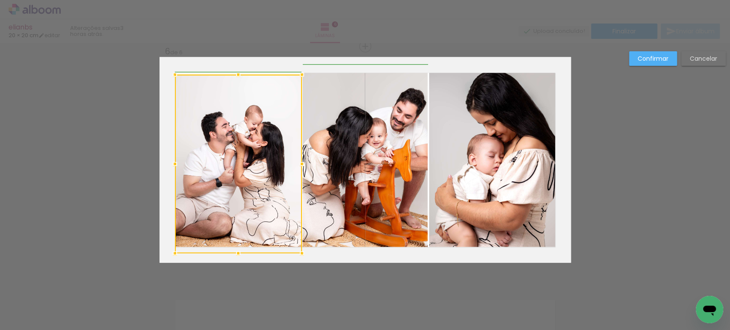
drag, startPoint x: 154, startPoint y: 65, endPoint x: 167, endPoint y: 72, distance: 15.7
click at [167, 72] on div at bounding box center [174, 74] width 17 height 17
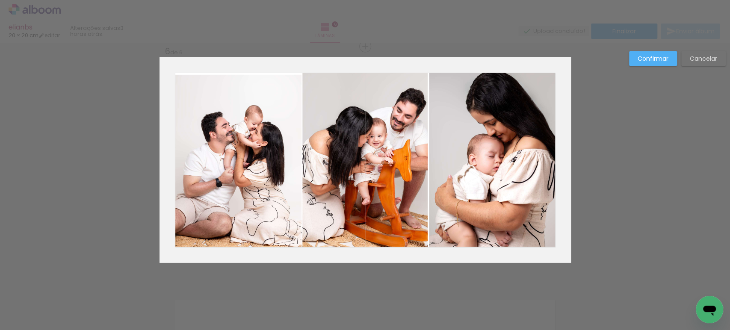
click at [0, 0] on slot "Confirmar" at bounding box center [0, 0] width 0 height 0
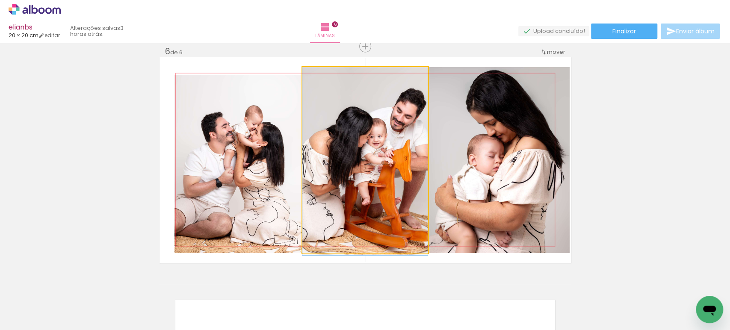
click at [391, 174] on quentale-photo at bounding box center [364, 160] width 125 height 186
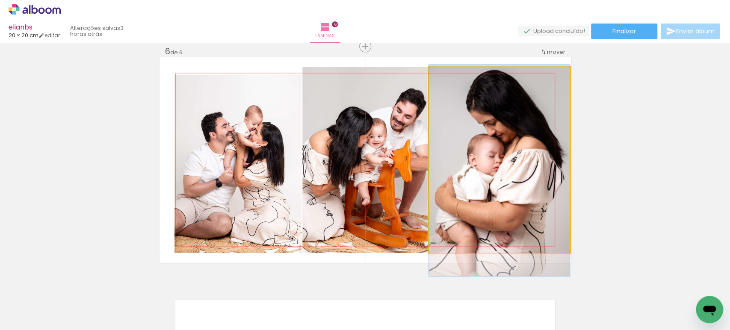
click at [490, 170] on quentale-photo at bounding box center [499, 160] width 141 height 186
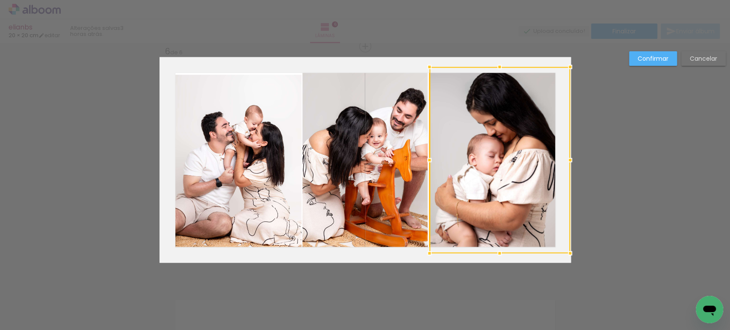
click at [490, 170] on div at bounding box center [499, 160] width 141 height 186
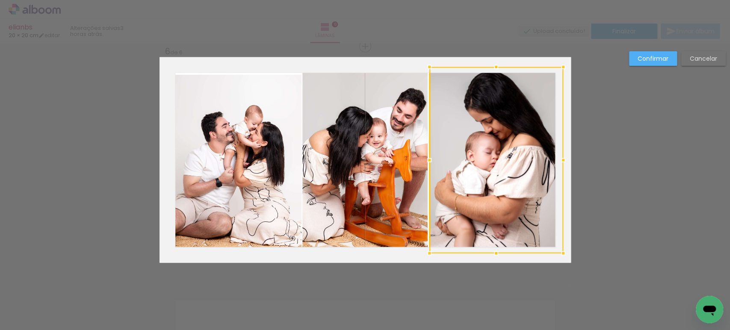
drag, startPoint x: 571, startPoint y: 163, endPoint x: 552, endPoint y: 157, distance: 20.6
click at [555, 157] on div at bounding box center [563, 160] width 17 height 17
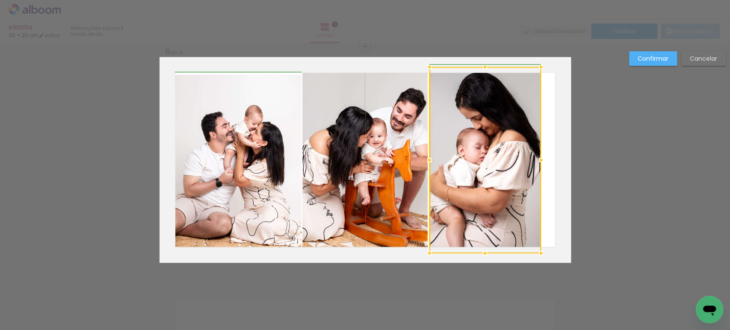
drag, startPoint x: 561, startPoint y: 158, endPoint x: 553, endPoint y: 158, distance: 7.7
click at [553, 158] on album-spread "6 de 6" at bounding box center [365, 160] width 411 height 206
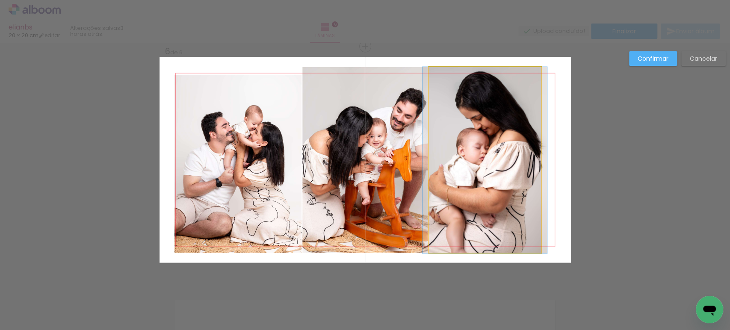
click at [522, 133] on quentale-photo at bounding box center [485, 160] width 112 height 186
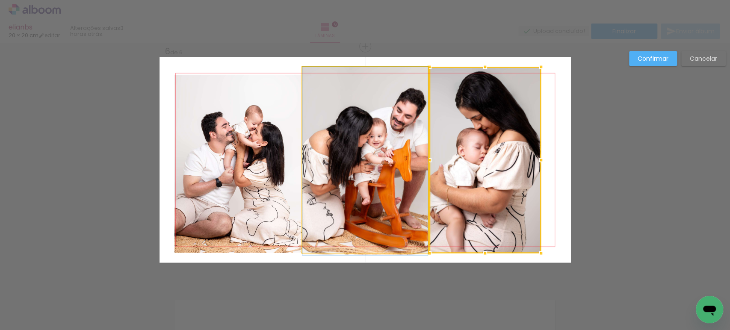
click at [370, 119] on quentale-photo at bounding box center [364, 160] width 125 height 186
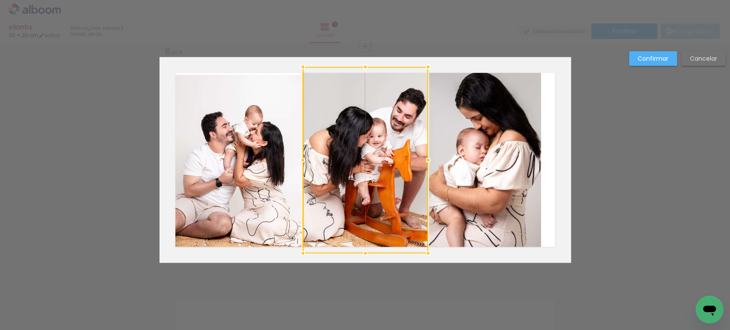
click at [275, 116] on quentale-photo at bounding box center [237, 164] width 127 height 179
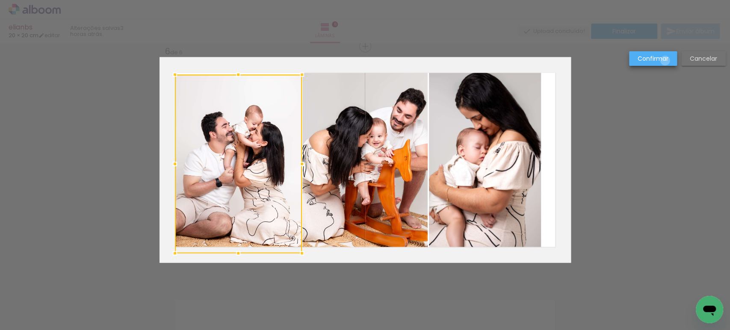
click at [0, 0] on slot "Confirmar" at bounding box center [0, 0] width 0 height 0
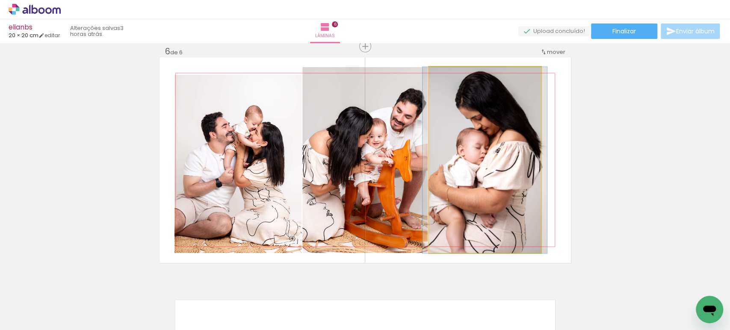
click at [481, 160] on quentale-photo at bounding box center [485, 160] width 112 height 186
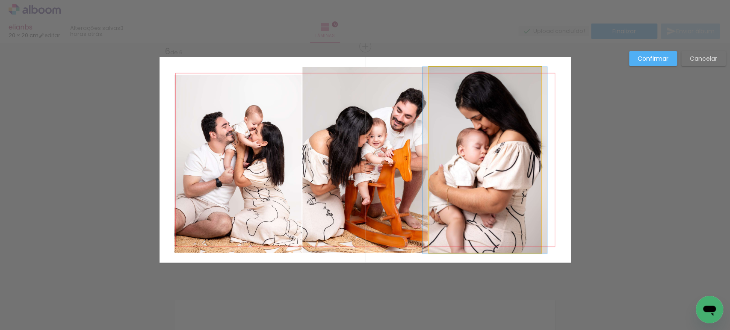
click at [481, 160] on quentale-photo at bounding box center [485, 160] width 112 height 186
click at [302, 160] on div at bounding box center [238, 164] width 127 height 179
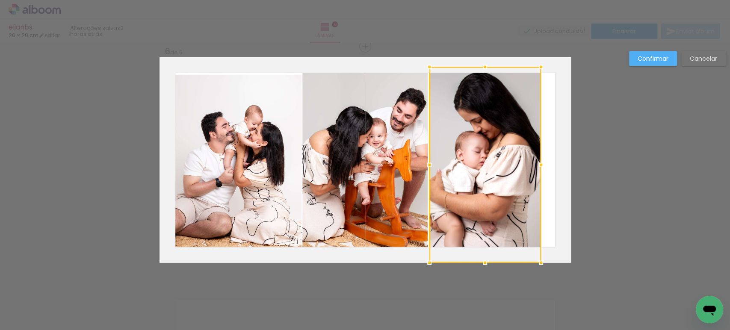
drag, startPoint x: 479, startPoint y: 254, endPoint x: 479, endPoint y: 260, distance: 6.9
click at [479, 260] on div at bounding box center [484, 262] width 17 height 17
click at [0, 0] on slot "Confirmar" at bounding box center [0, 0] width 0 height 0
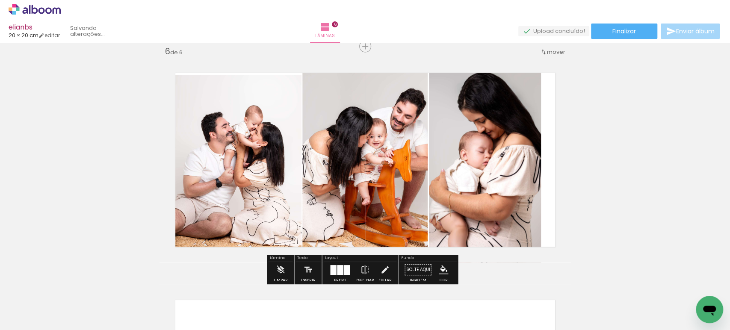
click at [535, 147] on quentale-photo at bounding box center [485, 165] width 112 height 196
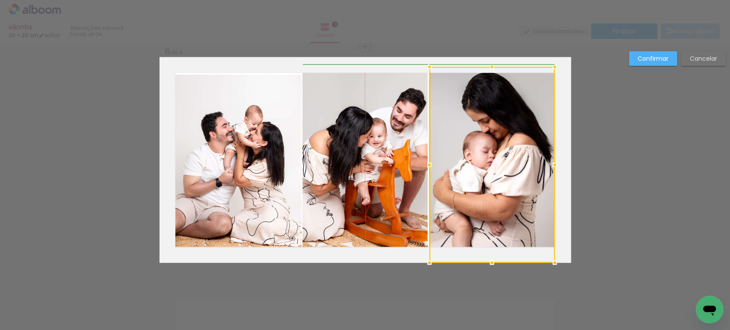
drag, startPoint x: 535, startPoint y: 160, endPoint x: 546, endPoint y: 165, distance: 12.1
click at [546, 165] on div at bounding box center [554, 165] width 17 height 17
click at [0, 0] on slot "Confirmar" at bounding box center [0, 0] width 0 height 0
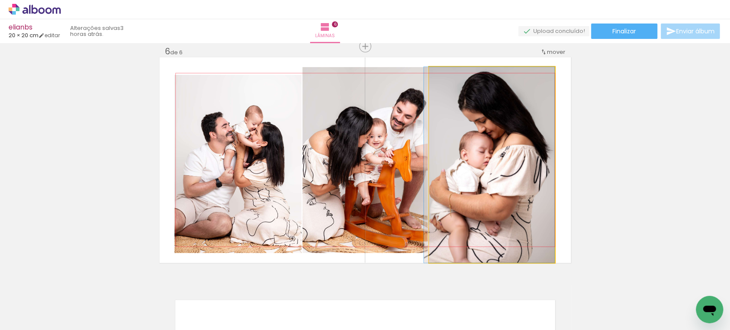
drag, startPoint x: 534, startPoint y: 126, endPoint x: 527, endPoint y: 126, distance: 6.8
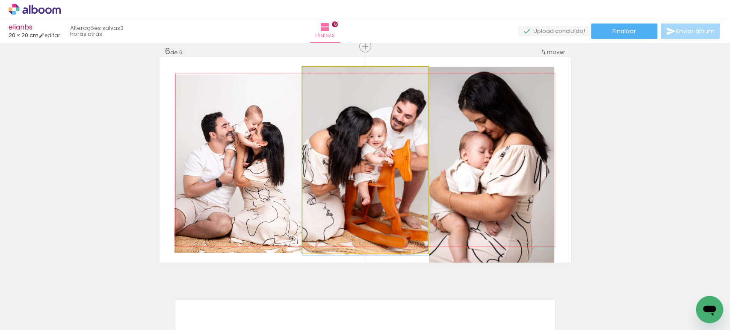
click at [372, 169] on quentale-photo at bounding box center [364, 160] width 125 height 186
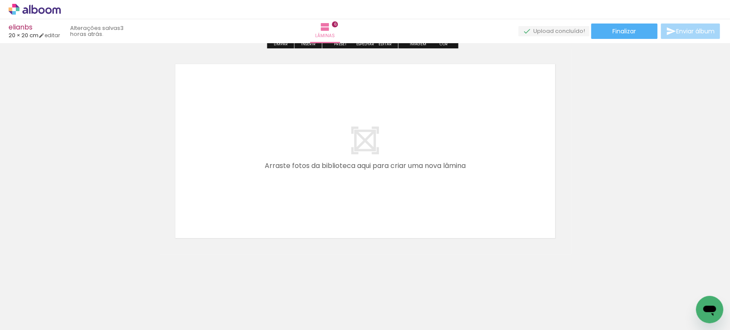
scroll to position [1383, 0]
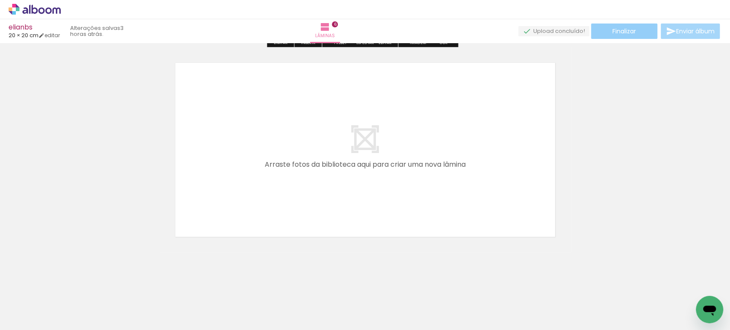
click at [622, 30] on span "Finalizar" at bounding box center [624, 31] width 24 height 6
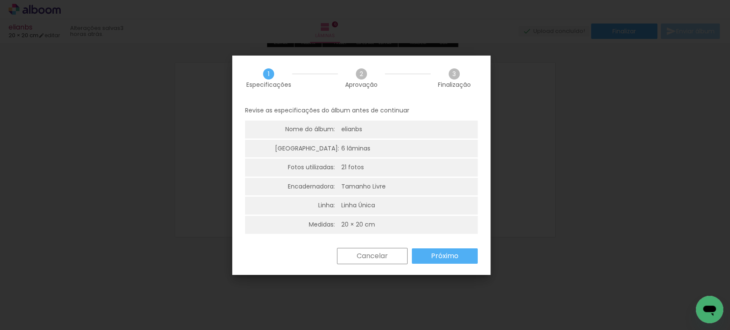
click at [428, 251] on paper-button "Próximo" at bounding box center [445, 255] width 66 height 15
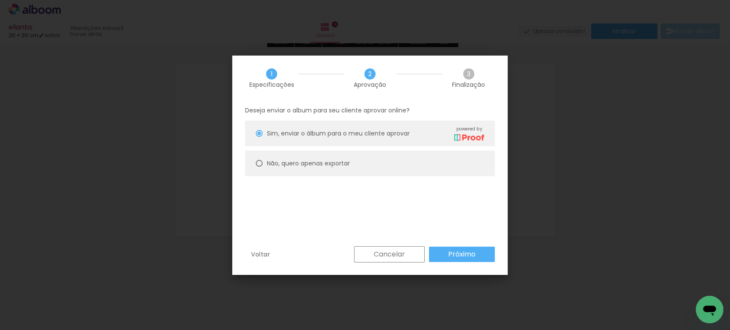
click at [0, 0] on slot "Não, quero apenas exportar" at bounding box center [0, 0] width 0 height 0
type paper-radio-button "on"
click at [0, 0] on slot "Próximo" at bounding box center [0, 0] width 0 height 0
type input "Alta, 300 DPI"
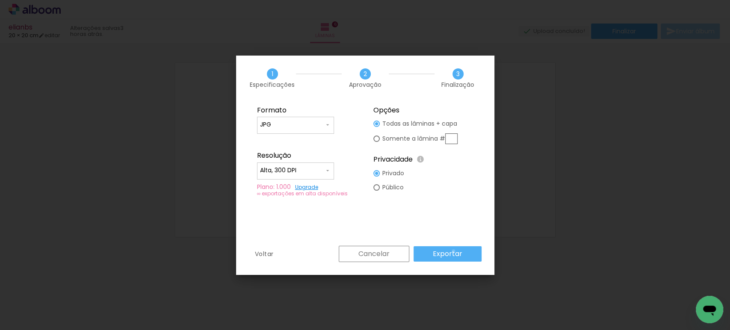
click at [0, 0] on slot "Exportar" at bounding box center [0, 0] width 0 height 0
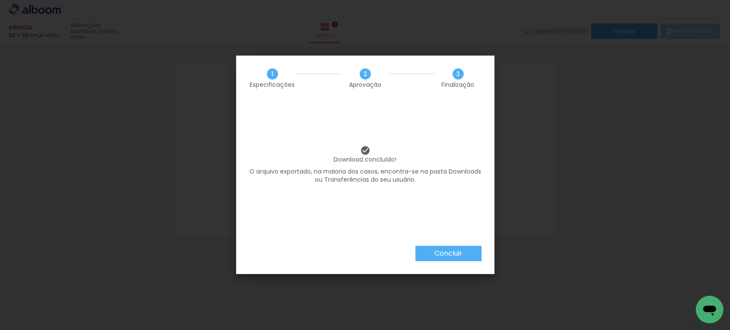
drag, startPoint x: 460, startPoint y: 252, endPoint x: 478, endPoint y: 231, distance: 27.6
click at [0, 0] on slot "Concluir" at bounding box center [0, 0] width 0 height 0
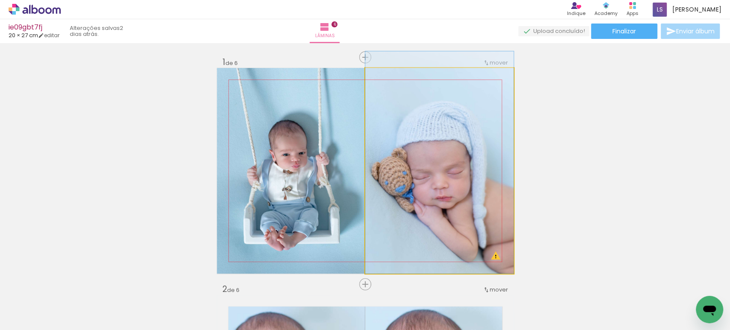
drag, startPoint x: 421, startPoint y: 179, endPoint x: 419, endPoint y: 156, distance: 22.8
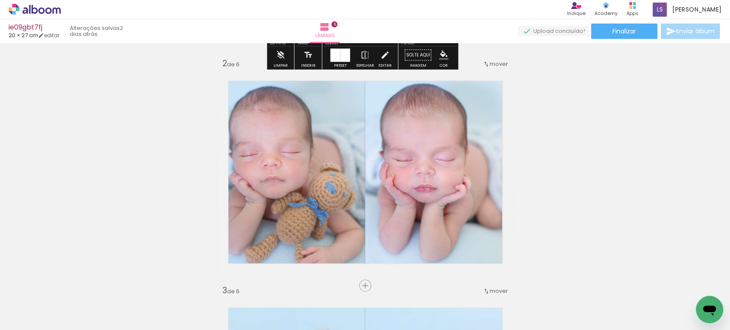
scroll to position [237, 0]
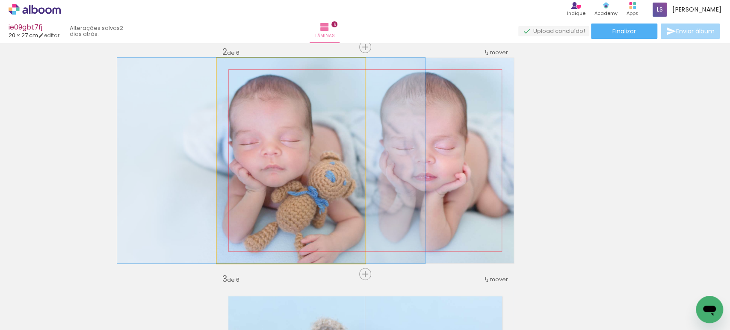
click at [319, 153] on quentale-photo at bounding box center [291, 161] width 148 height 206
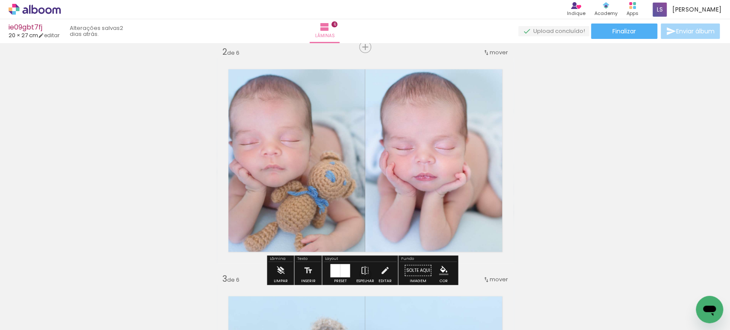
click at [319, 153] on quentale-photo at bounding box center [291, 161] width 148 height 206
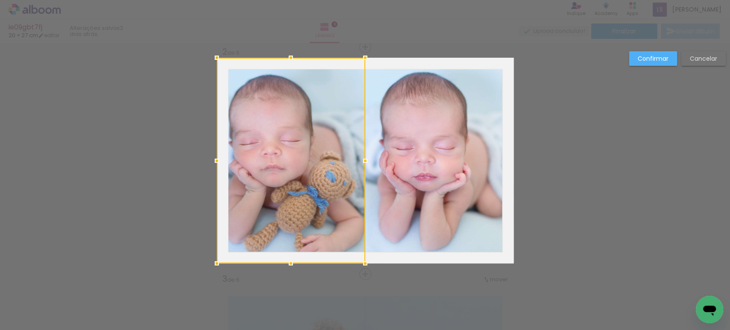
click at [319, 153] on div at bounding box center [291, 161] width 148 height 206
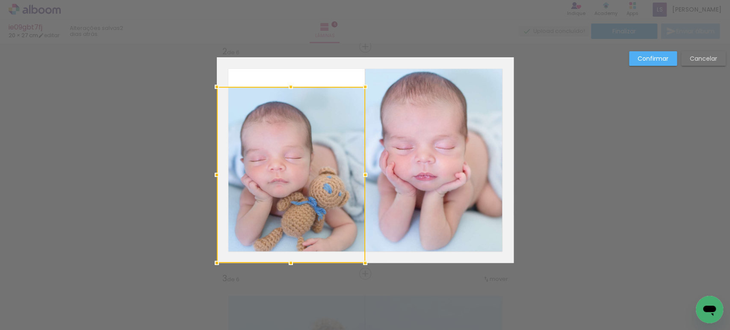
drag, startPoint x: 289, startPoint y: 58, endPoint x: 298, endPoint y: 88, distance: 31.3
click at [298, 88] on div at bounding box center [291, 175] width 148 height 176
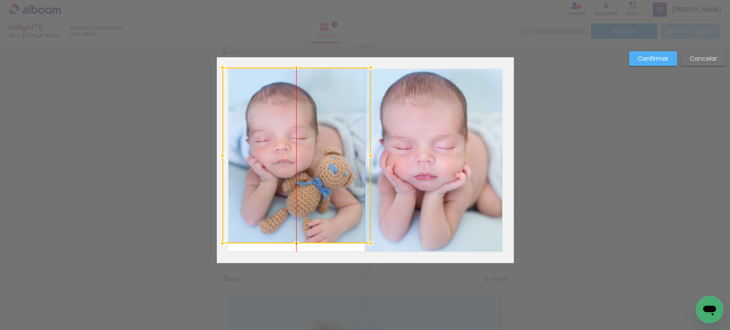
drag, startPoint x: 292, startPoint y: 157, endPoint x: 299, endPoint y: 138, distance: 20.4
click at [299, 138] on div at bounding box center [296, 156] width 148 height 176
click at [0, 0] on slot "Cancelar" at bounding box center [0, 0] width 0 height 0
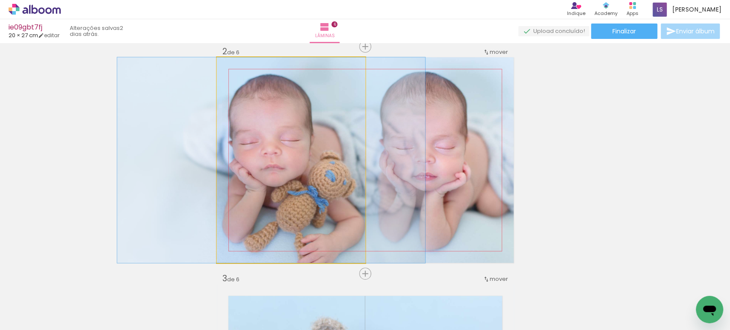
click at [318, 218] on quentale-photo at bounding box center [291, 160] width 148 height 206
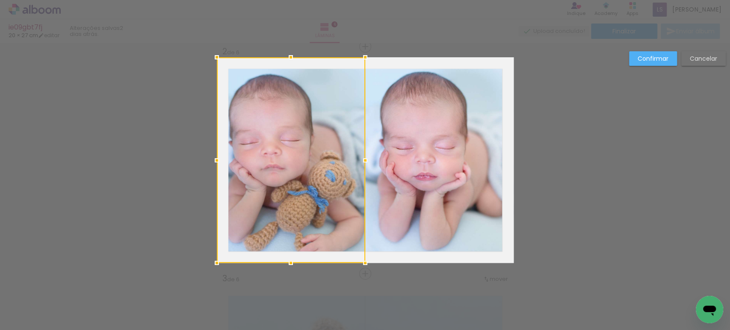
click at [318, 218] on div at bounding box center [291, 160] width 148 height 206
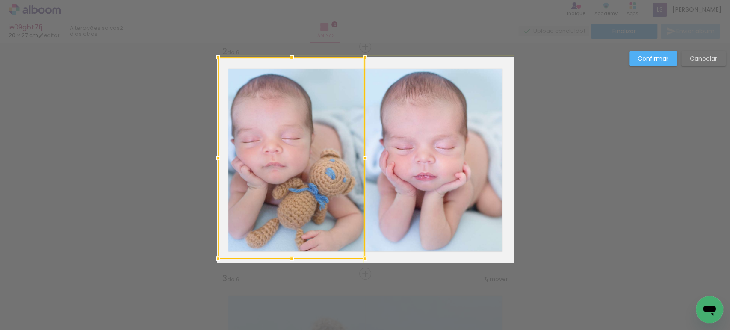
drag, startPoint x: 213, startPoint y: 267, endPoint x: 217, endPoint y: 272, distance: 7.0
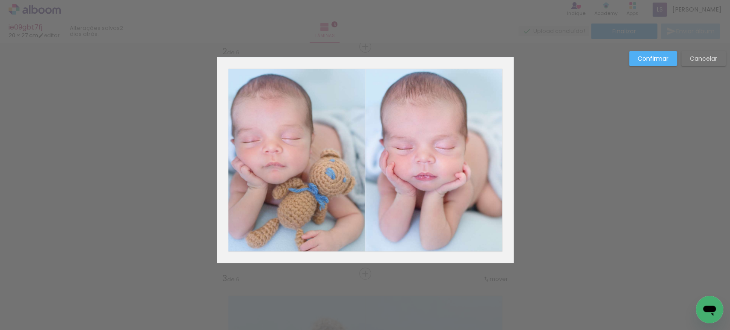
click at [283, 156] on quentale-photo at bounding box center [291, 157] width 147 height 201
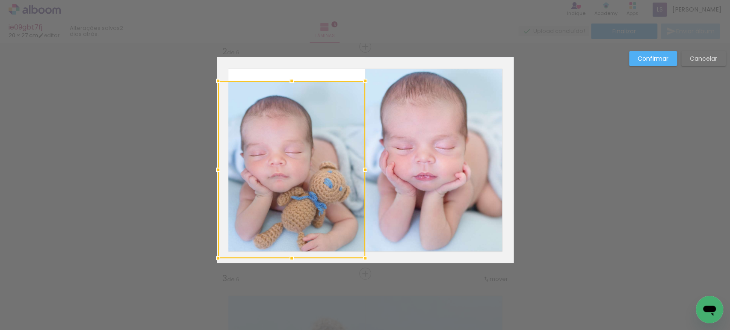
drag, startPoint x: 287, startPoint y: 57, endPoint x: 294, endPoint y: 71, distance: 15.9
click at [294, 71] on album-spread "2 de 6" at bounding box center [365, 160] width 297 height 206
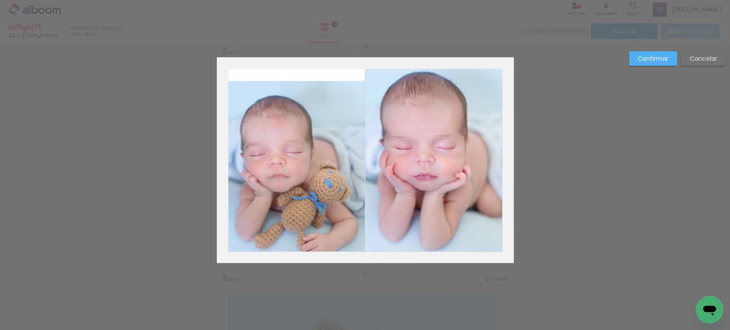
click at [0, 0] on slot "Confirmar" at bounding box center [0, 0] width 0 height 0
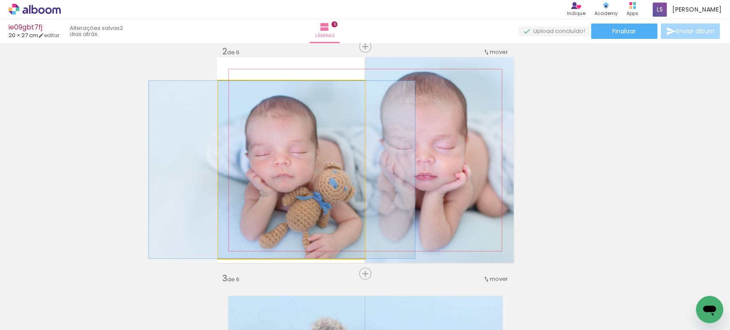
drag, startPoint x: 301, startPoint y: 148, endPoint x: 305, endPoint y: 151, distance: 5.8
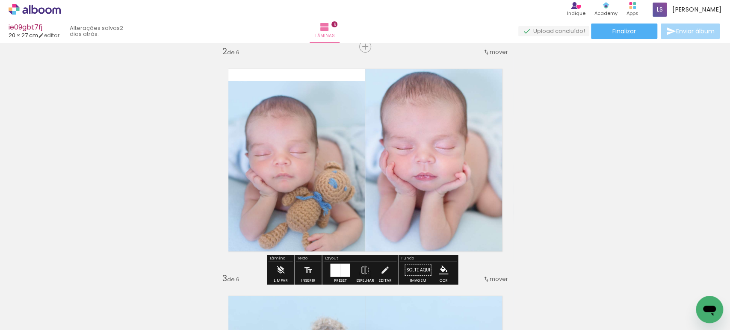
click at [308, 159] on quentale-photo at bounding box center [291, 169] width 147 height 177
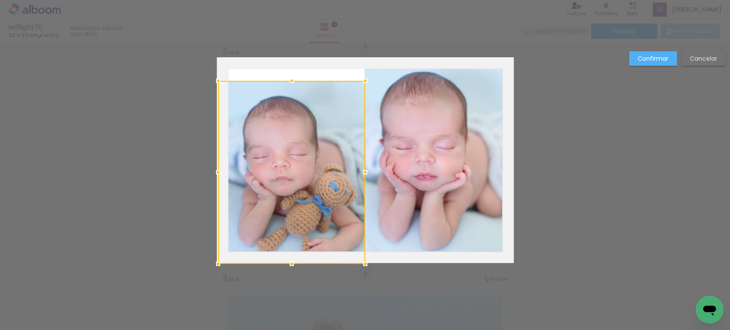
drag, startPoint x: 288, startPoint y: 257, endPoint x: 289, endPoint y: 262, distance: 4.9
click at [289, 262] on div at bounding box center [291, 263] width 17 height 17
click at [0, 0] on slot "Confirmar" at bounding box center [0, 0] width 0 height 0
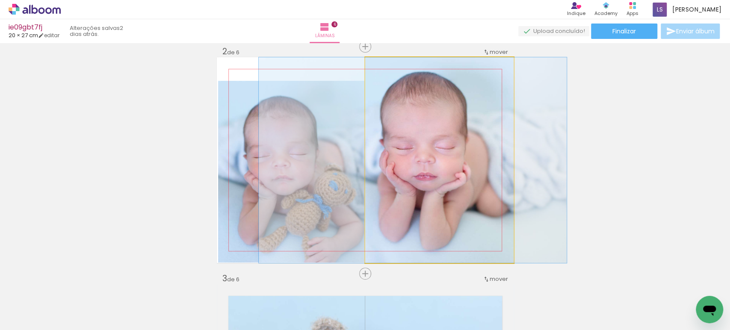
click at [445, 134] on quentale-photo at bounding box center [439, 160] width 148 height 206
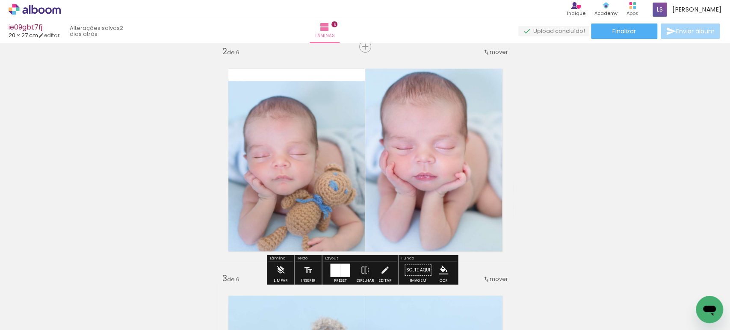
click at [445, 134] on quentale-photo at bounding box center [439, 160] width 148 height 206
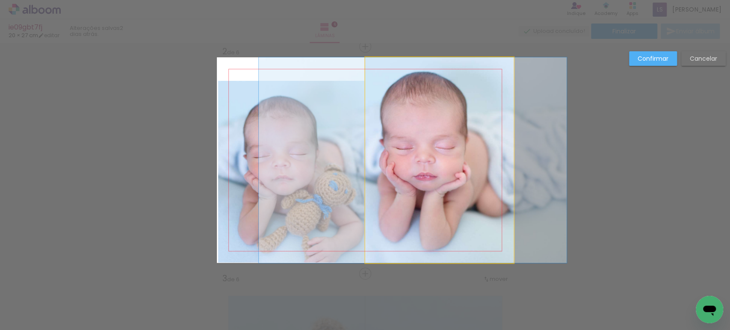
click at [445, 134] on quentale-photo at bounding box center [439, 160] width 148 height 206
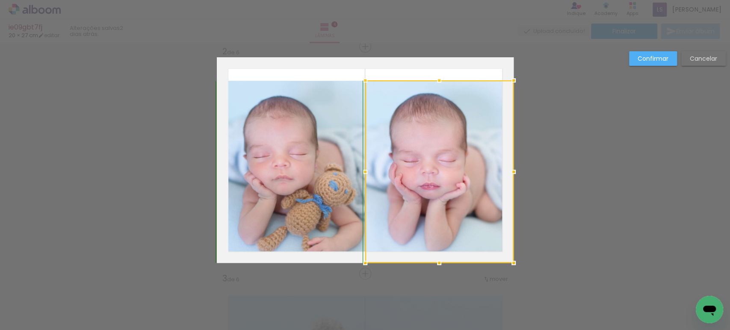
drag, startPoint x: 438, startPoint y: 57, endPoint x: 438, endPoint y: 78, distance: 20.5
click at [438, 78] on div at bounding box center [439, 80] width 17 height 17
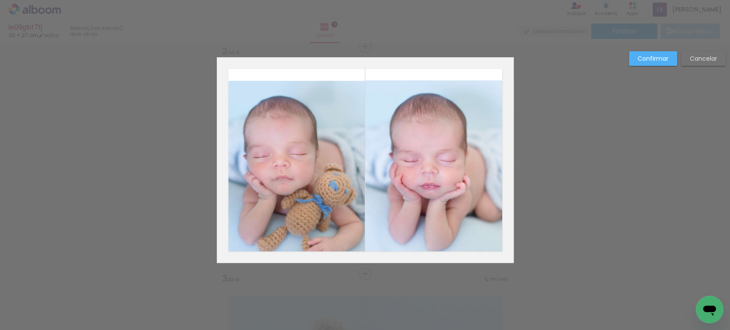
click at [0, 0] on slot "Confirmar" at bounding box center [0, 0] width 0 height 0
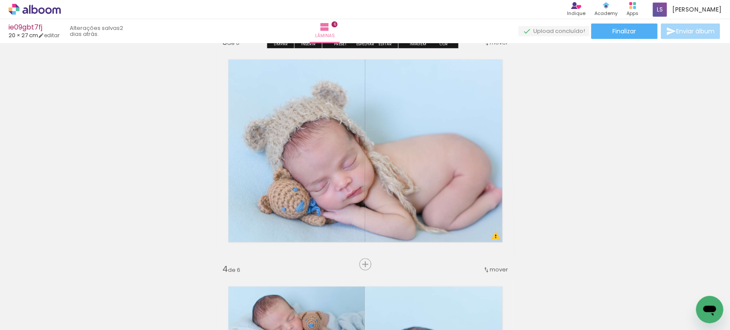
scroll to position [476, 0]
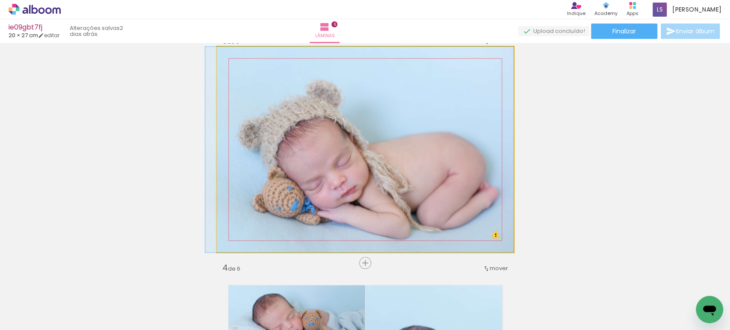
drag, startPoint x: 465, startPoint y: 180, endPoint x: 443, endPoint y: 170, distance: 23.8
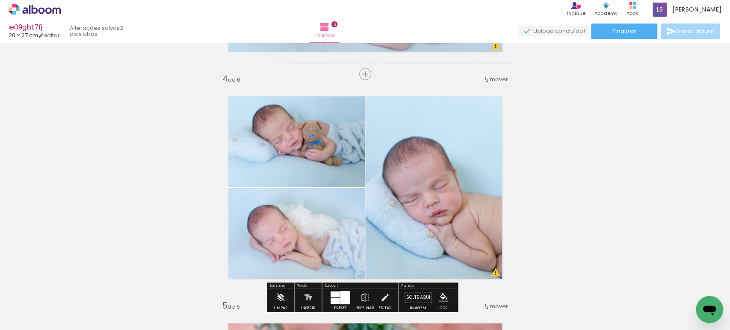
scroll to position [713, 0]
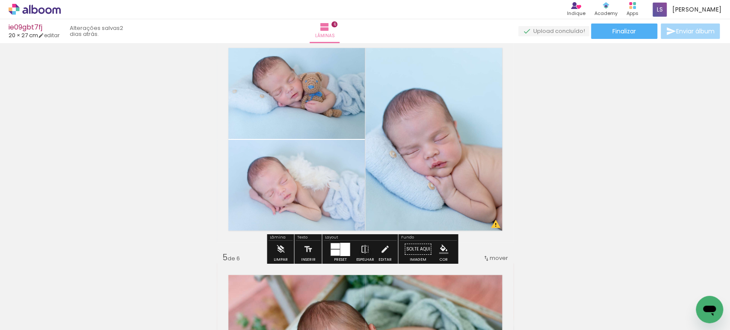
click at [441, 168] on quentale-photo at bounding box center [439, 139] width 148 height 206
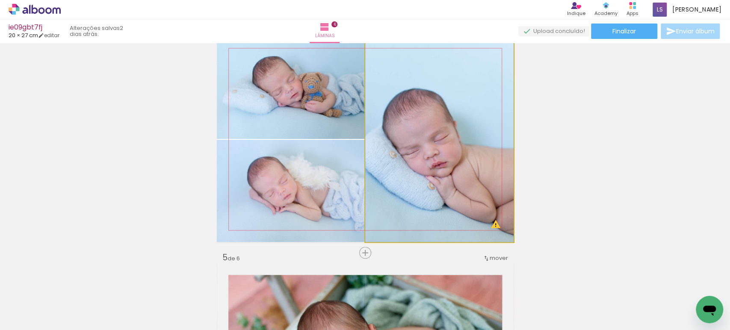
click at [441, 168] on quentale-photo at bounding box center [439, 139] width 148 height 206
drag, startPoint x: 441, startPoint y: 168, endPoint x: 436, endPoint y: 164, distance: 7.0
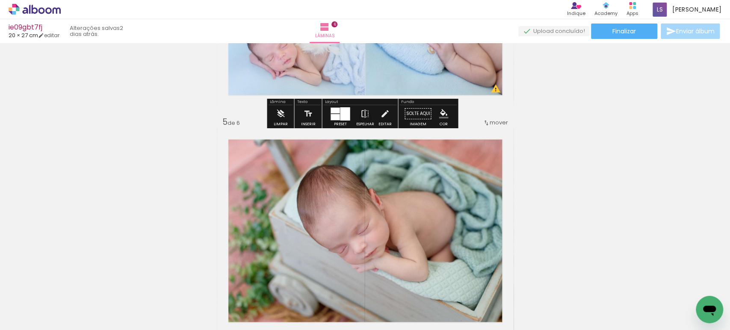
scroll to position [903, 0]
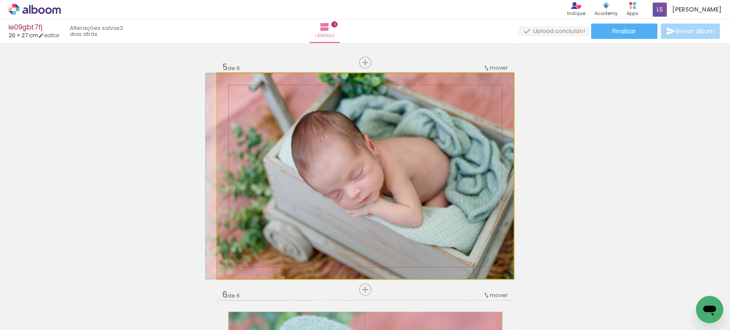
drag, startPoint x: 366, startPoint y: 182, endPoint x: 341, endPoint y: 165, distance: 30.4
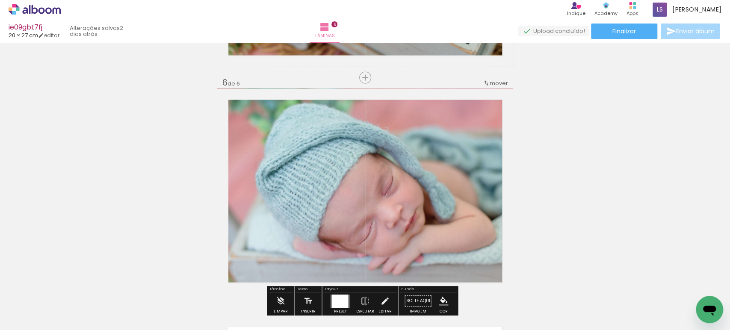
scroll to position [1188, 0]
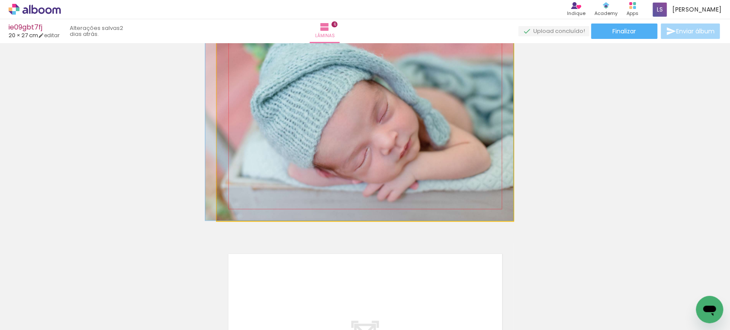
drag, startPoint x: 421, startPoint y: 126, endPoint x: 402, endPoint y: 125, distance: 18.8
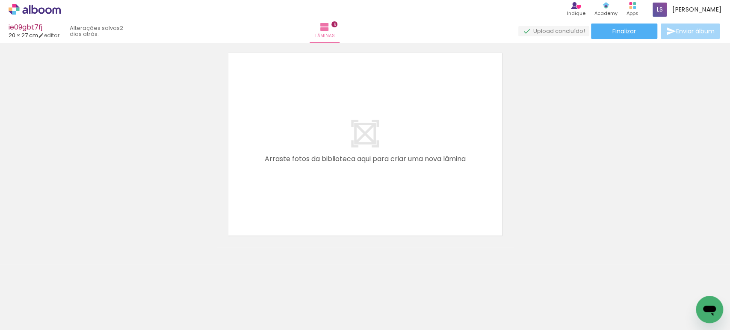
scroll to position [1389, 0]
click at [623, 34] on span "Finalizar" at bounding box center [624, 31] width 24 height 6
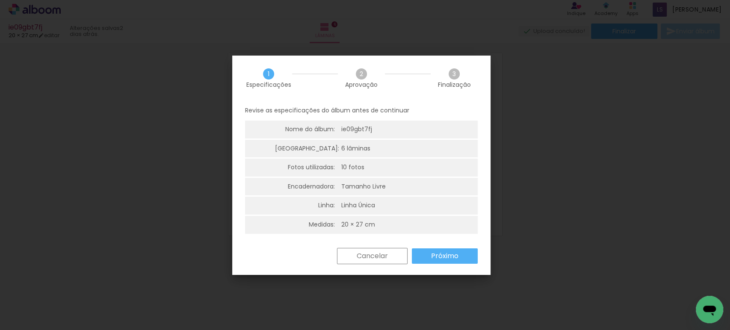
click at [0, 0] on slot "Próximo" at bounding box center [0, 0] width 0 height 0
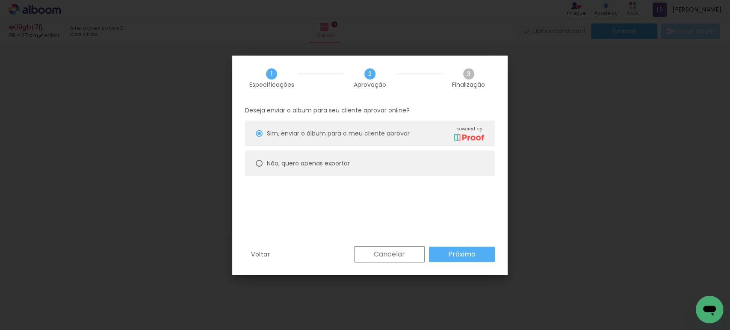
click at [0, 0] on slot "Não, quero apenas exportar" at bounding box center [0, 0] width 0 height 0
type paper-radio-button "on"
click at [0, 0] on slot "Próximo" at bounding box center [0, 0] width 0 height 0
type input "Alta, 300 DPI"
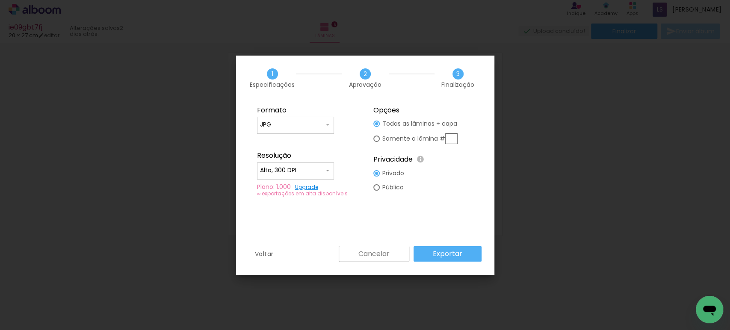
click at [0, 0] on slot "Exportar" at bounding box center [0, 0] width 0 height 0
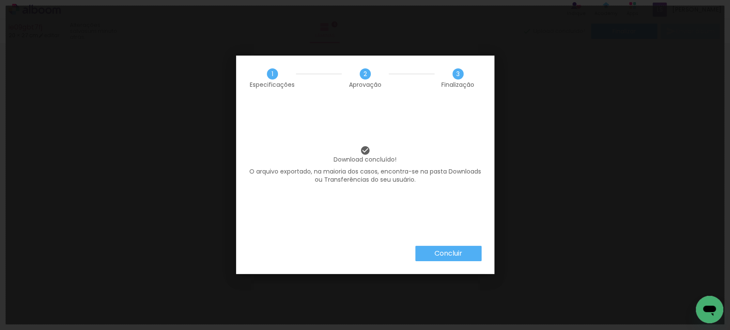
click at [432, 251] on paper-button "Concluir" at bounding box center [448, 253] width 66 height 15
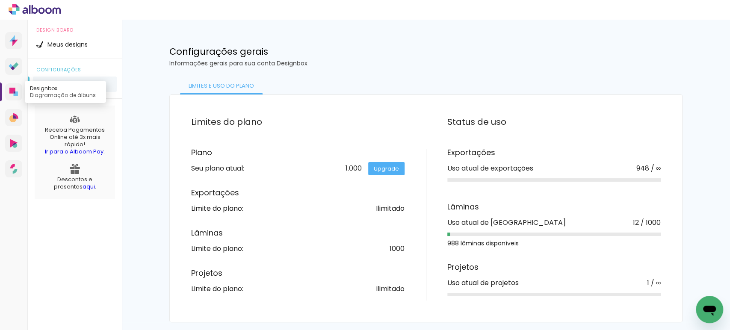
click at [12, 88] on icon at bounding box center [12, 91] width 6 height 6
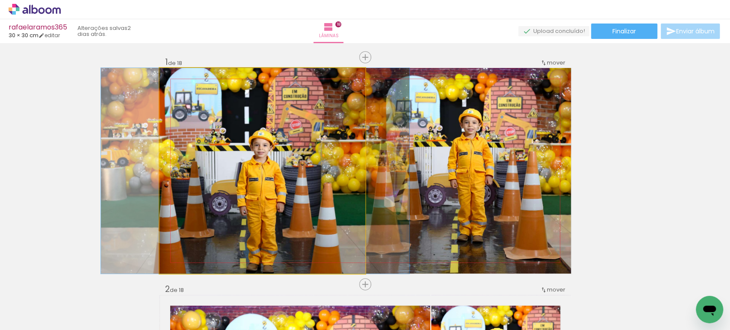
drag, startPoint x: 270, startPoint y: 171, endPoint x: 268, endPoint y: 158, distance: 12.6
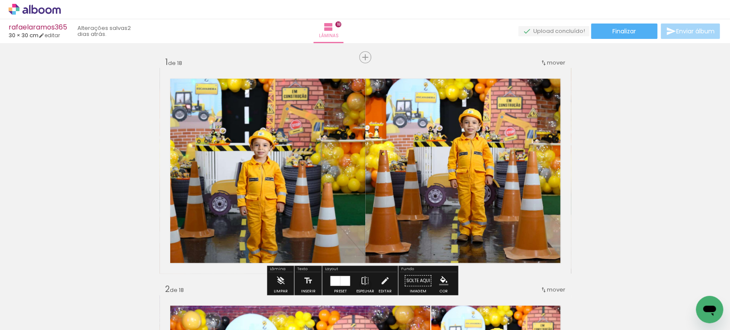
click at [263, 163] on quentale-photo at bounding box center [263, 171] width 206 height 206
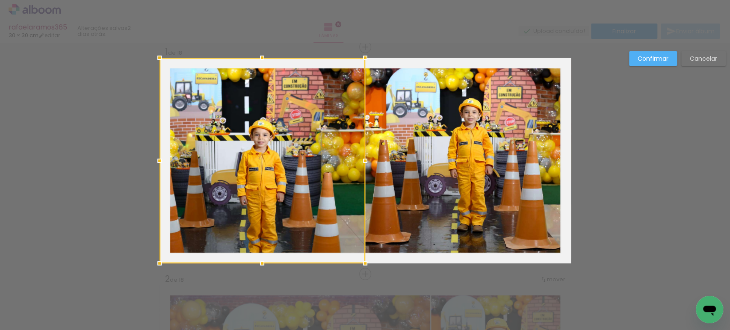
click at [263, 163] on div at bounding box center [263, 161] width 206 height 206
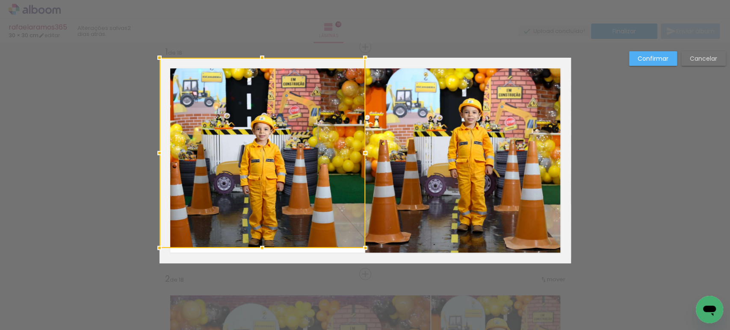
drag, startPoint x: 257, startPoint y: 267, endPoint x: 254, endPoint y: 252, distance: 15.1
click at [254, 252] on div at bounding box center [262, 247] width 17 height 17
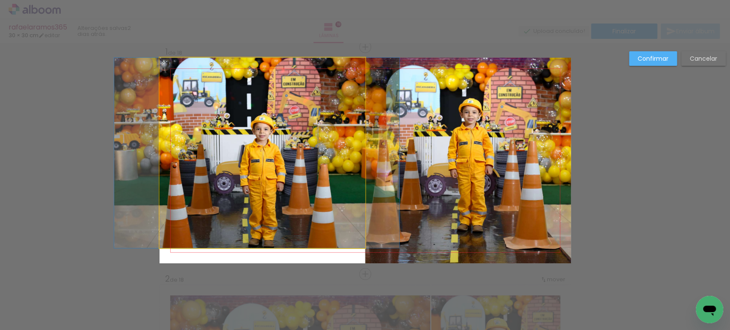
click at [168, 239] on quentale-photo at bounding box center [263, 153] width 206 height 190
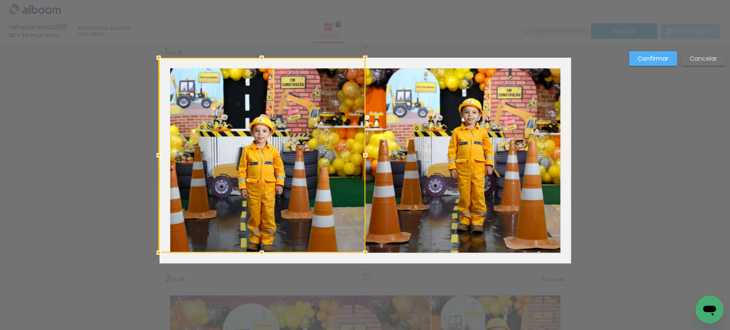
drag, startPoint x: 157, startPoint y: 247, endPoint x: 156, endPoint y: 252, distance: 4.8
click at [156, 252] on div at bounding box center [158, 252] width 17 height 17
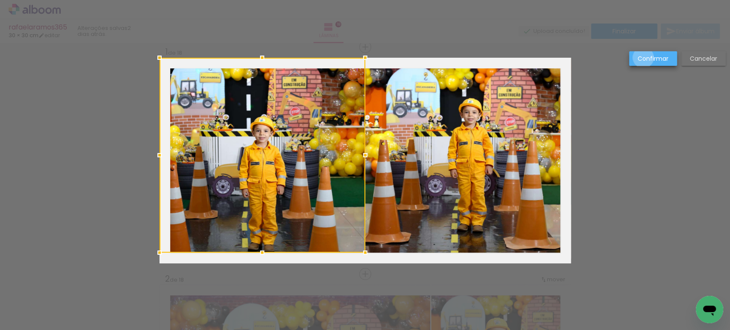
click at [0, 0] on slot "Confirmar" at bounding box center [0, 0] width 0 height 0
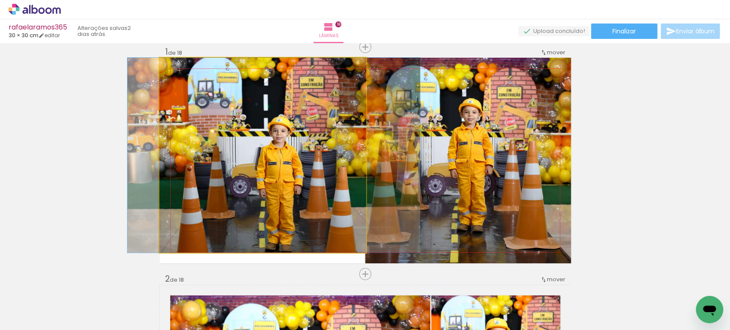
drag, startPoint x: 290, startPoint y: 200, endPoint x: 307, endPoint y: 189, distance: 20.2
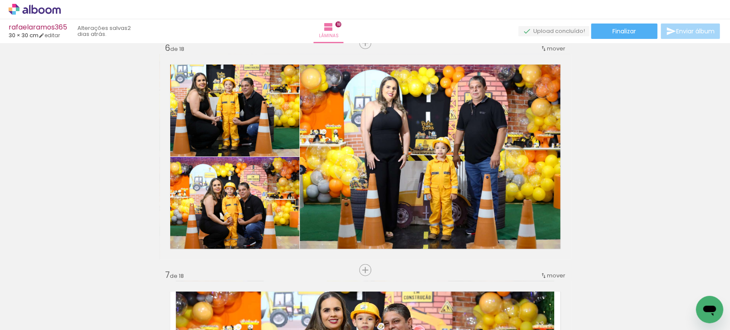
scroll to position [1151, 0]
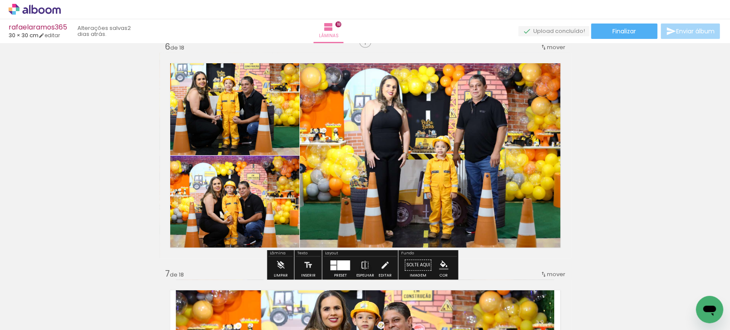
click at [308, 141] on quentale-photo at bounding box center [435, 156] width 271 height 206
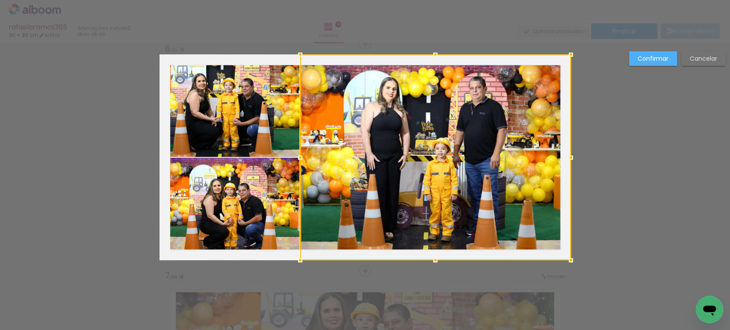
click at [308, 141] on div at bounding box center [435, 158] width 271 height 206
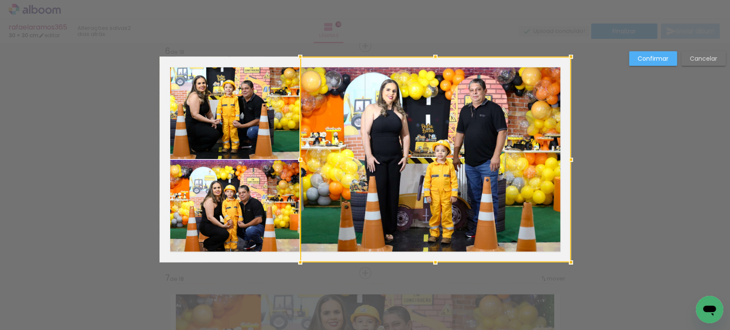
scroll to position [1146, 0]
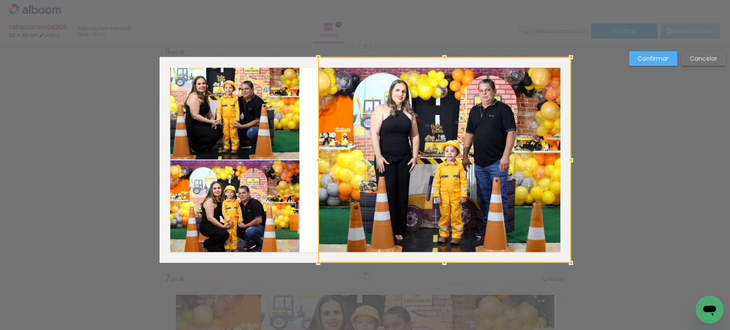
drag, startPoint x: 295, startPoint y: 163, endPoint x: 313, endPoint y: 168, distance: 18.5
click at [313, 168] on div at bounding box center [318, 160] width 17 height 17
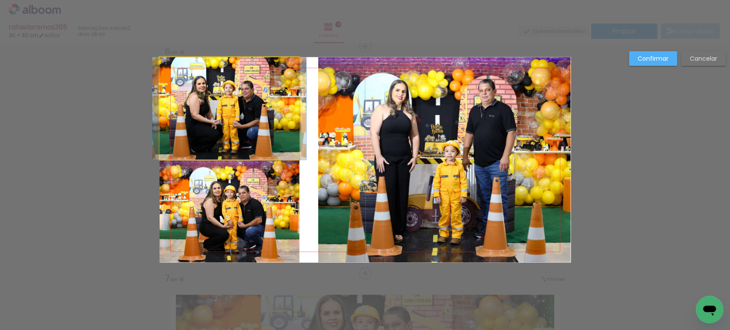
click at [292, 153] on quentale-photo at bounding box center [230, 108] width 140 height 103
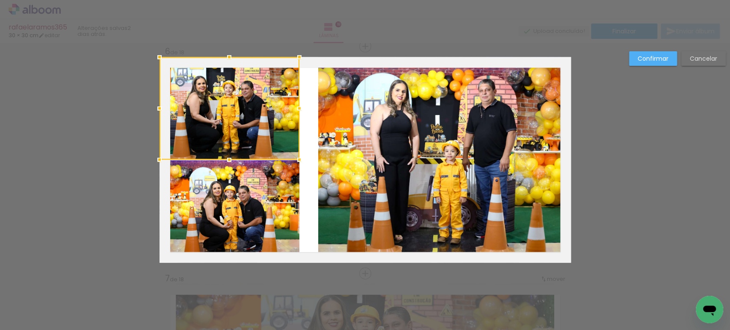
click at [281, 184] on quentale-photo at bounding box center [230, 211] width 140 height 103
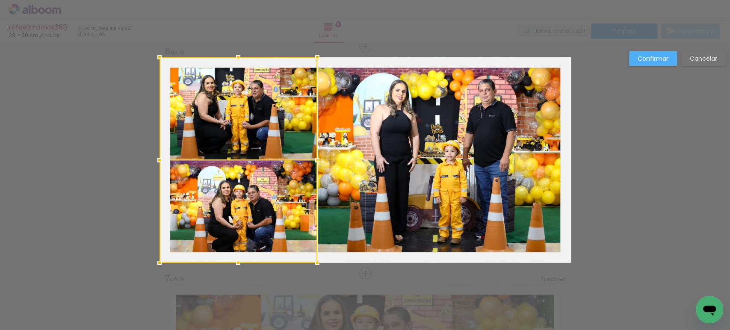
drag, startPoint x: 291, startPoint y: 160, endPoint x: 307, endPoint y: 160, distance: 15.8
click at [309, 160] on div at bounding box center [317, 160] width 17 height 17
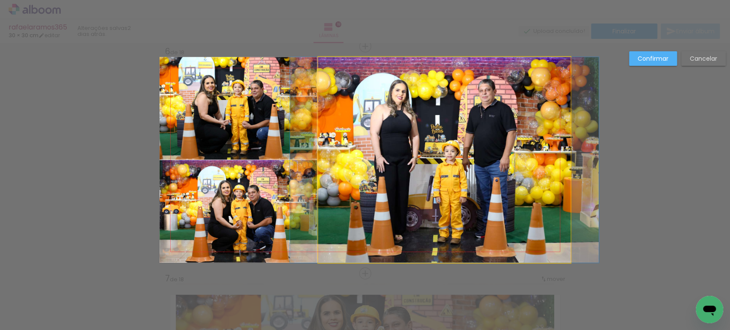
click at [339, 147] on quentale-photo at bounding box center [444, 160] width 253 height 206
click at [317, 160] on div at bounding box center [239, 211] width 158 height 103
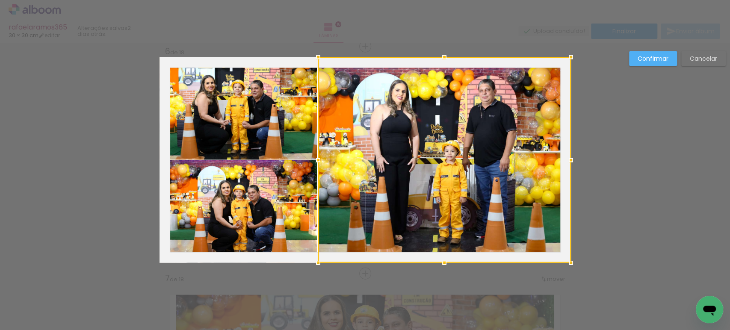
click at [339, 147] on div at bounding box center [444, 160] width 253 height 206
click at [314, 157] on div at bounding box center [317, 160] width 17 height 17
click at [0, 0] on slot "Confirmar" at bounding box center [0, 0] width 0 height 0
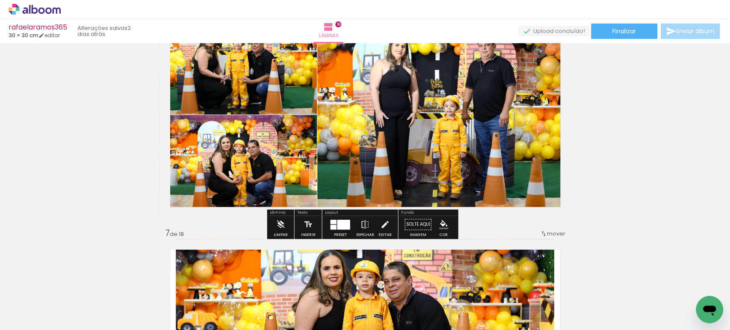
scroll to position [1194, 0]
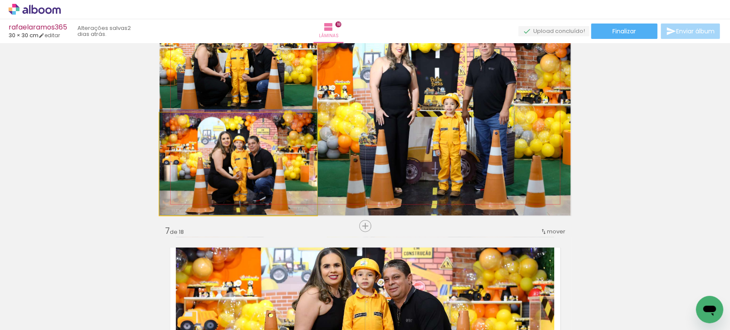
drag, startPoint x: 270, startPoint y: 159, endPoint x: 270, endPoint y: 147, distance: 12.0
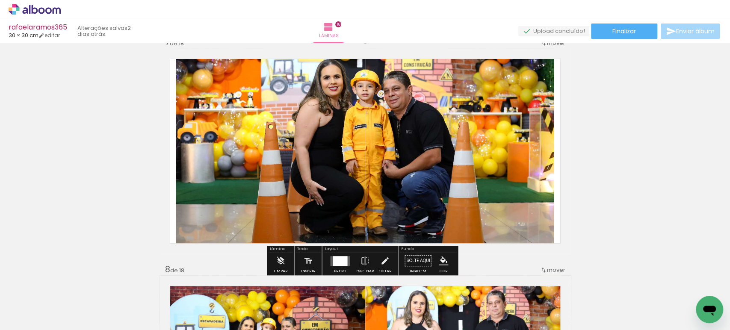
scroll to position [1383, 0]
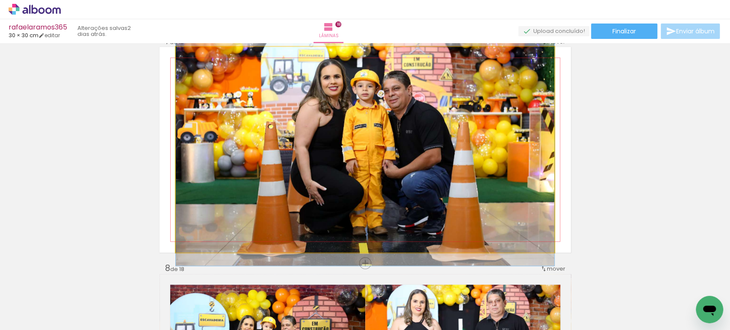
drag, startPoint x: 351, startPoint y: 167, endPoint x: 360, endPoint y: 168, distance: 8.6
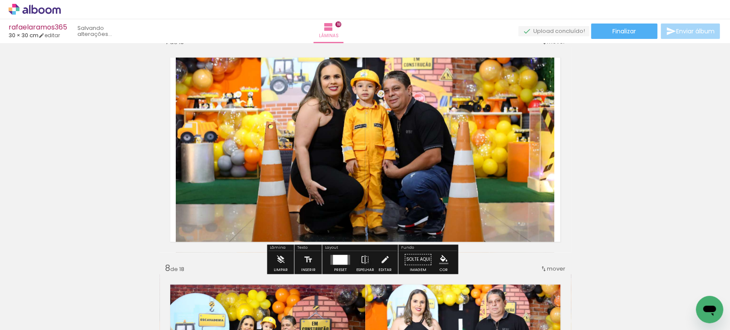
click at [360, 168] on quentale-photo at bounding box center [365, 150] width 378 height 206
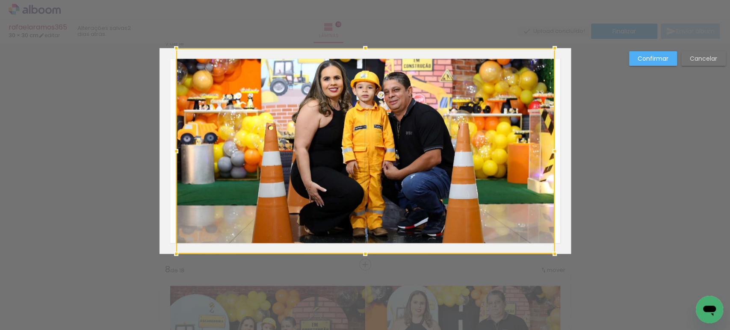
click at [360, 168] on div at bounding box center [365, 151] width 378 height 206
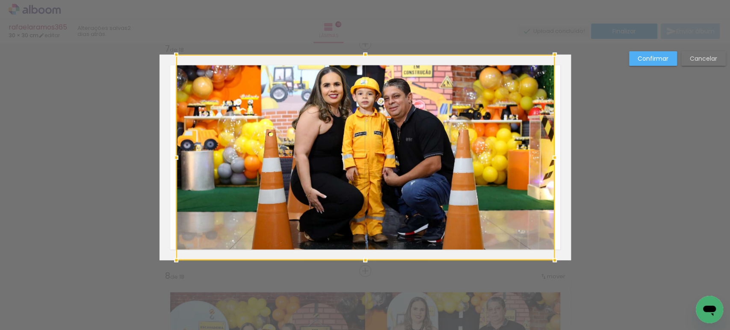
scroll to position [1373, 0]
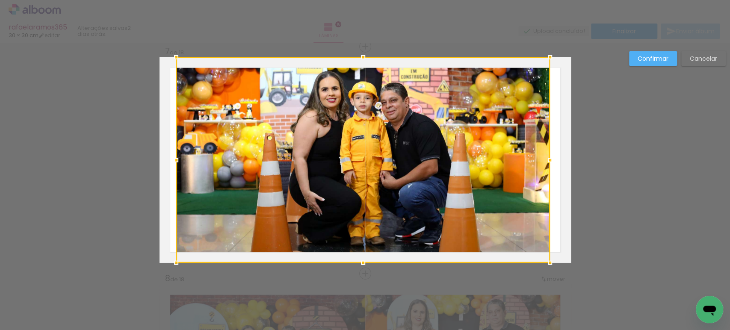
drag, startPoint x: 557, startPoint y: 158, endPoint x: 553, endPoint y: 157, distance: 4.5
click at [553, 157] on div at bounding box center [549, 160] width 17 height 17
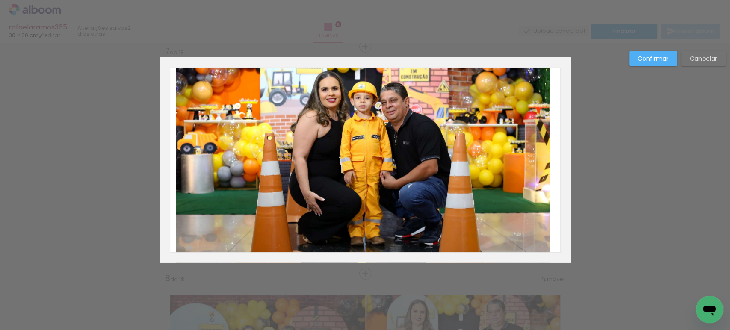
click at [188, 136] on quentale-photo at bounding box center [363, 160] width 374 height 206
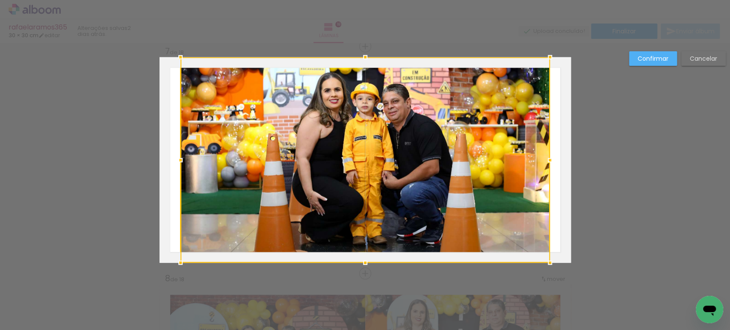
drag, startPoint x: 169, startPoint y: 153, endPoint x: 174, endPoint y: 153, distance: 5.6
click at [174, 153] on div at bounding box center [180, 160] width 17 height 17
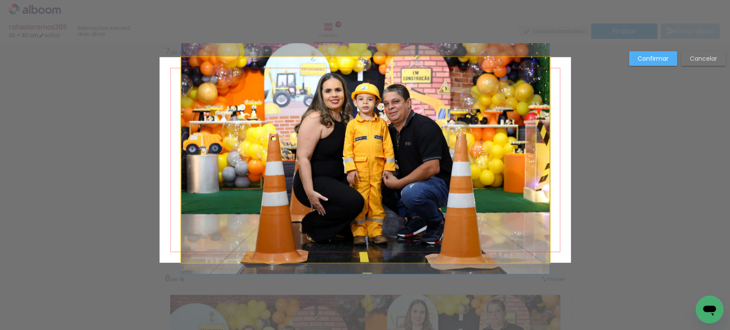
click at [278, 161] on quentale-photo at bounding box center [365, 160] width 368 height 206
click at [278, 161] on div at bounding box center [365, 160] width 368 height 206
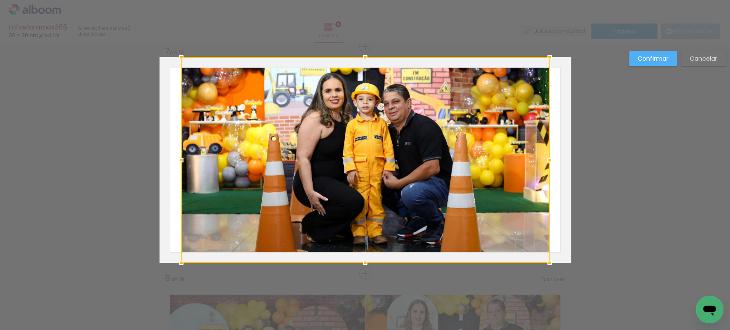
click at [278, 161] on div at bounding box center [365, 160] width 368 height 206
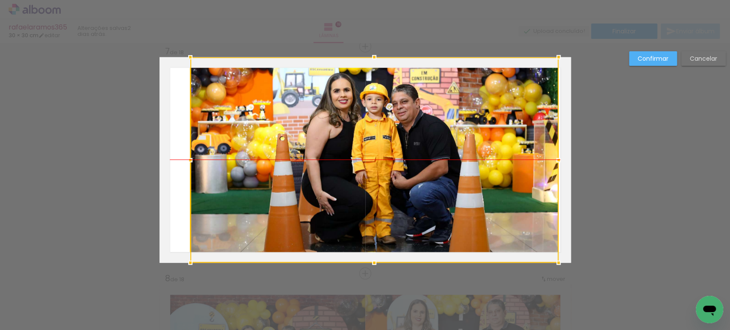
drag, startPoint x: 278, startPoint y: 161, endPoint x: 287, endPoint y: 161, distance: 9.0
click at [287, 161] on div at bounding box center [374, 160] width 368 height 206
click at [0, 0] on slot "Confirmar" at bounding box center [0, 0] width 0 height 0
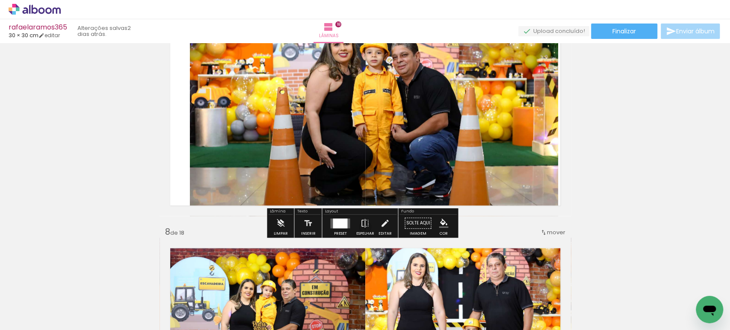
scroll to position [1421, 0]
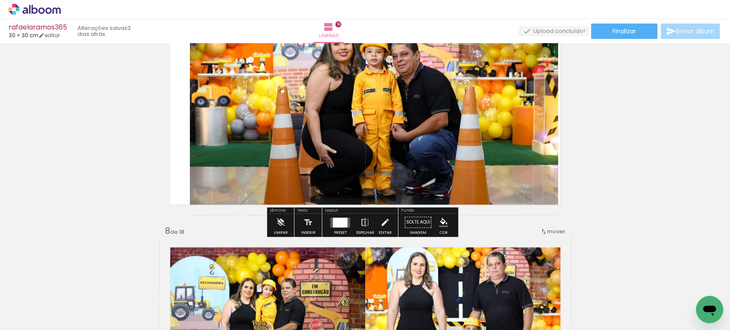
click at [508, 128] on quentale-photo at bounding box center [374, 113] width 368 height 206
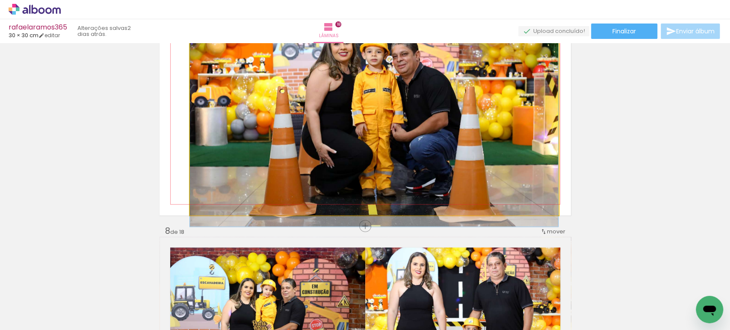
click at [508, 128] on quentale-photo at bounding box center [374, 113] width 368 height 206
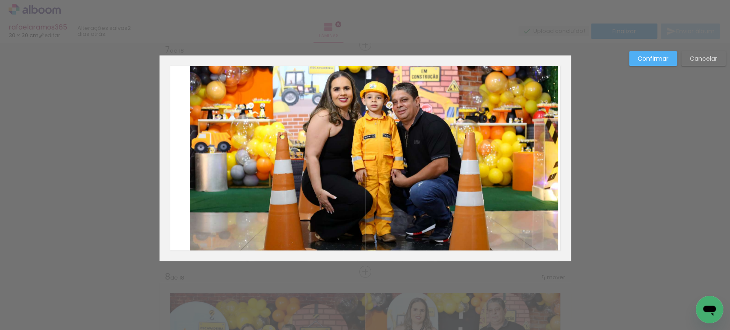
scroll to position [1373, 0]
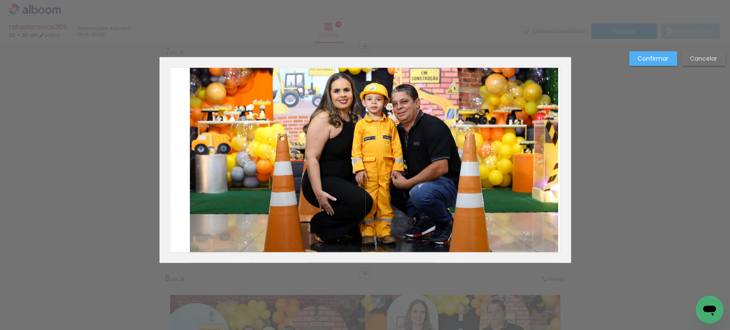
click at [0, 0] on paper-button "Confirmar" at bounding box center [0, 0] width 0 height 0
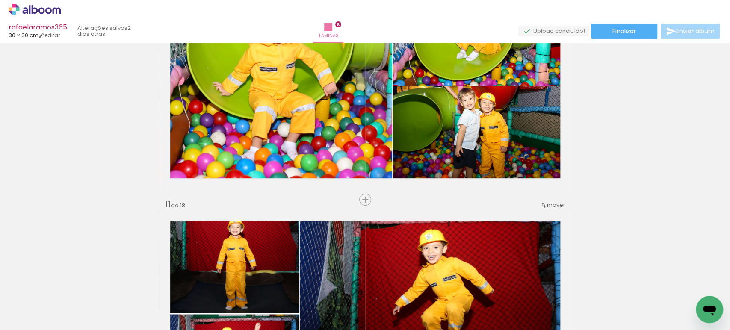
scroll to position [2181, 0]
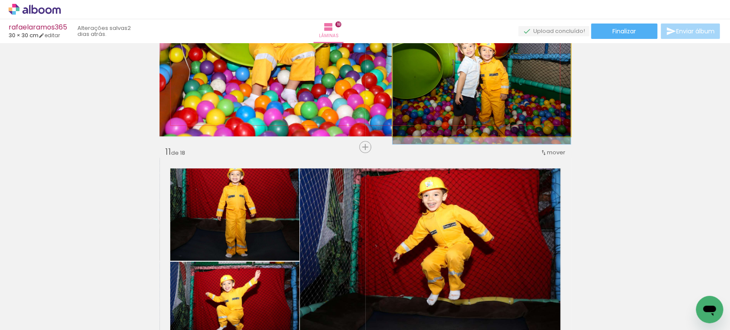
click at [508, 94] on quentale-photo at bounding box center [482, 85] width 178 height 103
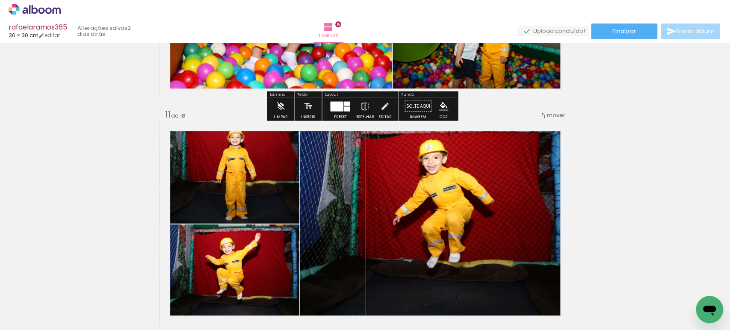
scroll to position [2228, 0]
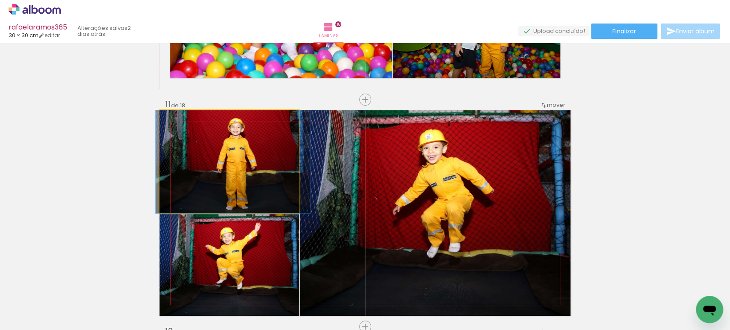
drag, startPoint x: 266, startPoint y: 124, endPoint x: 266, endPoint y: 132, distance: 8.6
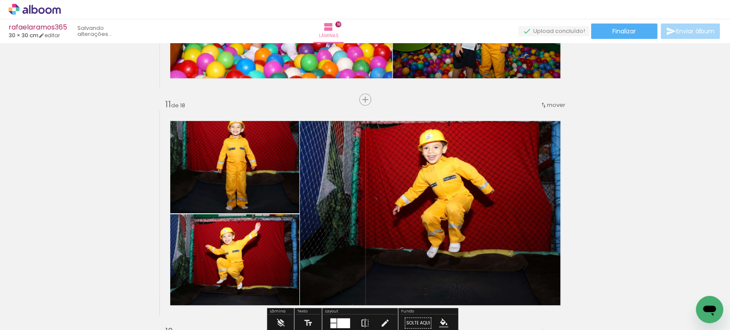
click at [266, 133] on quentale-photo at bounding box center [230, 161] width 140 height 103
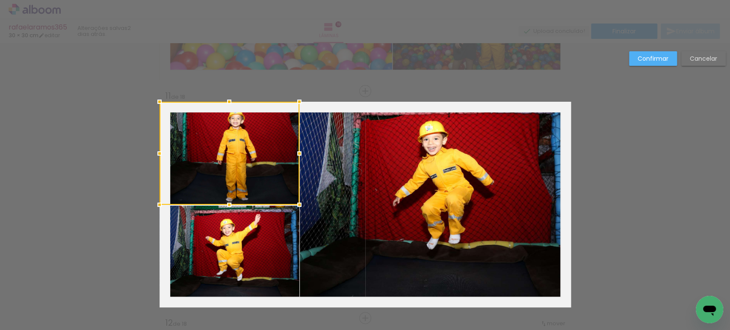
click at [266, 133] on div at bounding box center [230, 153] width 140 height 103
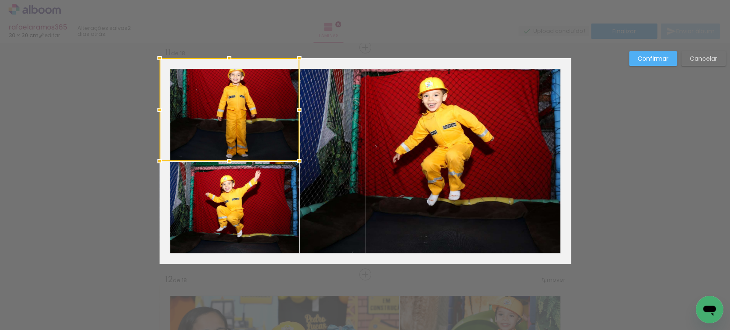
scroll to position [2281, 0]
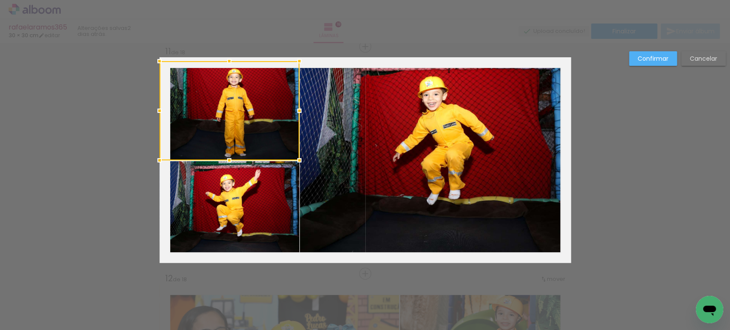
click at [228, 56] on div at bounding box center [229, 61] width 17 height 17
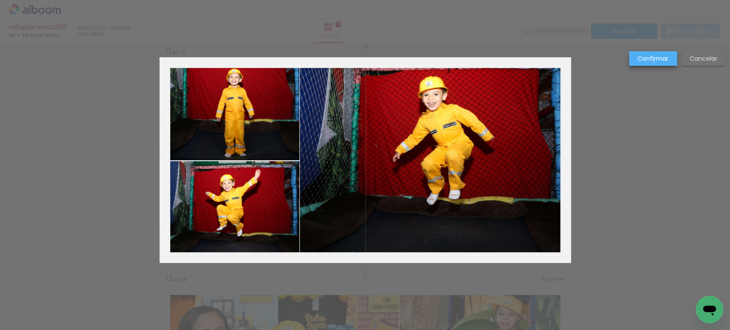
click at [0, 0] on slot "Confirmar" at bounding box center [0, 0] width 0 height 0
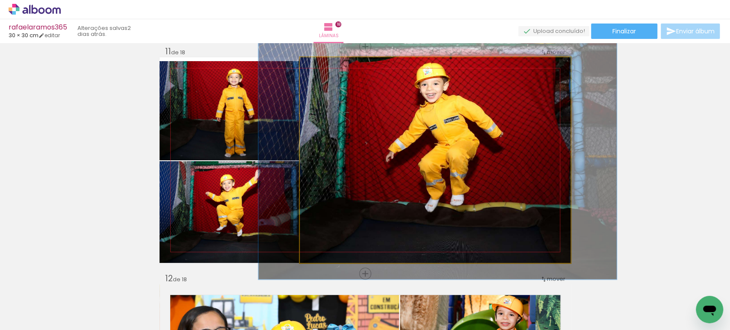
drag, startPoint x: 322, startPoint y: 68, endPoint x: 328, endPoint y: 68, distance: 5.1
type paper-slider "117"
click at [328, 68] on div at bounding box center [325, 66] width 14 height 14
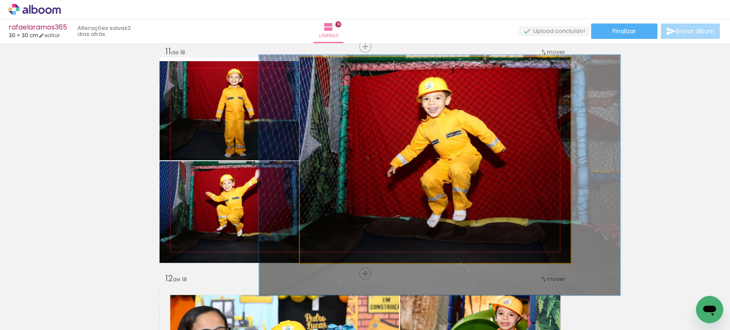
drag, startPoint x: 405, startPoint y: 123, endPoint x: 406, endPoint y: 136, distance: 13.3
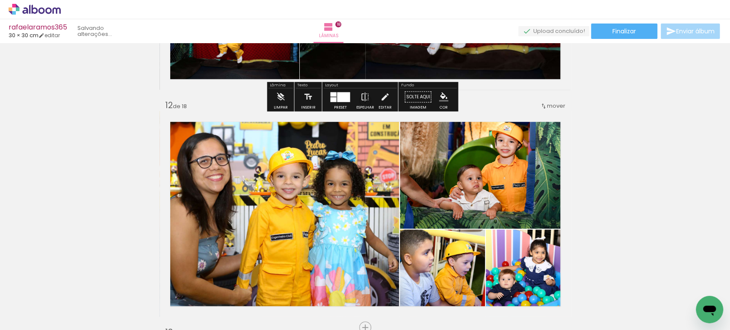
scroll to position [2471, 0]
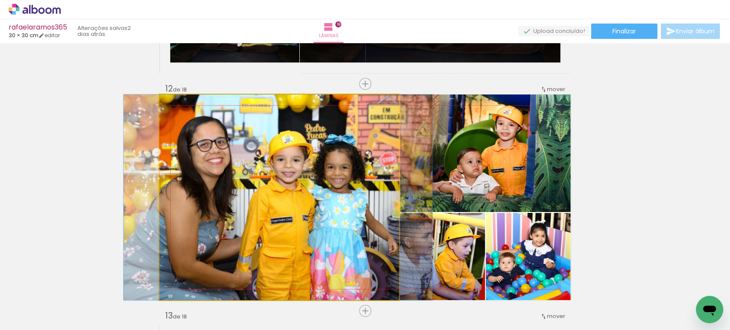
click at [351, 136] on quentale-photo at bounding box center [279, 198] width 239 height 206
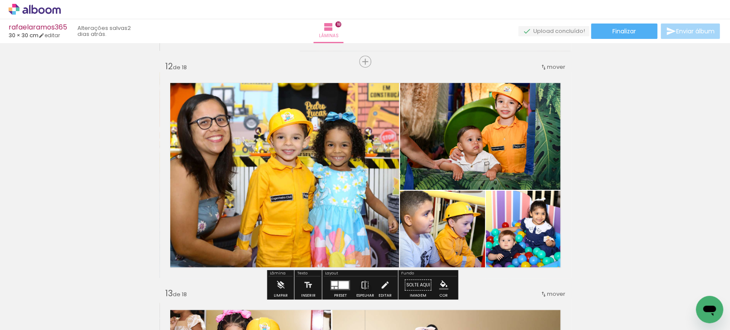
scroll to position [2566, 0]
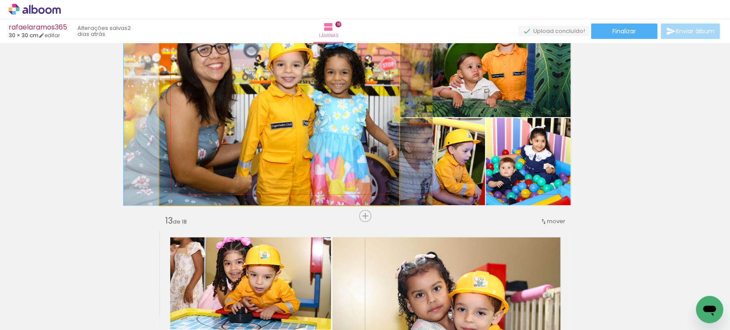
click at [283, 124] on quentale-photo at bounding box center [279, 103] width 239 height 206
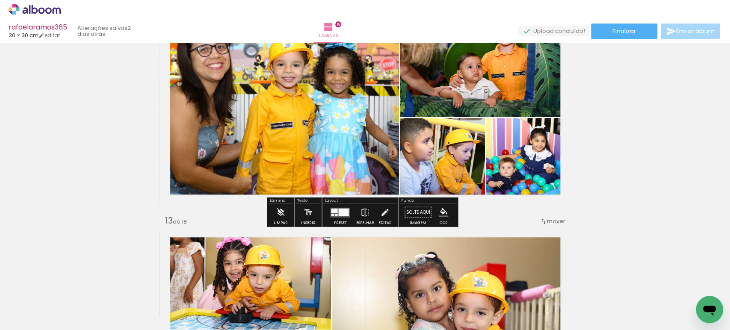
click at [283, 124] on quentale-photo at bounding box center [279, 103] width 239 height 206
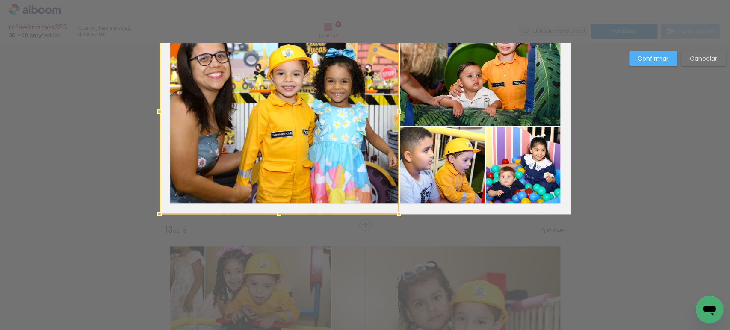
click at [283, 124] on div at bounding box center [279, 112] width 239 height 206
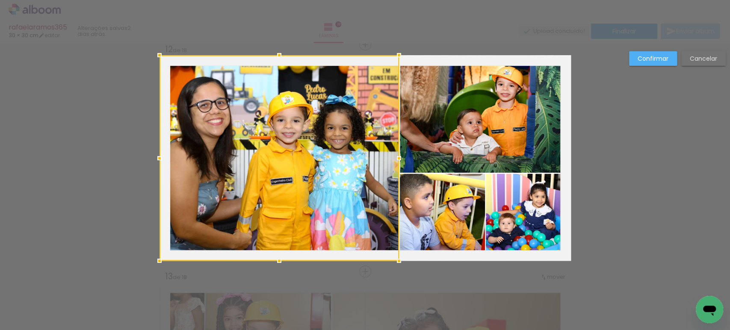
scroll to position [2508, 0]
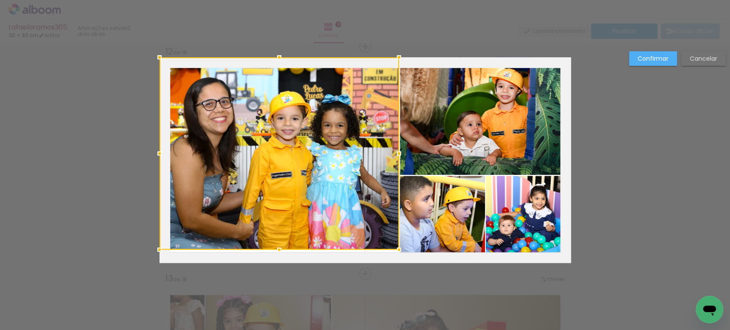
drag, startPoint x: 274, startPoint y: 268, endPoint x: 277, endPoint y: 256, distance: 12.3
click at [277, 256] on div at bounding box center [279, 249] width 17 height 17
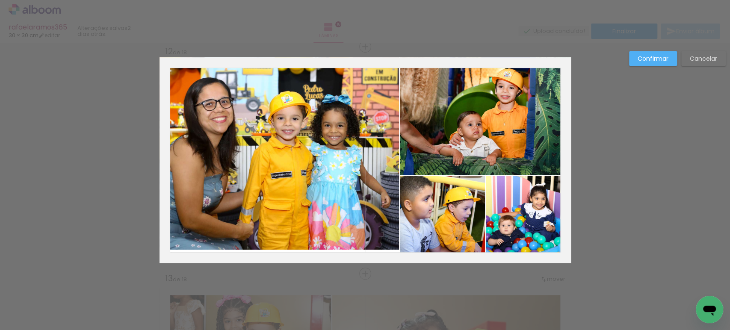
click at [0, 0] on slot "Confirmar" at bounding box center [0, 0] width 0 height 0
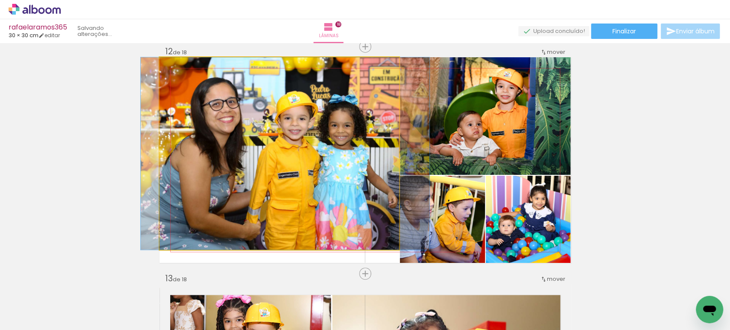
drag, startPoint x: 297, startPoint y: 133, endPoint x: 304, endPoint y: 134, distance: 6.5
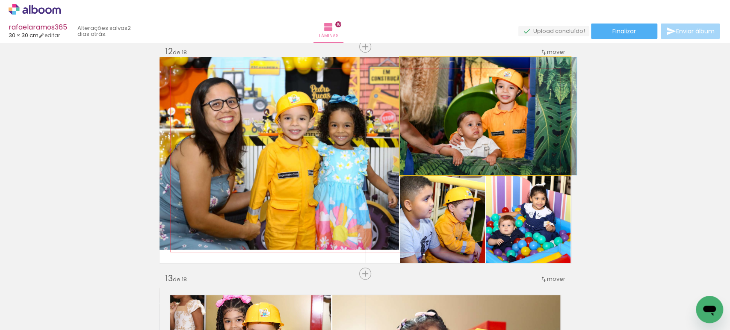
drag, startPoint x: 476, startPoint y: 126, endPoint x: 479, endPoint y: 130, distance: 5.2
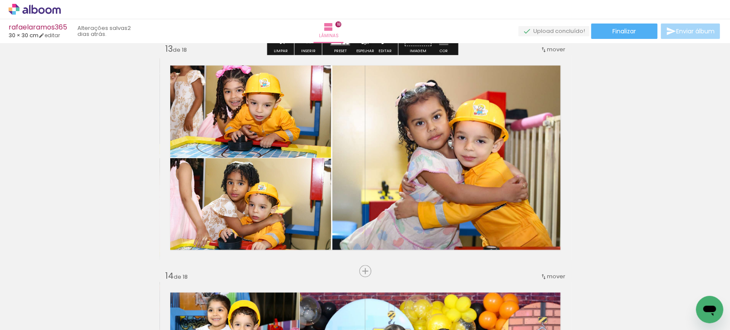
scroll to position [2746, 0]
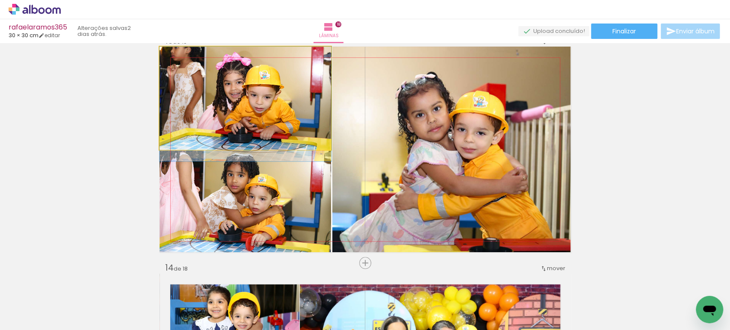
click at [277, 112] on quentale-photo at bounding box center [246, 98] width 172 height 103
drag, startPoint x: 277, startPoint y: 112, endPoint x: 278, endPoint y: 118, distance: 6.6
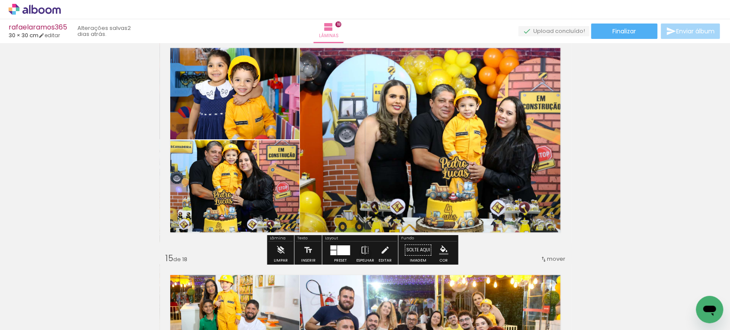
scroll to position [2984, 0]
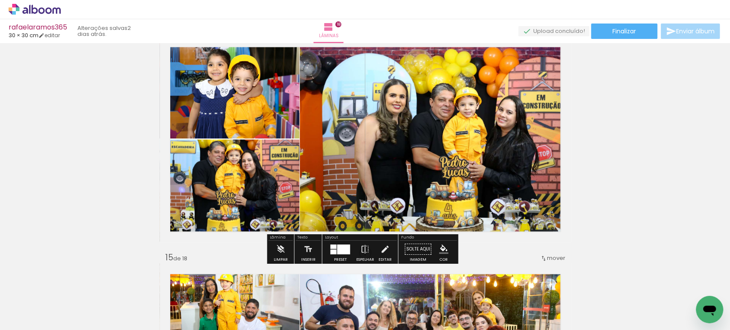
click at [340, 112] on quentale-photo at bounding box center [435, 138] width 271 height 205
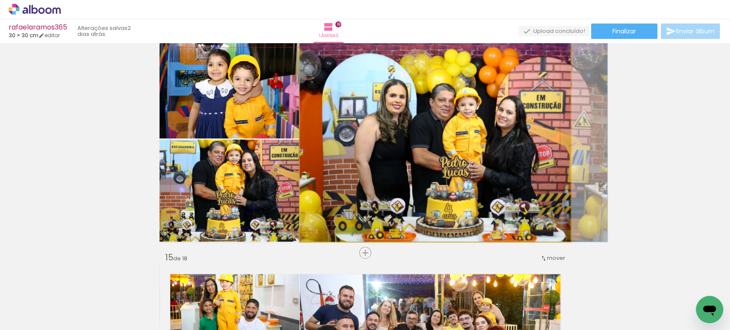
click at [340, 112] on quentale-photo at bounding box center [435, 138] width 271 height 205
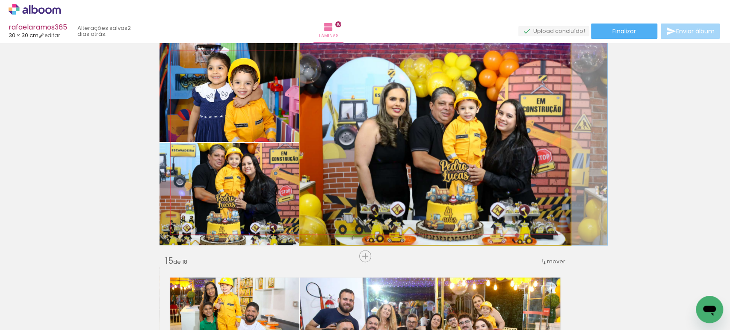
click at [0, 0] on div at bounding box center [0, 0] width 0 height 0
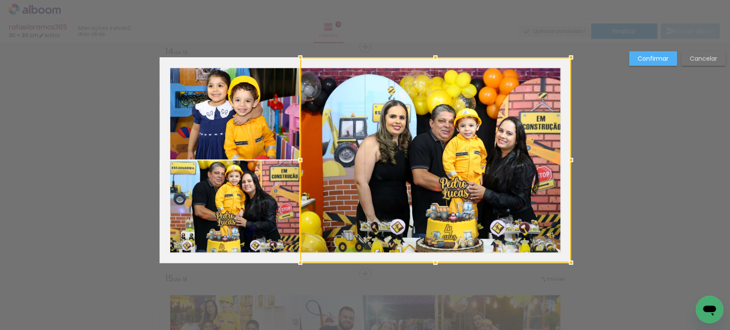
scroll to position [2963, 0]
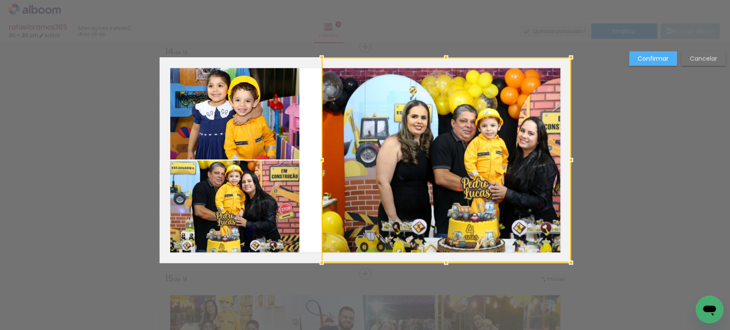
drag, startPoint x: 295, startPoint y: 159, endPoint x: 316, endPoint y: 163, distance: 22.1
click at [316, 163] on div at bounding box center [321, 159] width 17 height 17
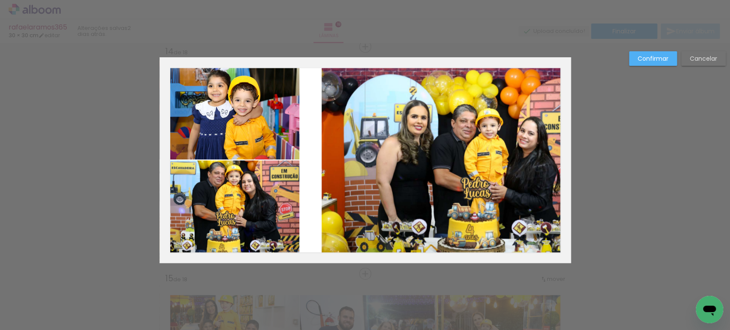
click at [257, 136] on quentale-photo at bounding box center [230, 108] width 140 height 102
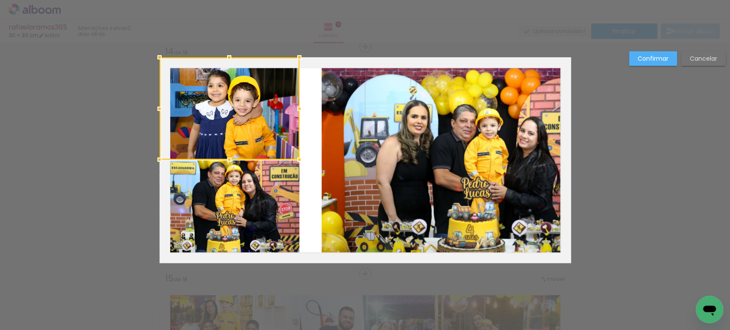
click at [252, 189] on quentale-photo at bounding box center [230, 211] width 140 height 102
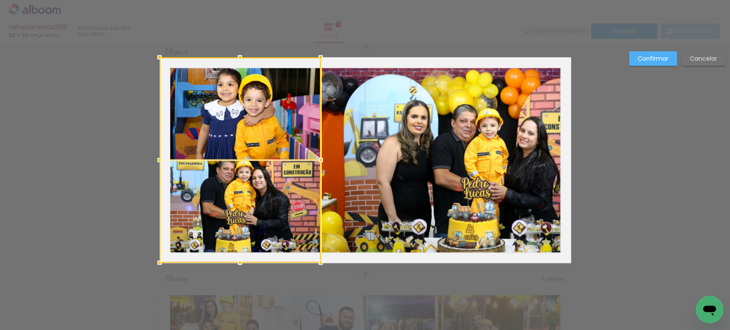
drag, startPoint x: 297, startPoint y: 157, endPoint x: 318, endPoint y: 160, distance: 21.5
click at [318, 160] on div at bounding box center [320, 159] width 17 height 17
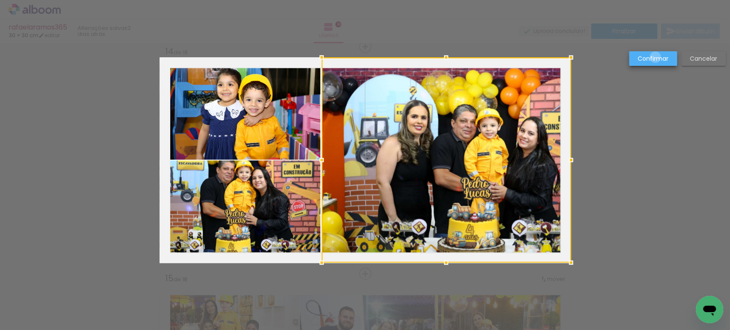
click at [0, 0] on slot "Confirmar" at bounding box center [0, 0] width 0 height 0
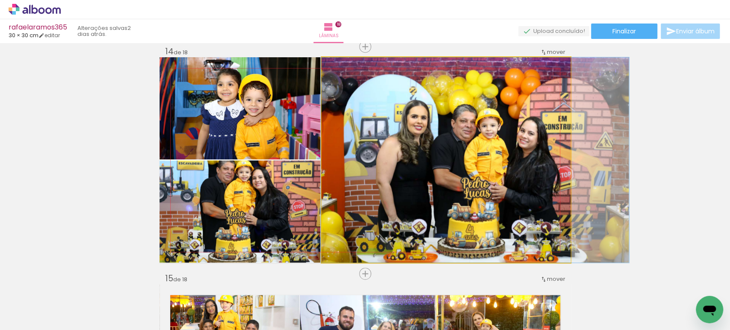
click at [335, 138] on quentale-photo at bounding box center [446, 159] width 249 height 205
click at [334, 138] on quentale-photo at bounding box center [446, 159] width 249 height 205
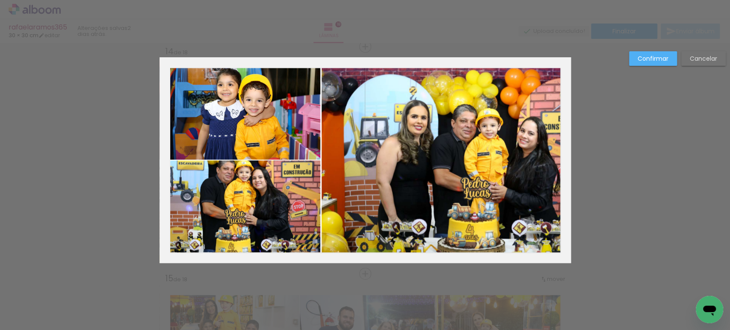
click at [334, 138] on quentale-photo at bounding box center [446, 159] width 249 height 205
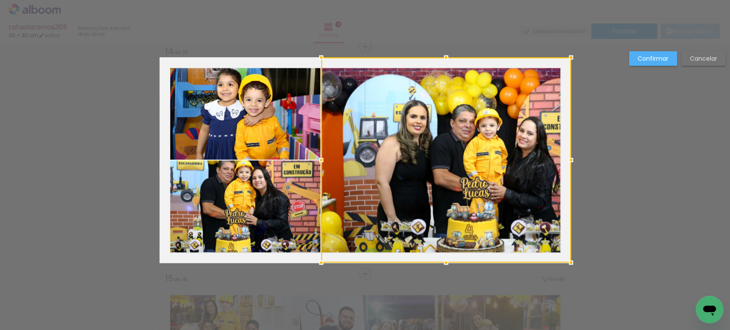
click at [319, 160] on div at bounding box center [321, 159] width 17 height 17
click at [0, 0] on slot "Confirmar" at bounding box center [0, 0] width 0 height 0
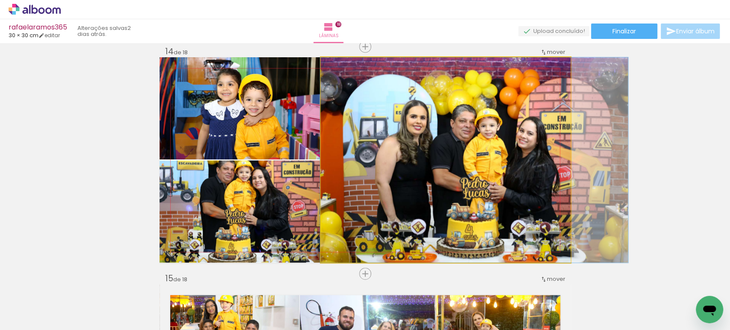
click at [329, 150] on quentale-photo at bounding box center [446, 159] width 250 height 205
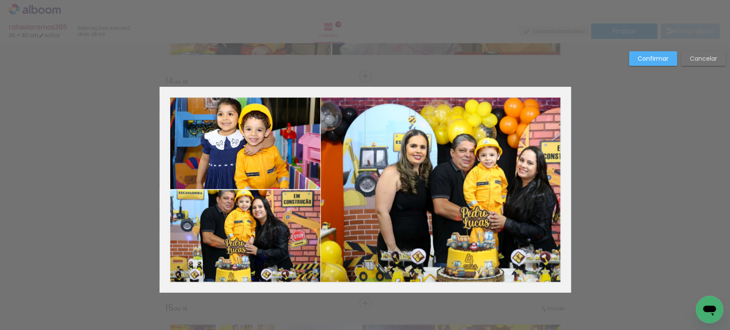
scroll to position [2932, 0]
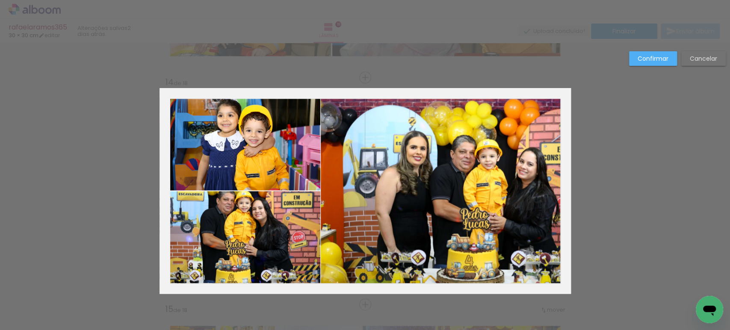
click at [325, 150] on quentale-photo at bounding box center [446, 190] width 250 height 205
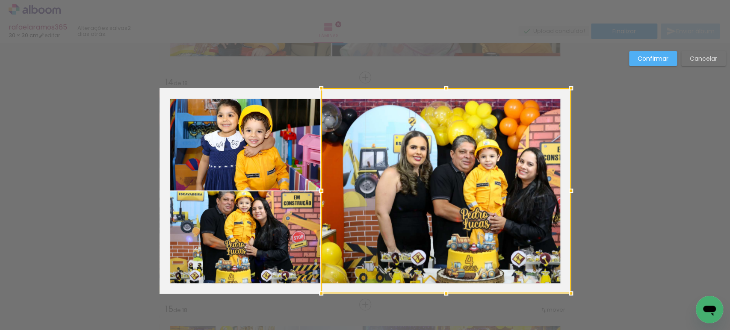
click at [325, 150] on div at bounding box center [446, 190] width 250 height 205
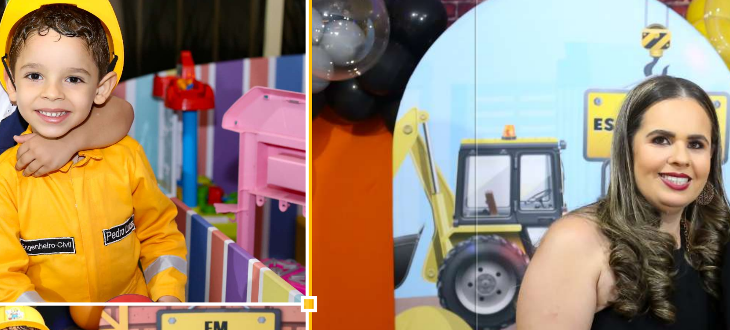
click at [317, 189] on div at bounding box center [321, 190] width 17 height 17
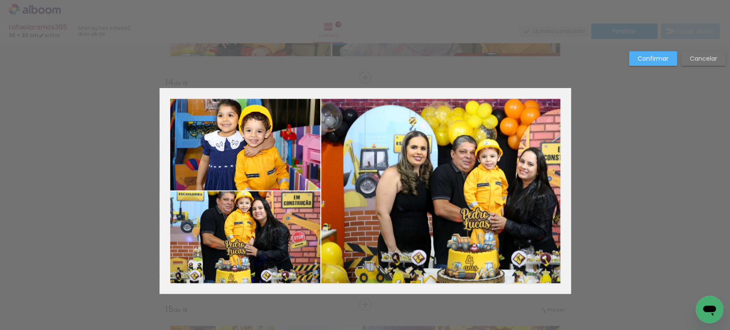
click at [0, 0] on slot "Confirmar" at bounding box center [0, 0] width 0 height 0
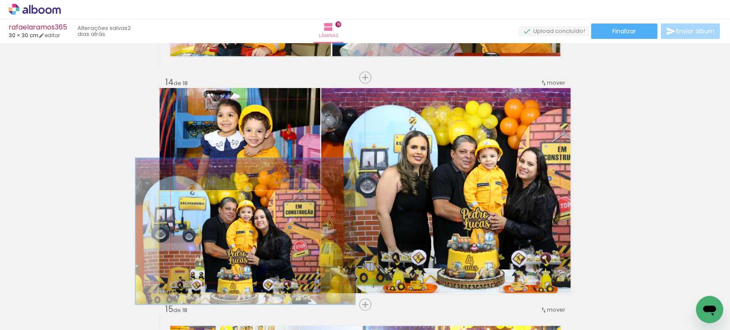
drag, startPoint x: 246, startPoint y: 222, endPoint x: 248, endPoint y: 228, distance: 7.1
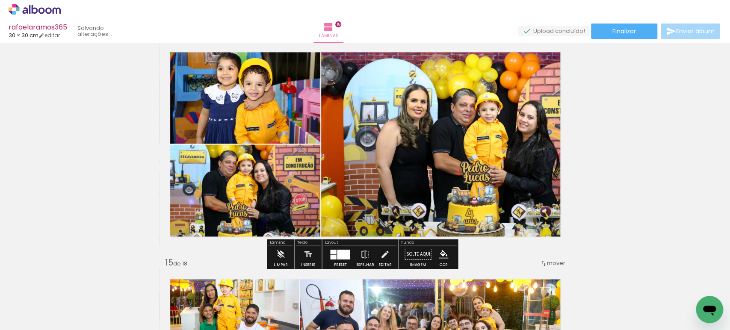
scroll to position [2979, 0]
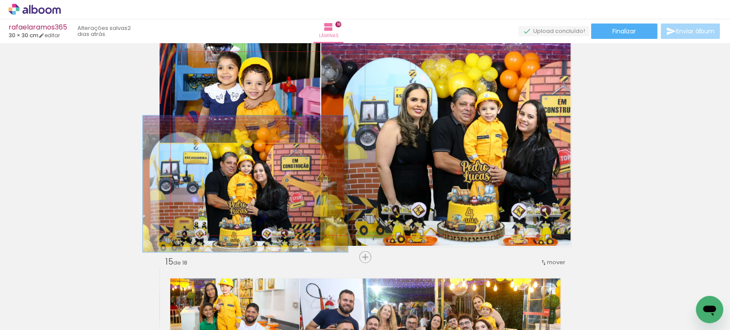
type paper-slider "127"
click at [186, 150] on div at bounding box center [189, 153] width 8 height 8
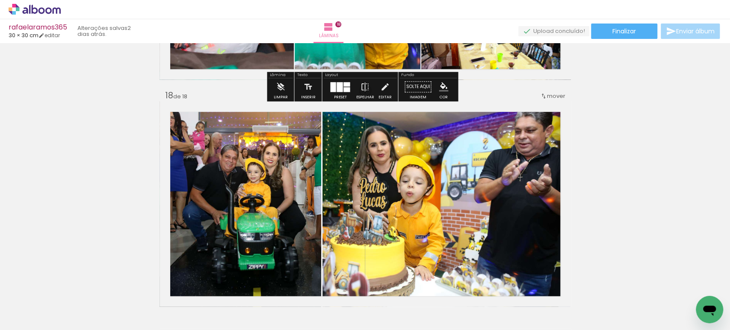
scroll to position [3854, 0]
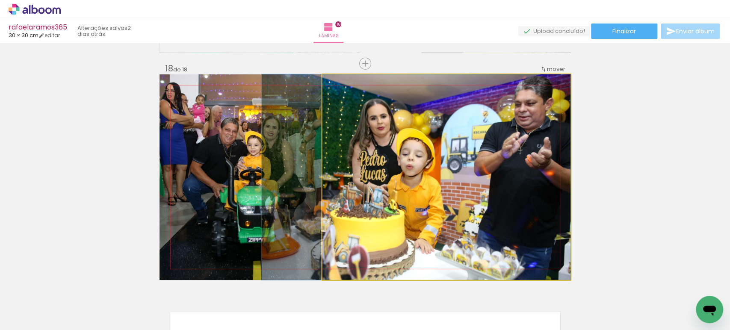
drag, startPoint x: 459, startPoint y: 145, endPoint x: 453, endPoint y: 156, distance: 12.3
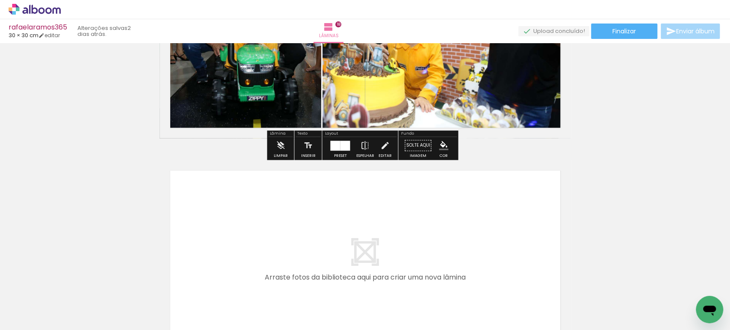
scroll to position [3996, 0]
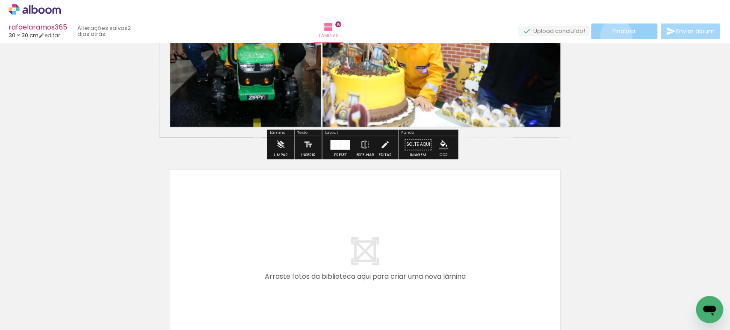
click at [613, 34] on span "Finalizar" at bounding box center [624, 31] width 24 height 6
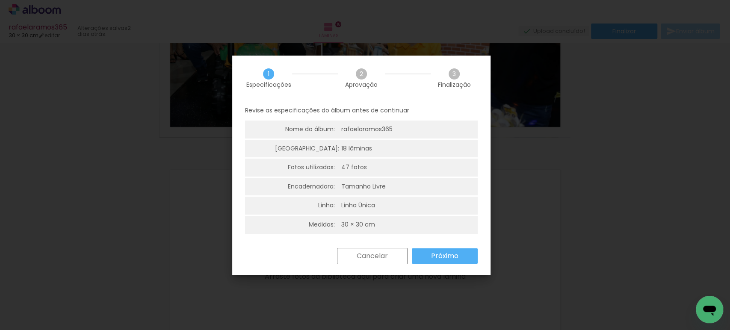
click at [0, 0] on slot "Próximo" at bounding box center [0, 0] width 0 height 0
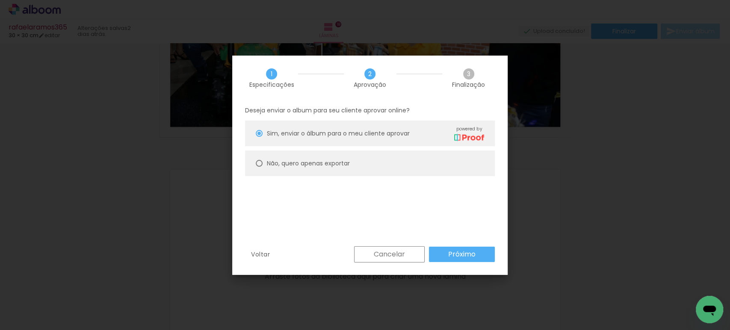
click at [325, 151] on paper-radio-button "Não, quero apenas exportar" at bounding box center [370, 164] width 250 height 26
type paper-radio-button "on"
click at [0, 0] on slot "Próximo" at bounding box center [0, 0] width 0 height 0
type input "Alta, 300 DPI"
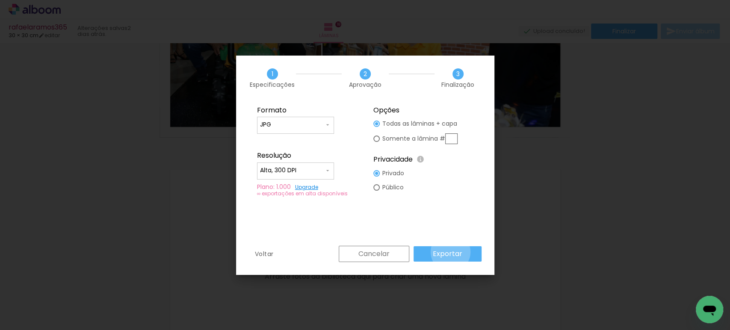
click at [409, 252] on slot "Exportar" at bounding box center [374, 254] width 71 height 16
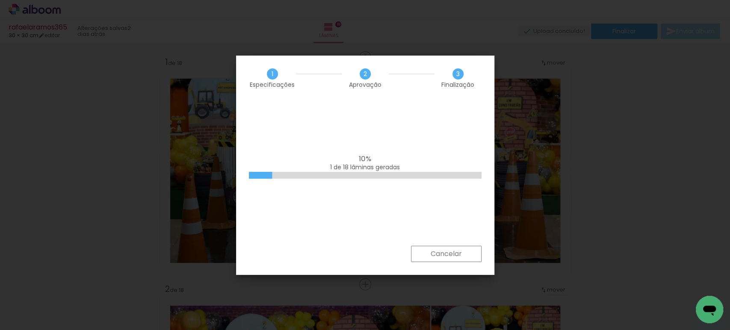
scroll to position [3996, 0]
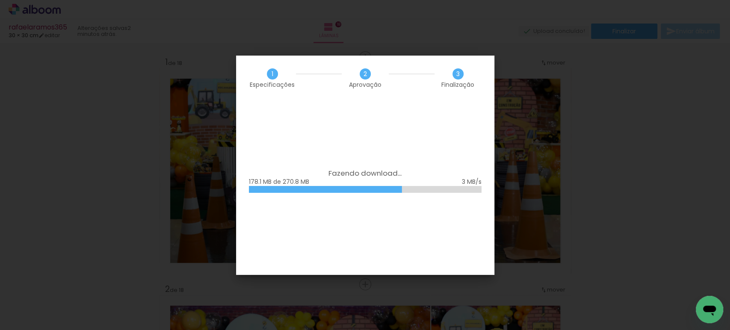
scroll to position [3996, 0]
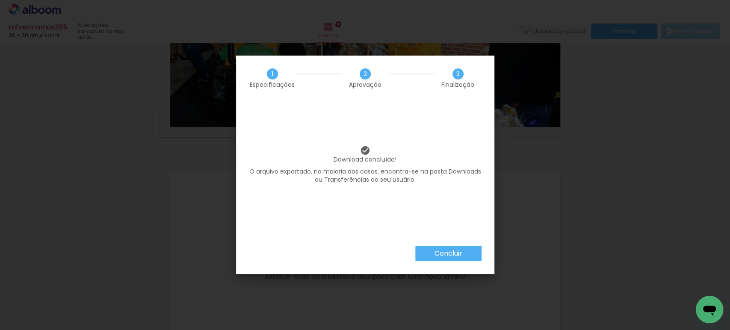
click at [0, 0] on slot "Concluir" at bounding box center [0, 0] width 0 height 0
